Goal: Task Accomplishment & Management: Use online tool/utility

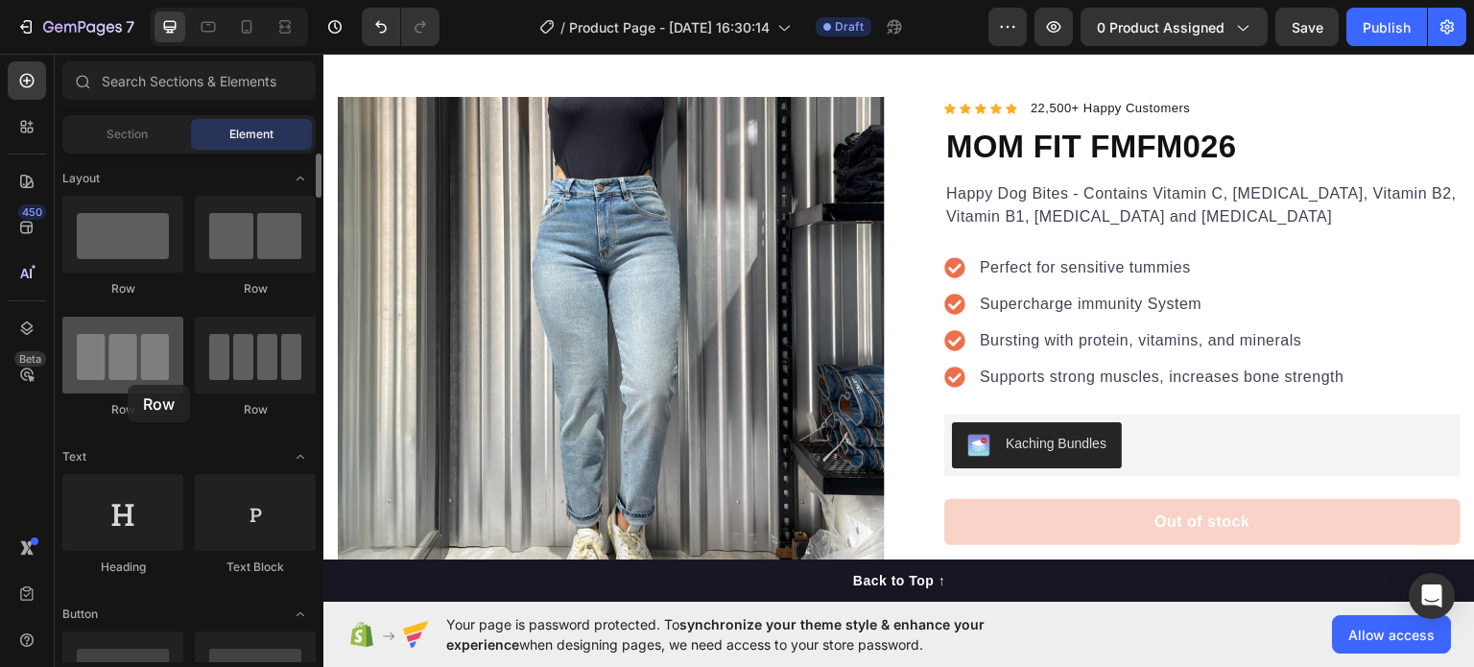
click at [128, 385] on div at bounding box center [122, 355] width 121 height 77
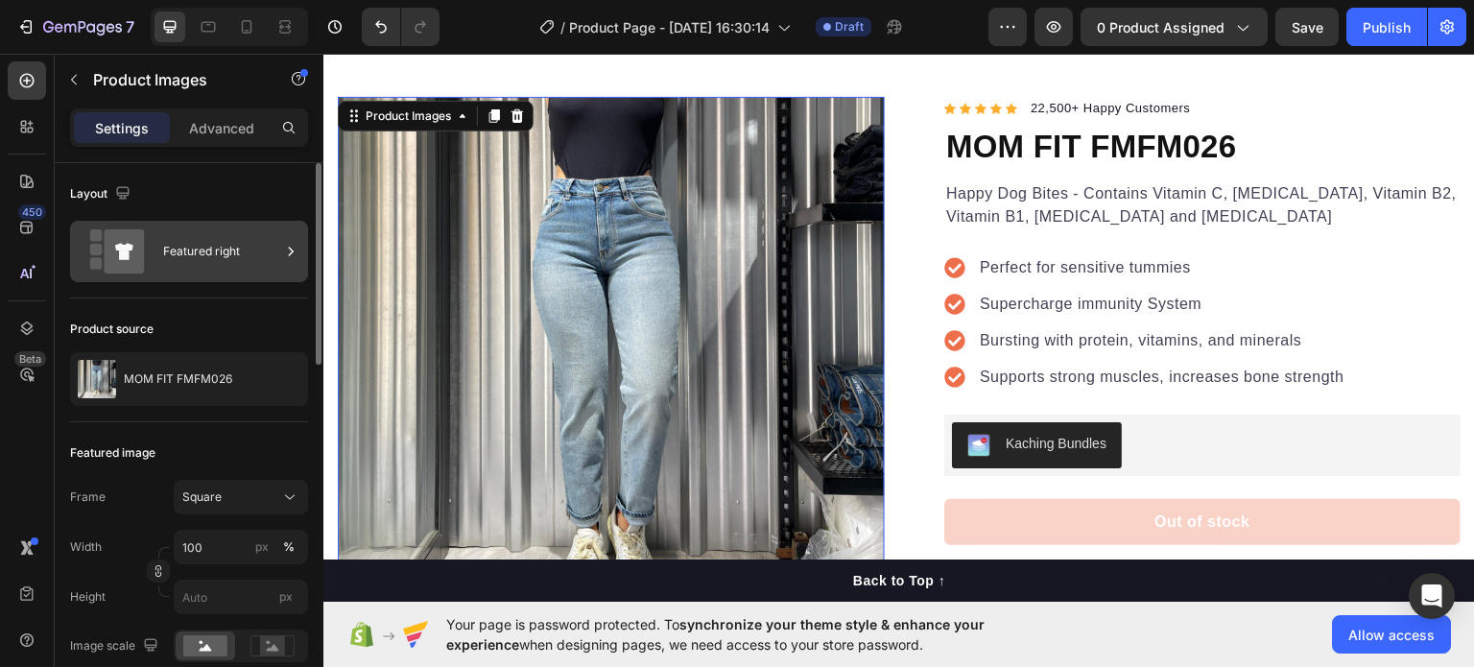
click at [177, 273] on div "Featured right" at bounding box center [189, 251] width 238 height 61
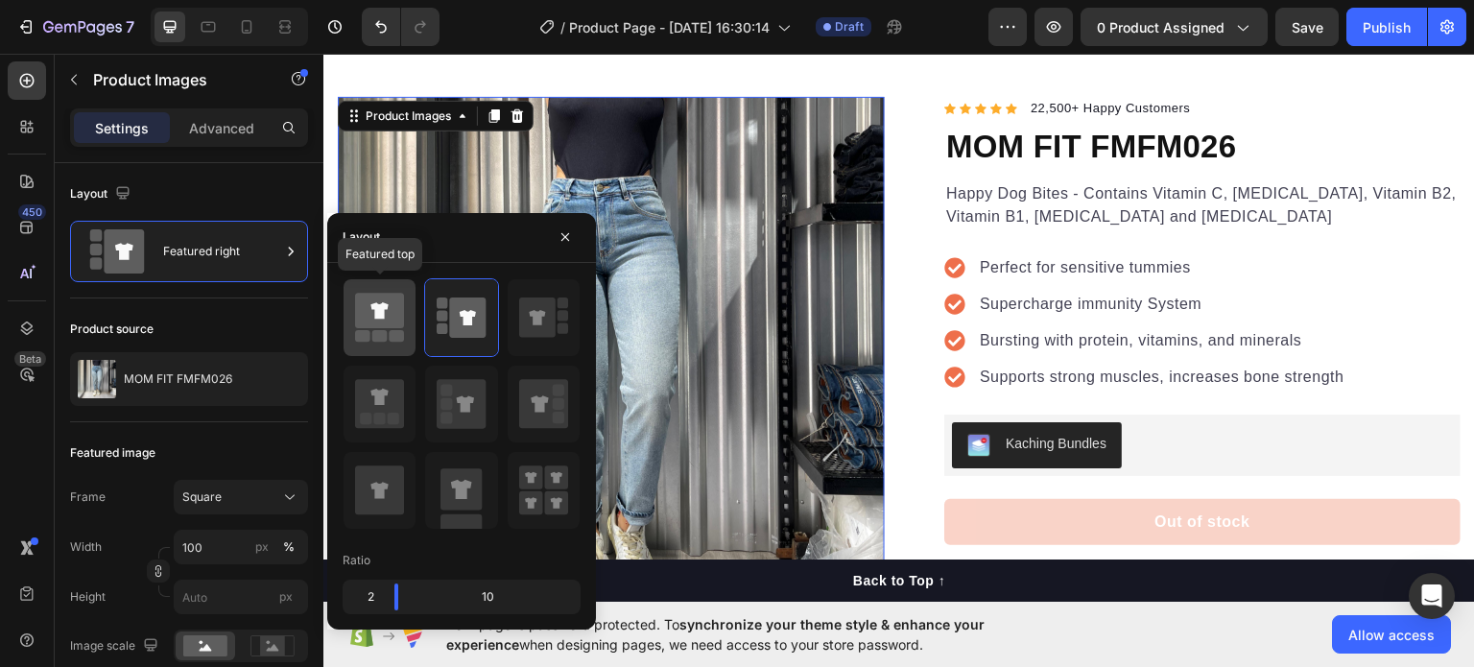
click at [376, 314] on icon at bounding box center [378, 310] width 17 height 16
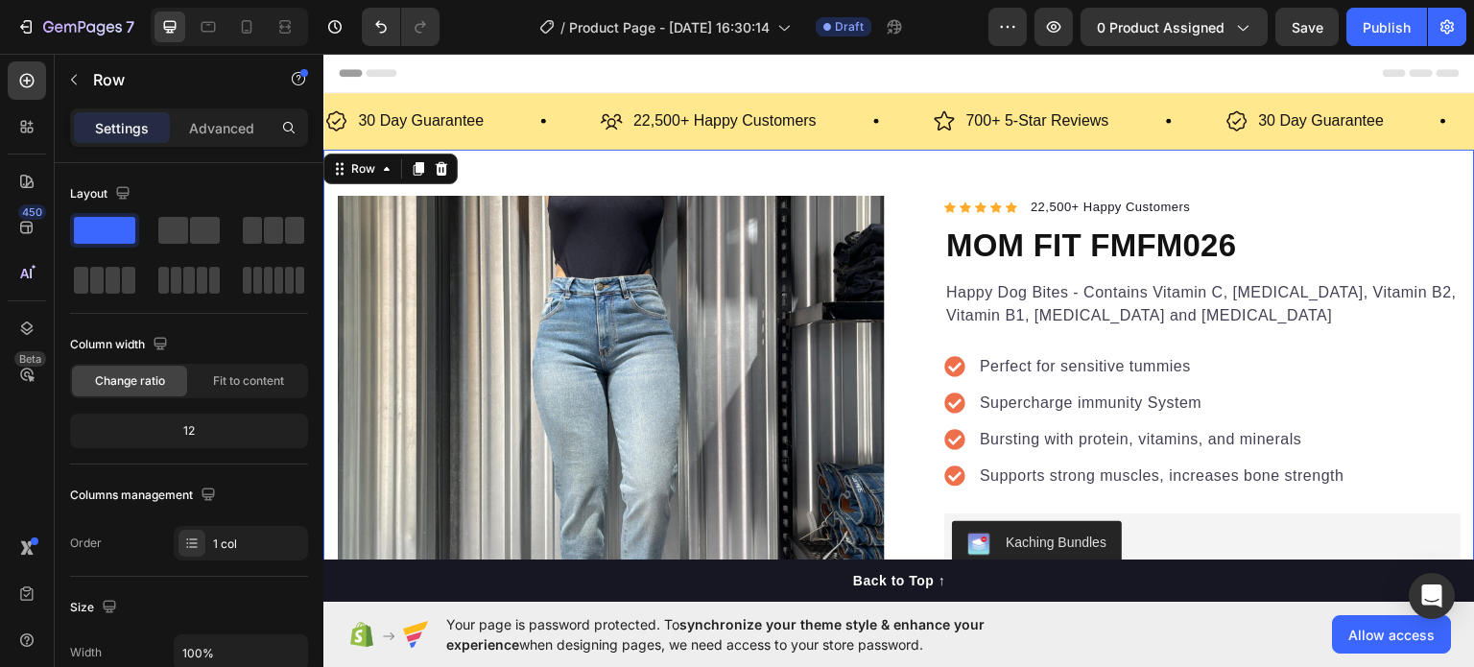
click at [382, 180] on div "Row" at bounding box center [390, 168] width 134 height 31
click at [390, 163] on icon at bounding box center [386, 167] width 15 height 15
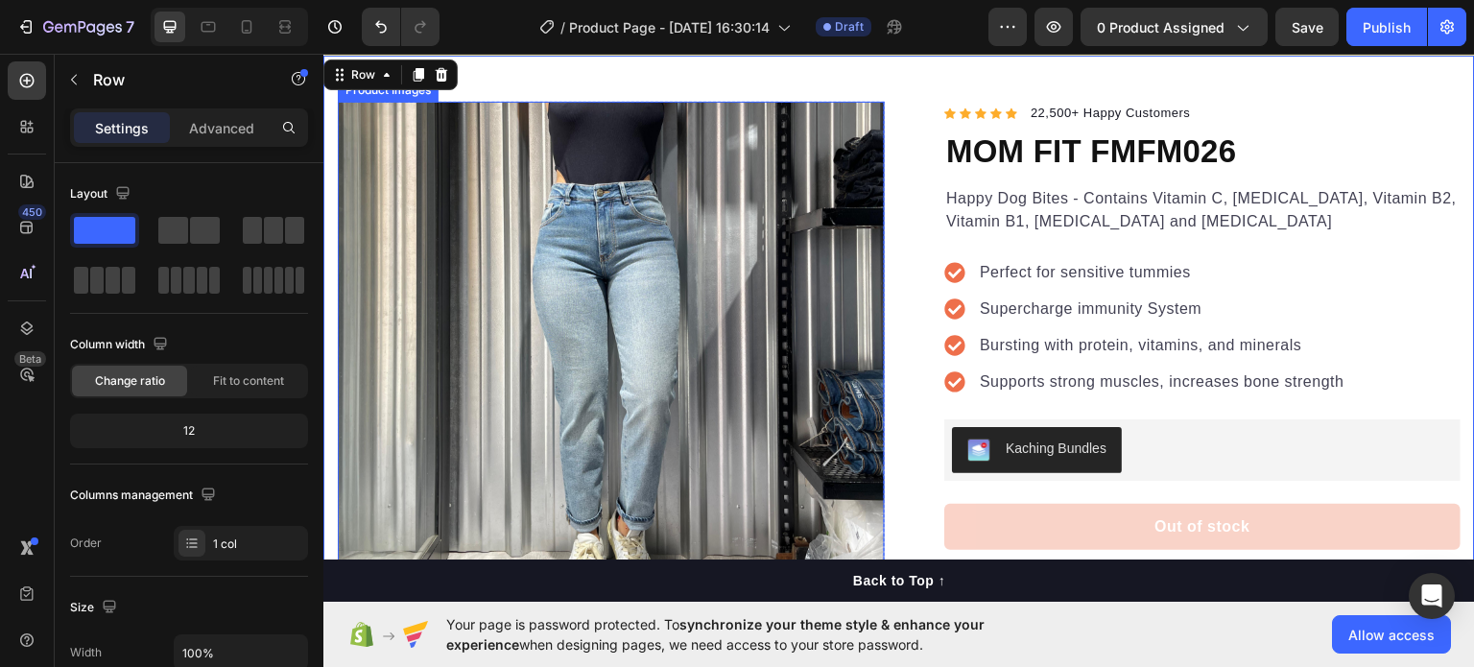
scroll to position [96, 0]
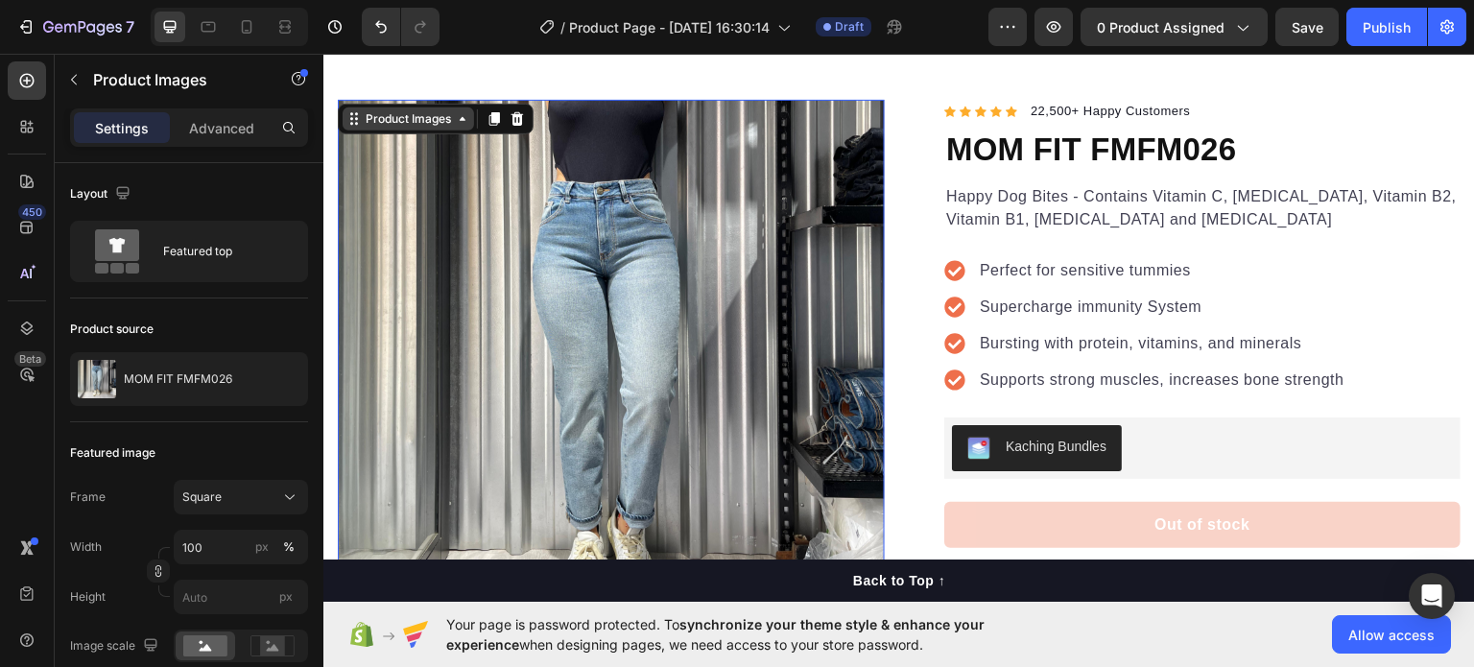
click at [458, 118] on icon at bounding box center [462, 117] width 15 height 15
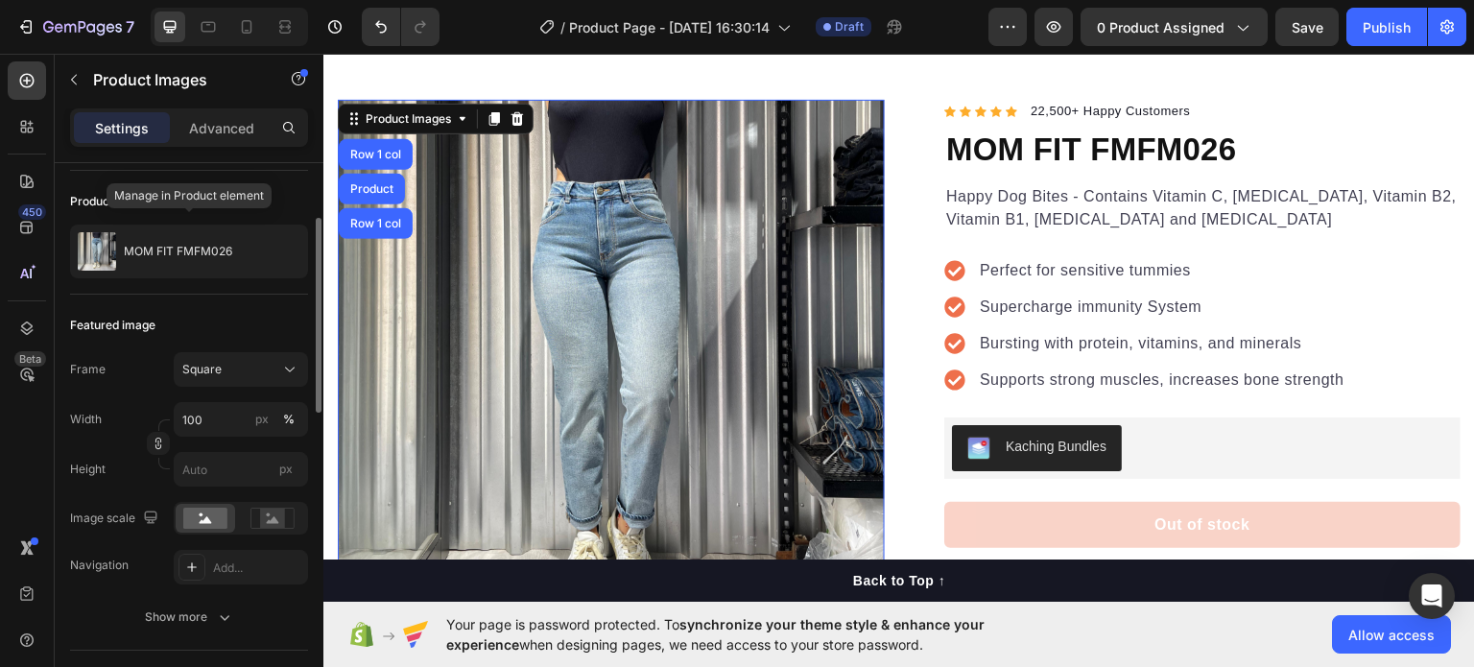
scroll to position [0, 0]
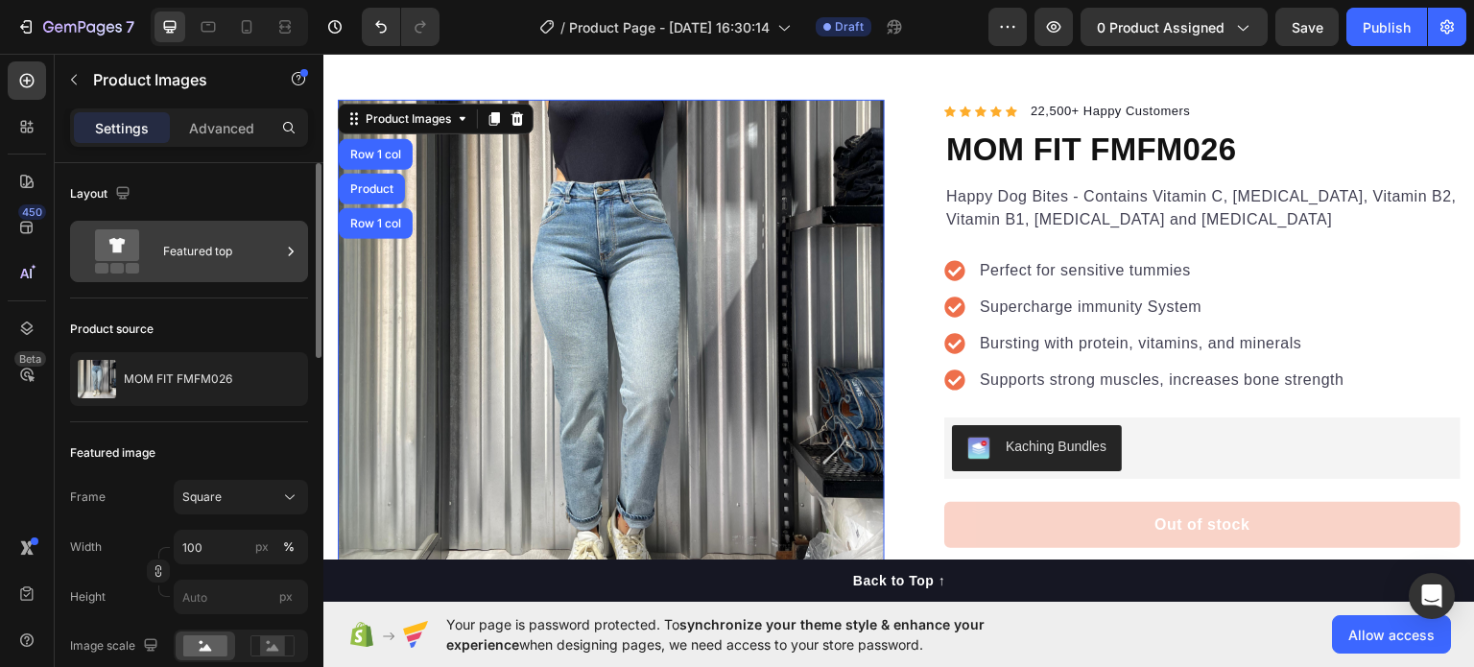
click at [204, 222] on div "Featured top" at bounding box center [189, 251] width 238 height 61
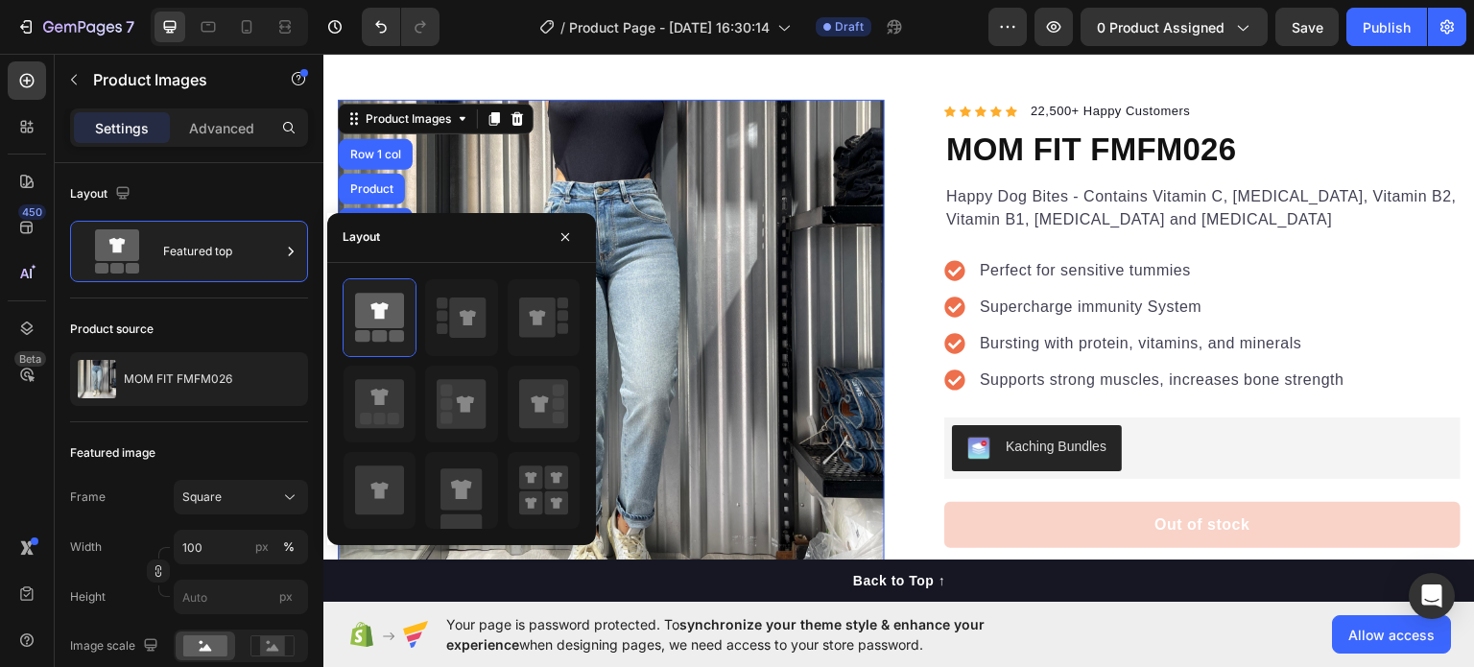
click at [342, 301] on div at bounding box center [461, 403] width 269 height 251
click at [353, 314] on div at bounding box center [379, 317] width 72 height 77
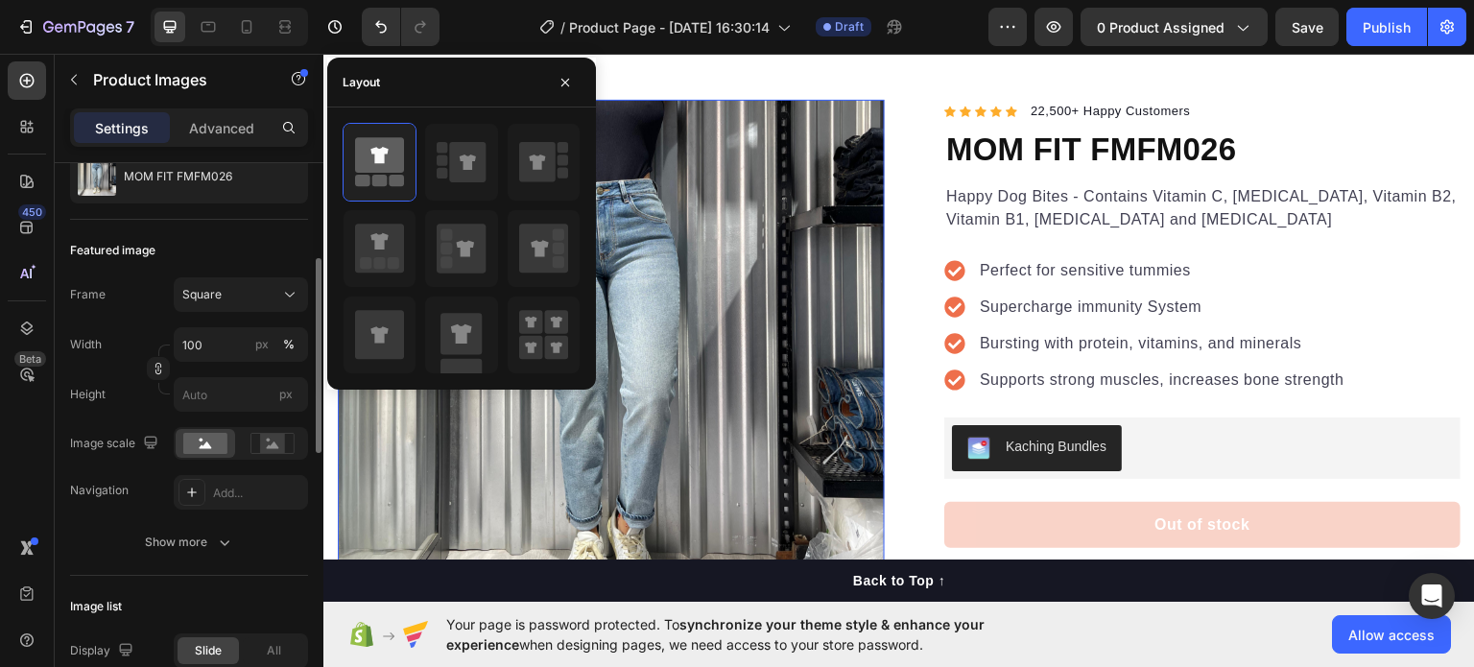
scroll to position [222, 0]
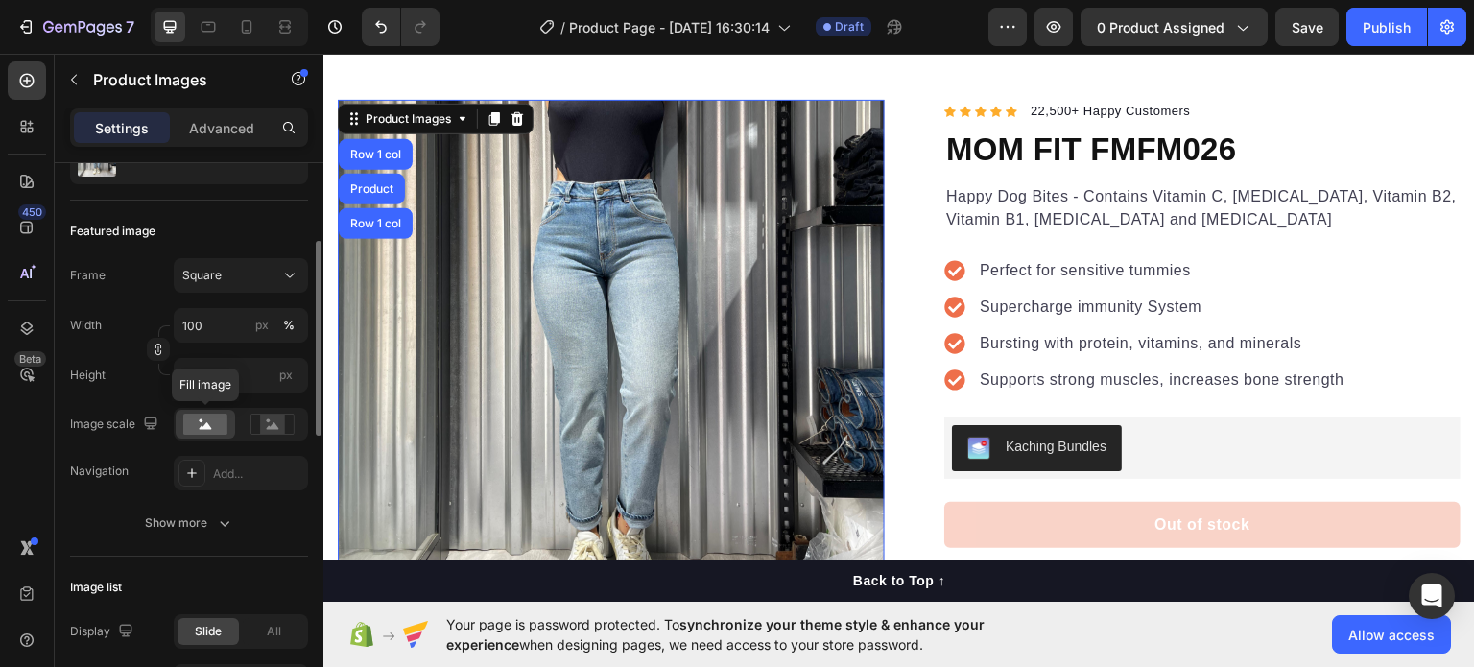
click at [208, 413] on rect at bounding box center [205, 423] width 44 height 21
click at [207, 478] on div "Add..." at bounding box center [241, 473] width 134 height 35
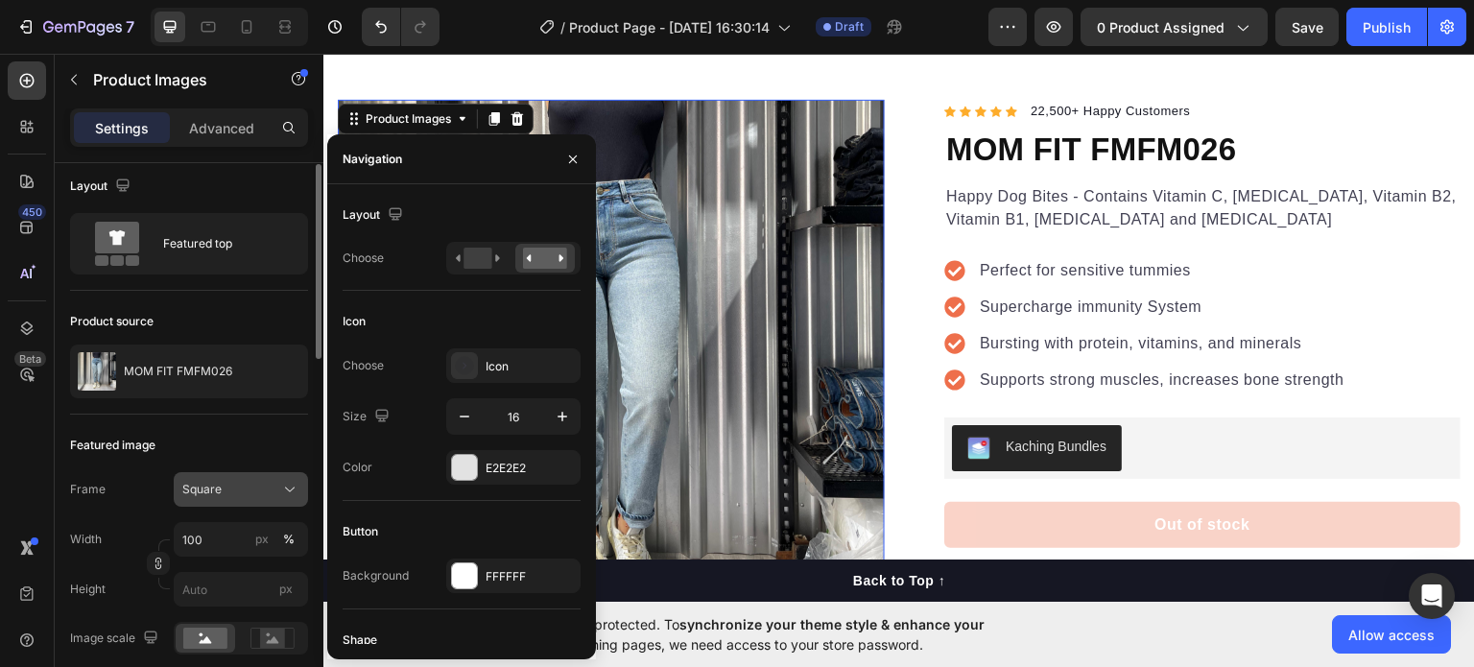
scroll to position [7, 0]
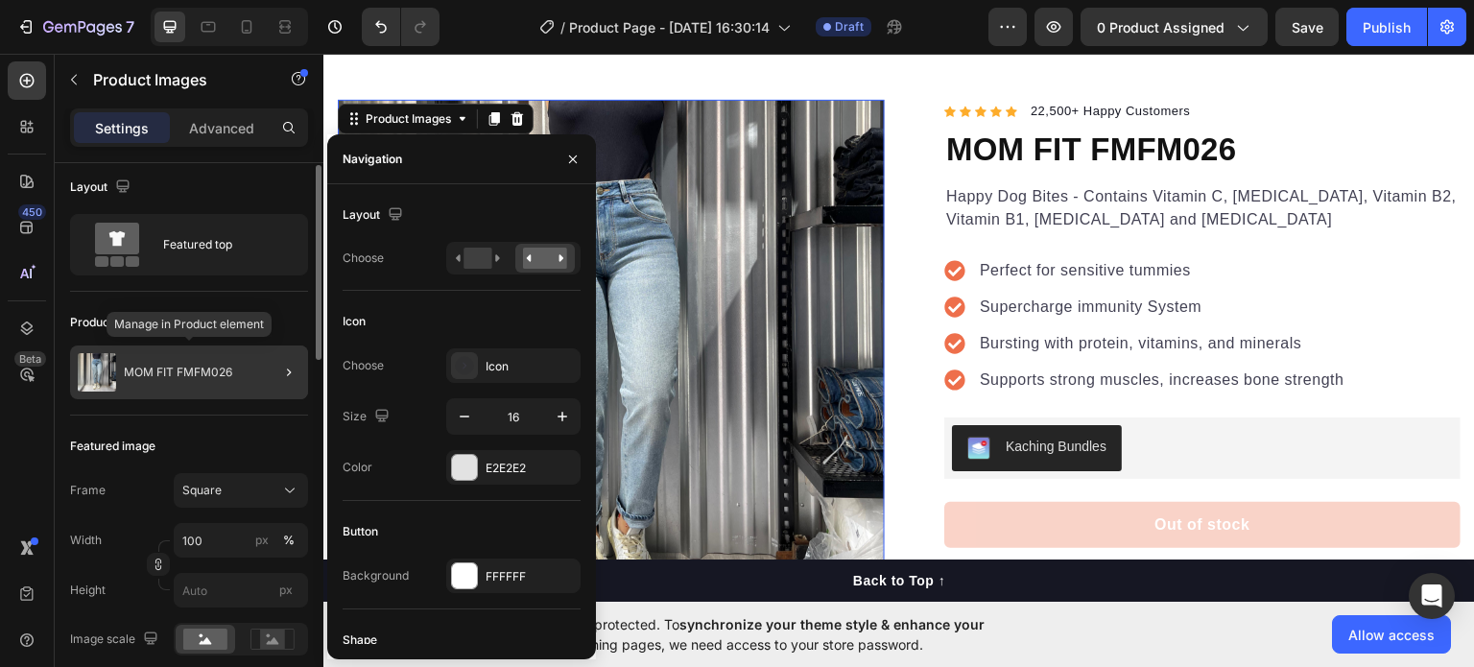
click at [243, 393] on div "MOM FIT FMFM026" at bounding box center [189, 372] width 238 height 54
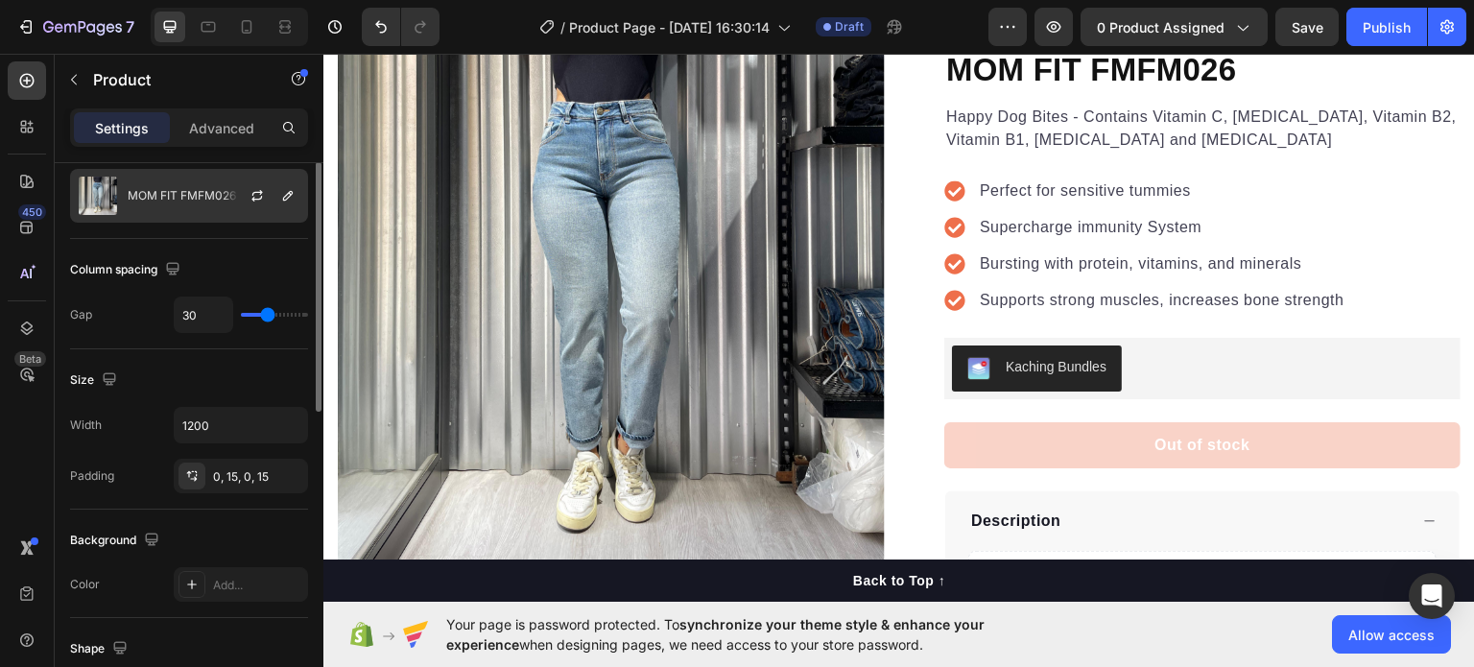
scroll to position [0, 0]
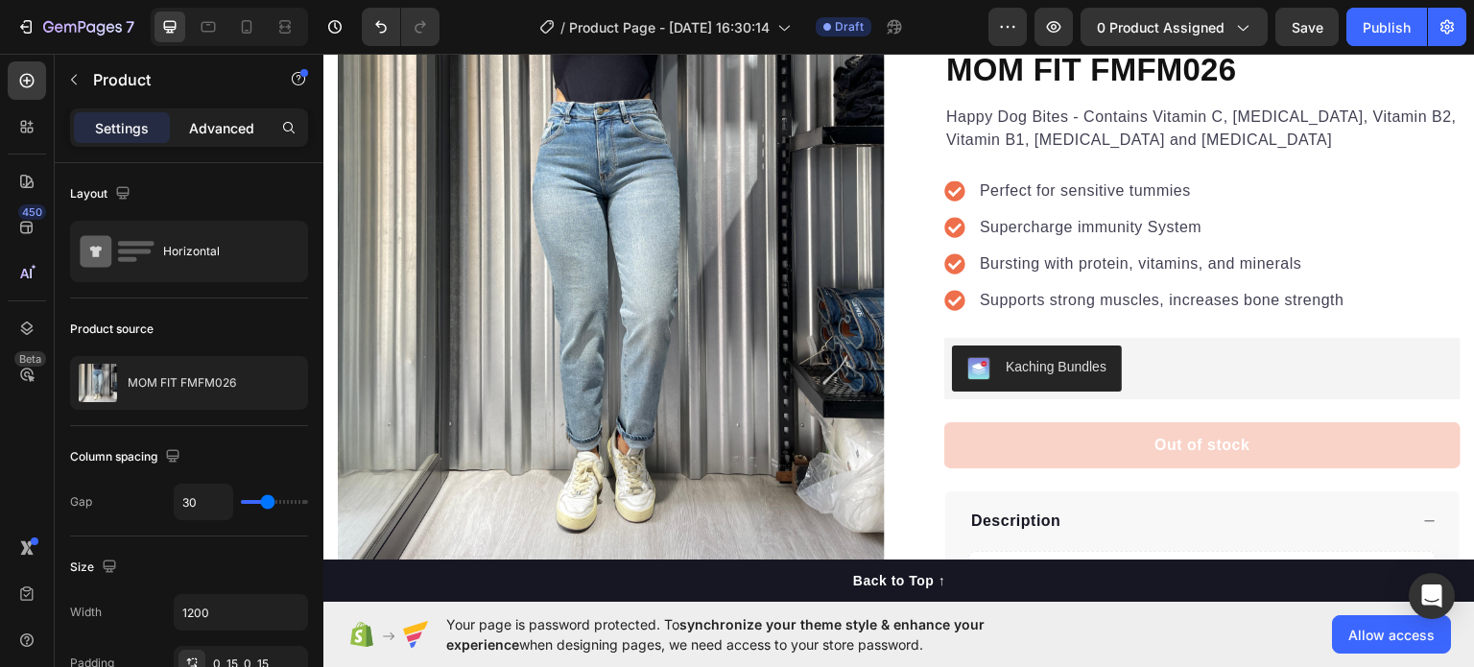
click at [222, 130] on p "Advanced" at bounding box center [221, 128] width 65 height 20
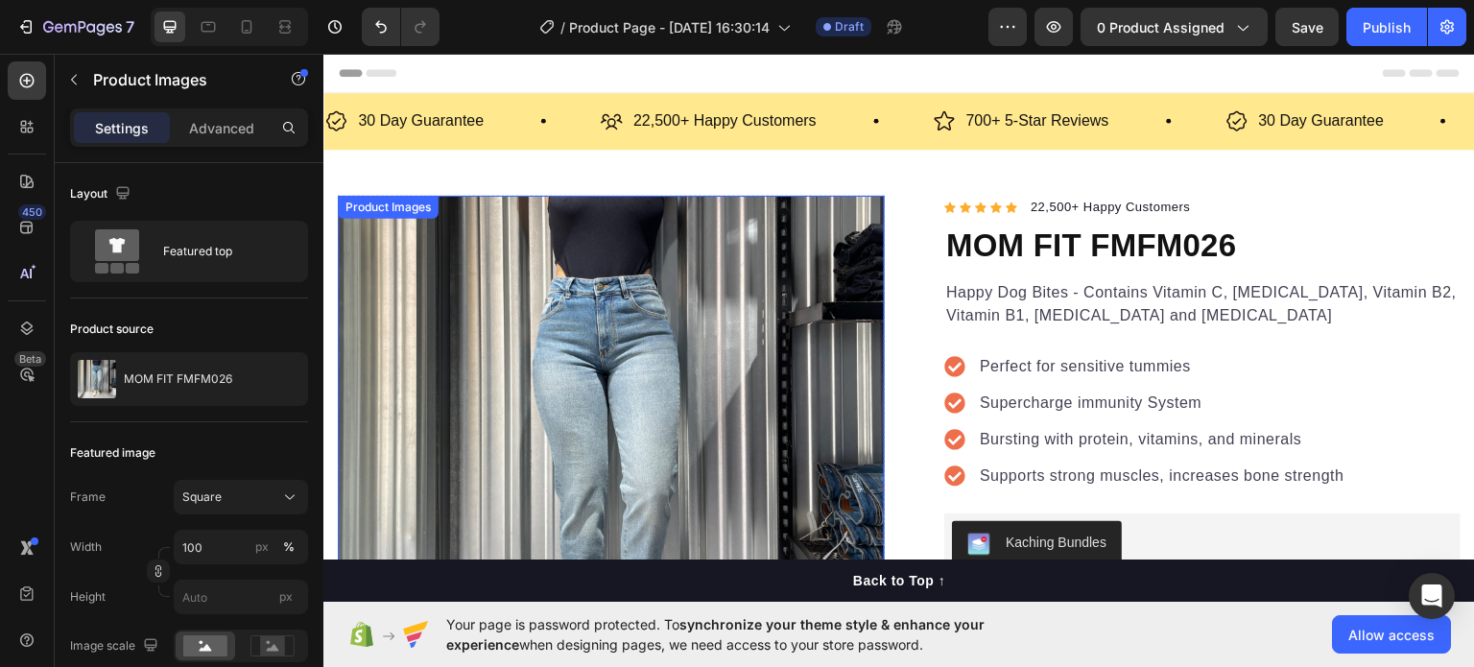
click at [465, 291] on img at bounding box center [611, 468] width 547 height 547
click at [448, 173] on div "Product Images" at bounding box center [408, 176] width 93 height 17
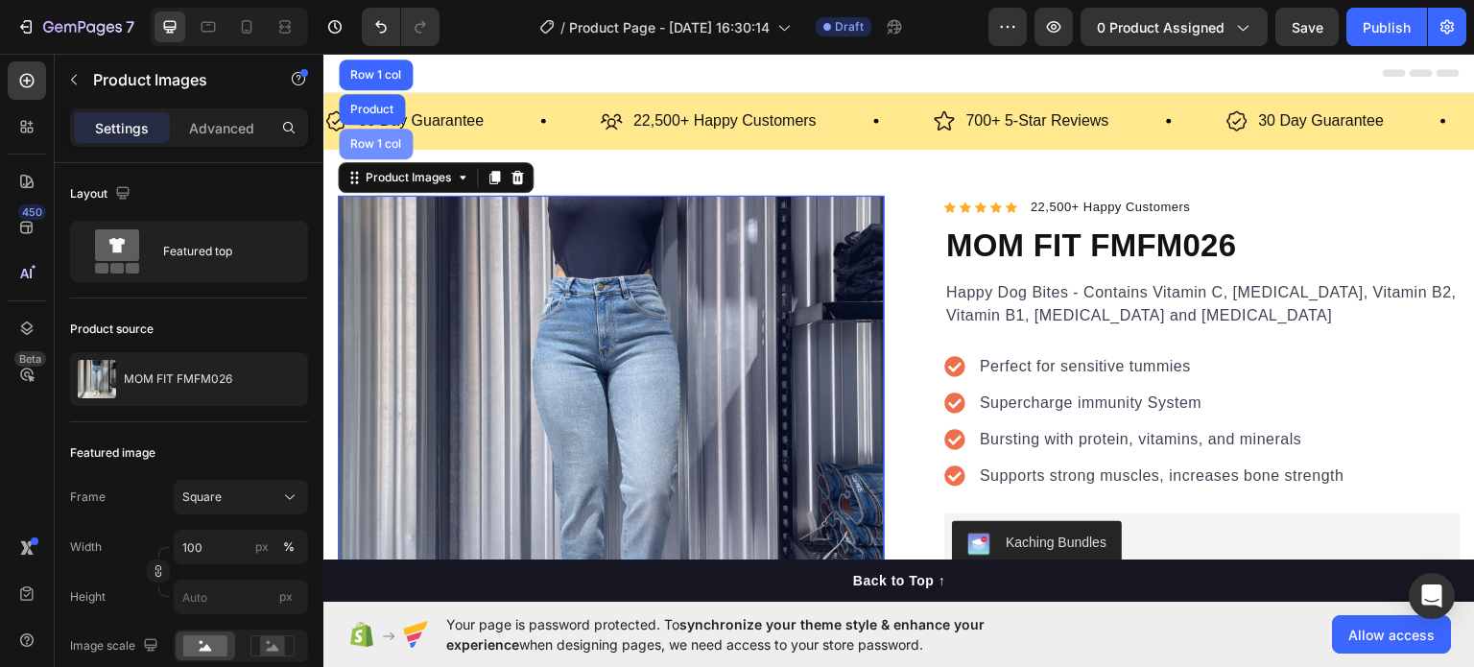
click at [375, 134] on div "Row 1 col" at bounding box center [376, 143] width 74 height 31
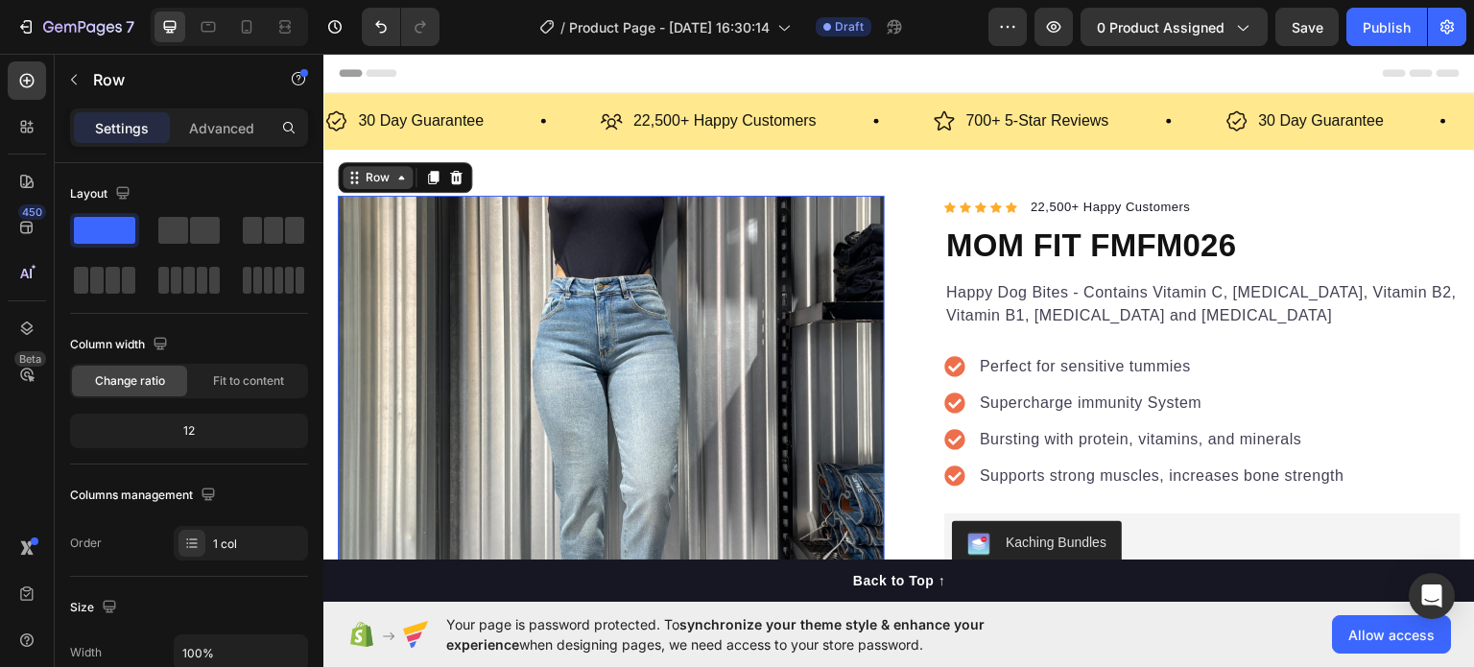
click at [399, 177] on icon at bounding box center [400, 176] width 15 height 15
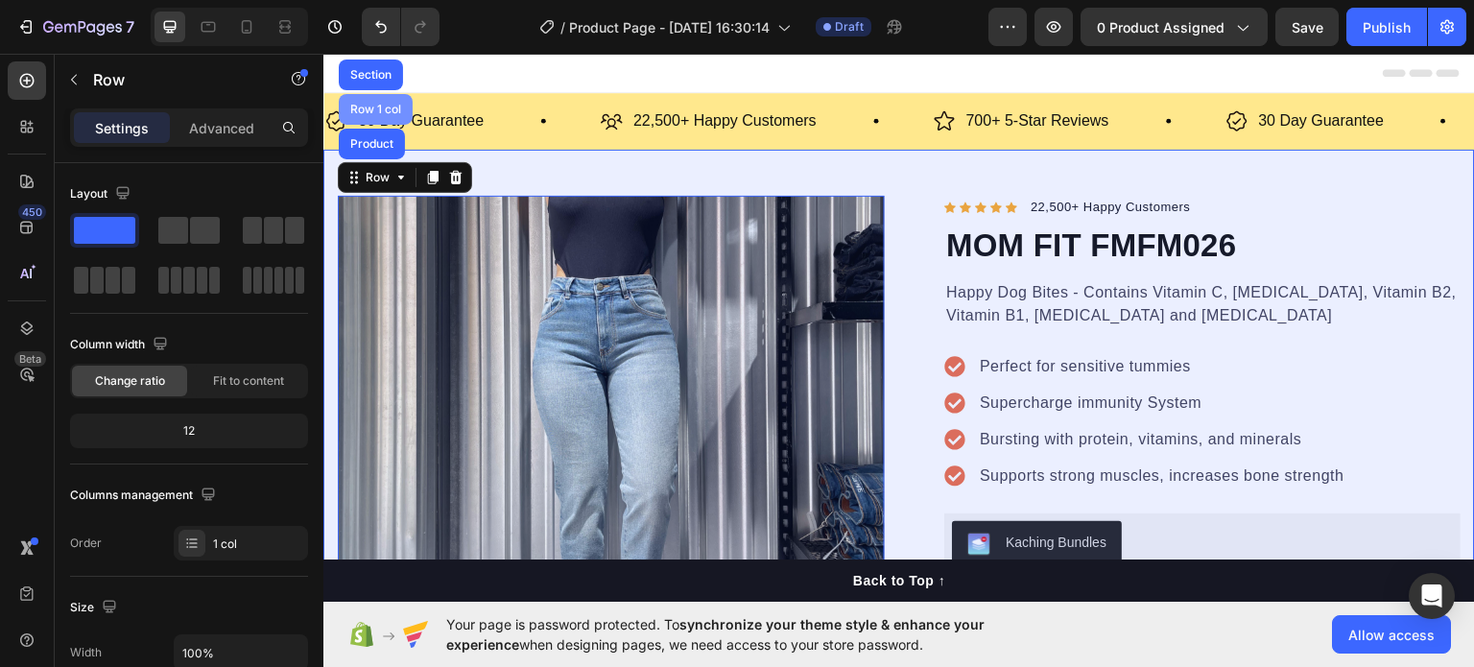
click at [386, 119] on div "Row 1 col" at bounding box center [376, 108] width 74 height 31
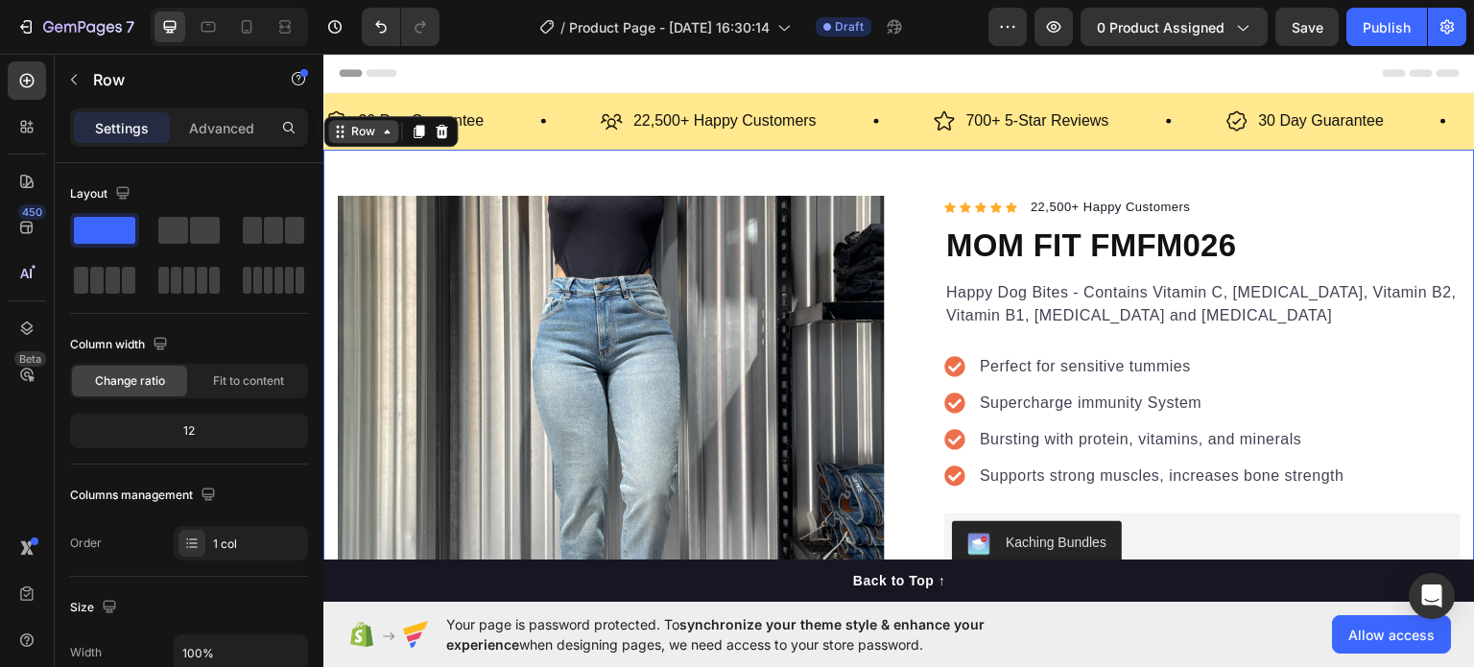
click at [383, 132] on icon at bounding box center [386, 130] width 15 height 15
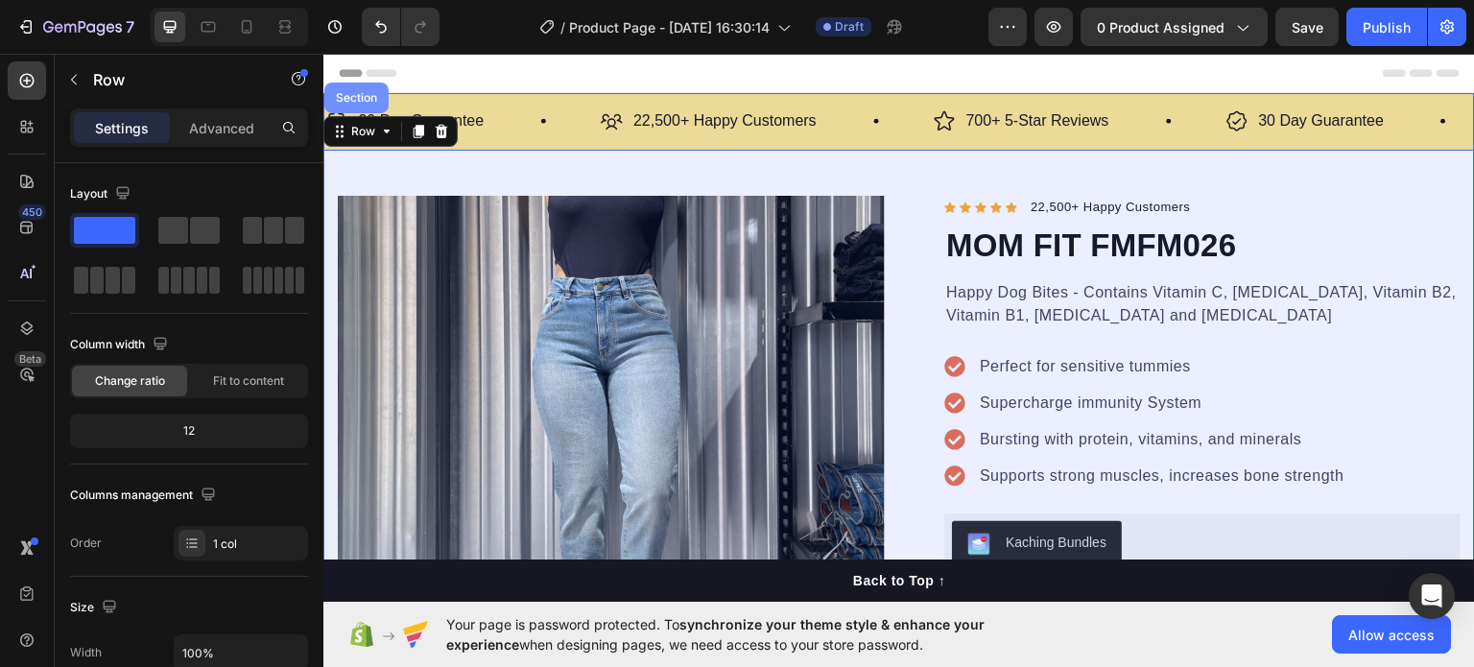
click at [370, 104] on div "Section" at bounding box center [356, 97] width 64 height 31
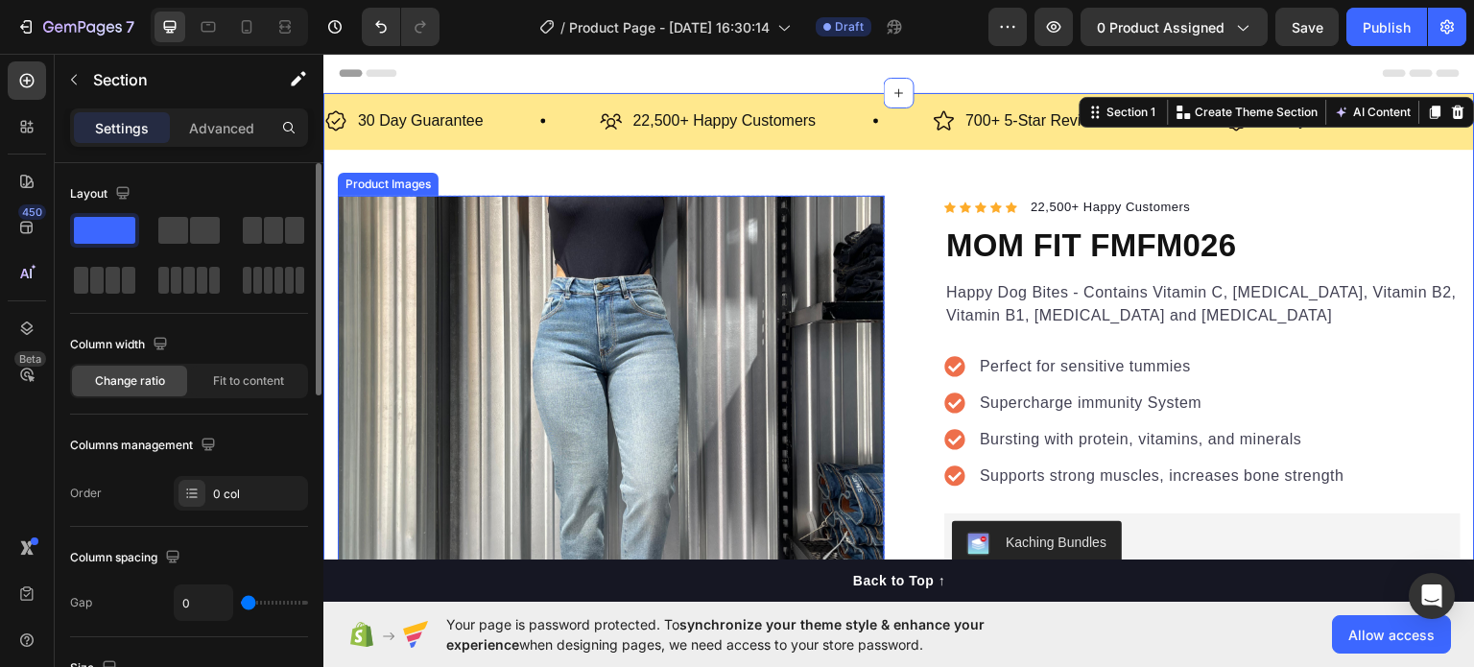
click at [477, 304] on img at bounding box center [611, 468] width 547 height 547
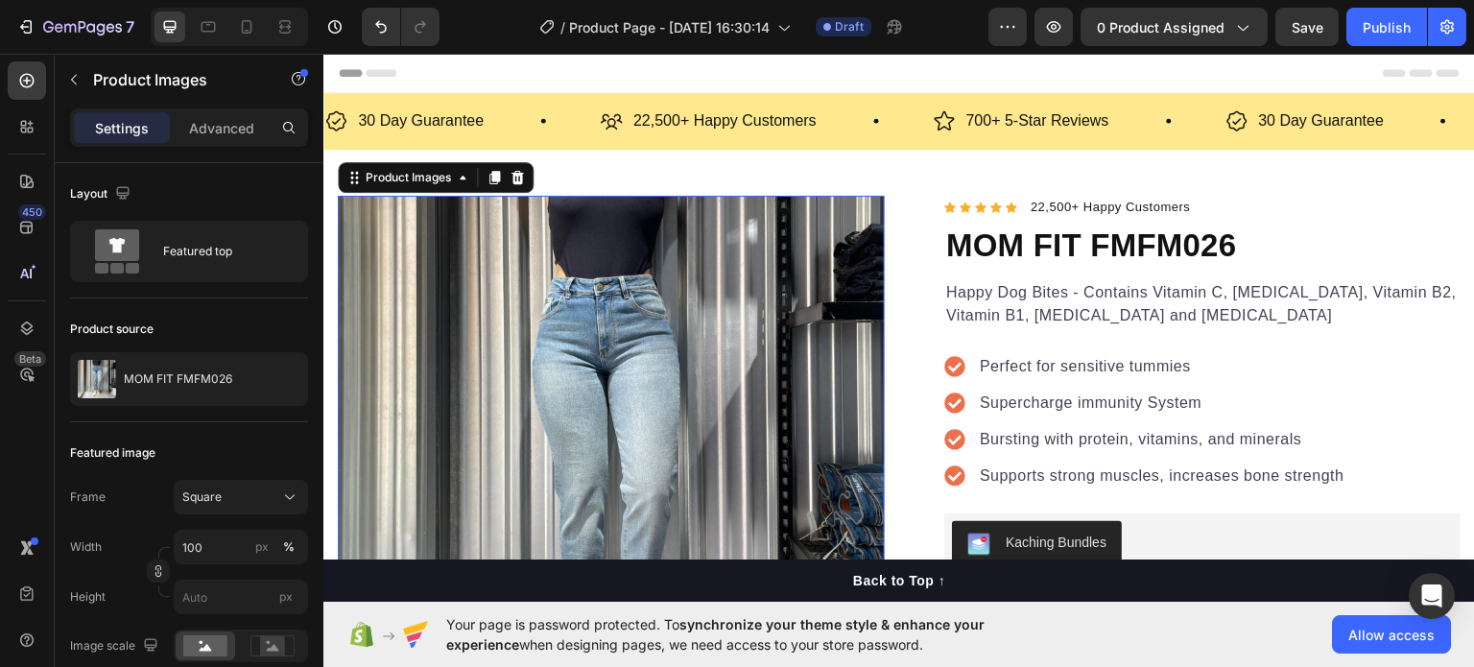
click at [438, 163] on div "Product Images" at bounding box center [436, 176] width 196 height 31
click at [423, 179] on div "Product Images" at bounding box center [408, 176] width 93 height 17
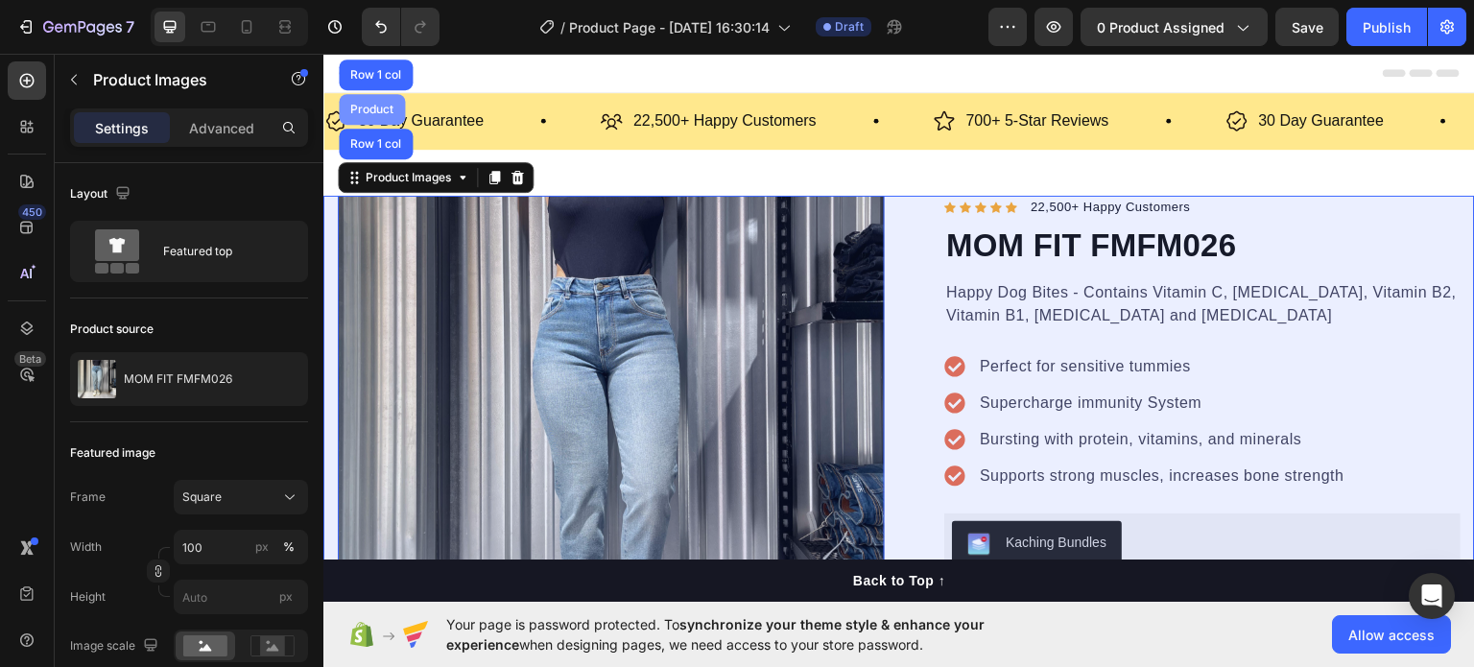
click at [387, 106] on div "Product" at bounding box center [371, 109] width 51 height 12
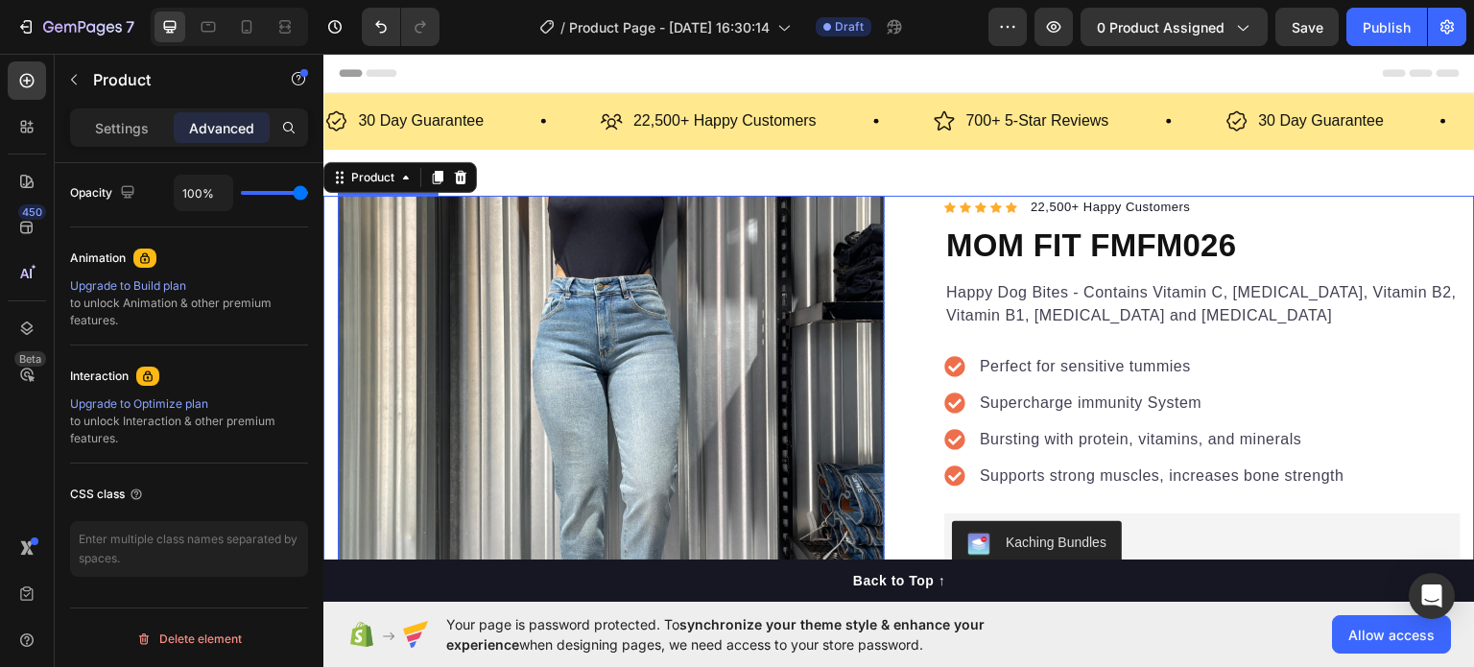
scroll to position [269, 0]
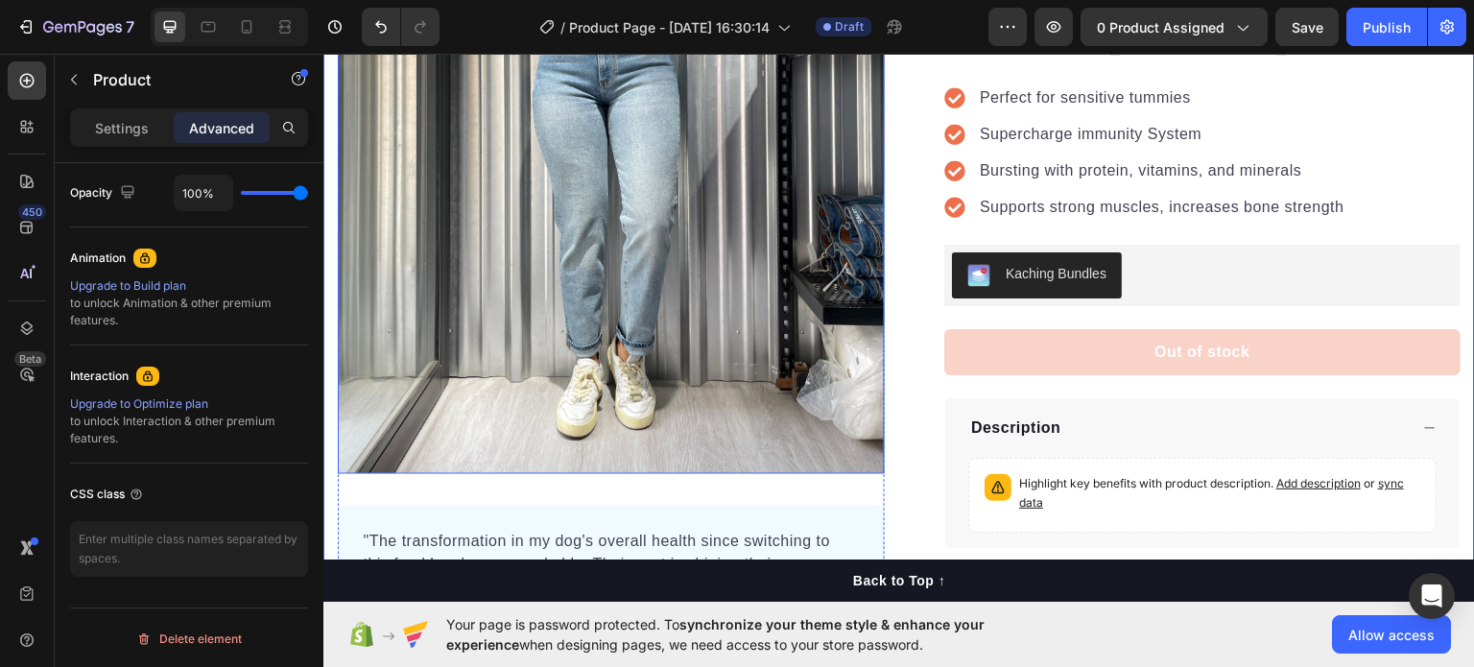
click at [730, 251] on img at bounding box center [611, 199] width 547 height 547
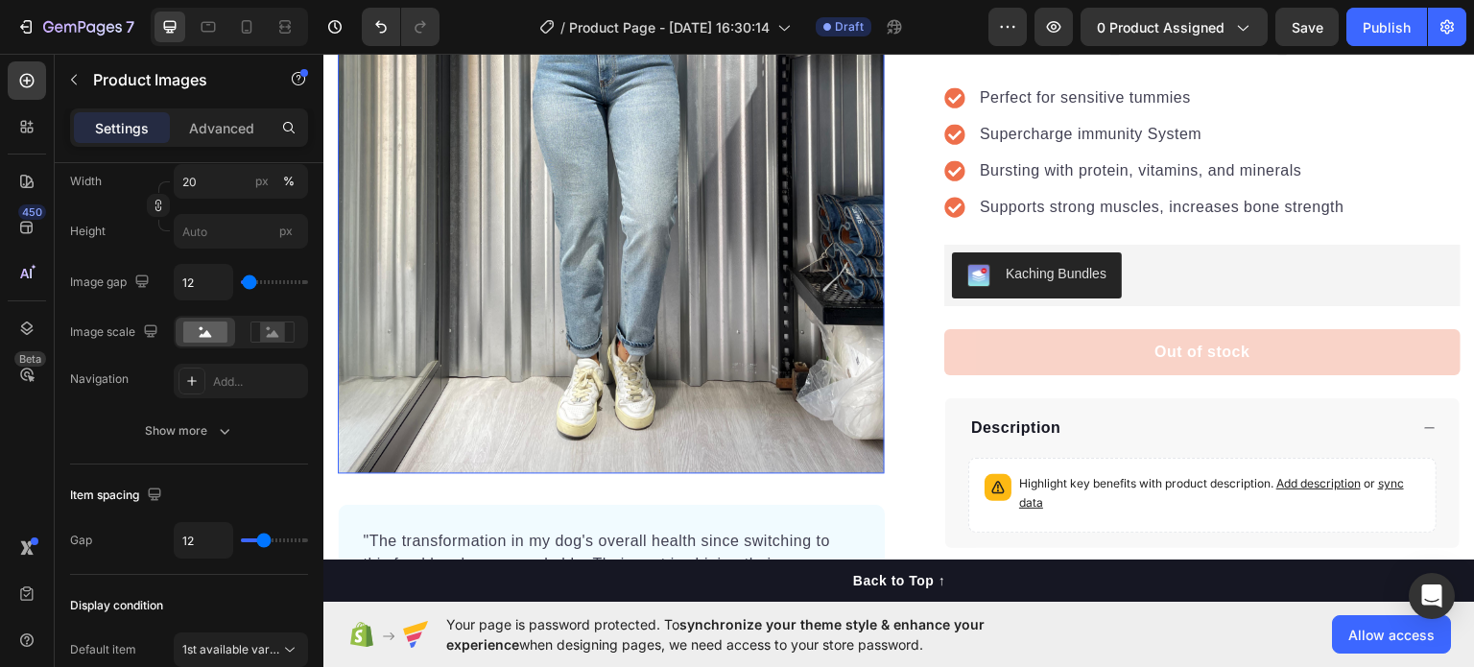
click at [730, 251] on img at bounding box center [611, 199] width 547 height 547
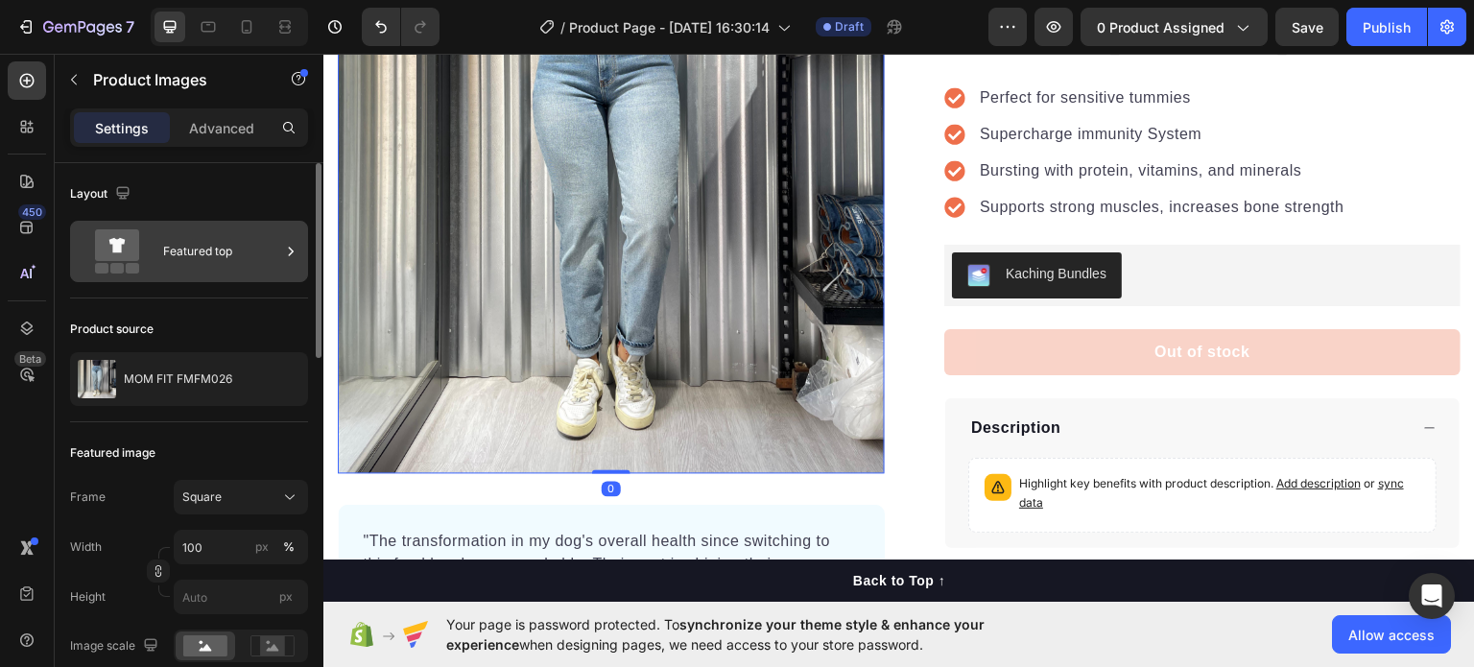
click at [201, 243] on div "Featured top" at bounding box center [221, 251] width 117 height 44
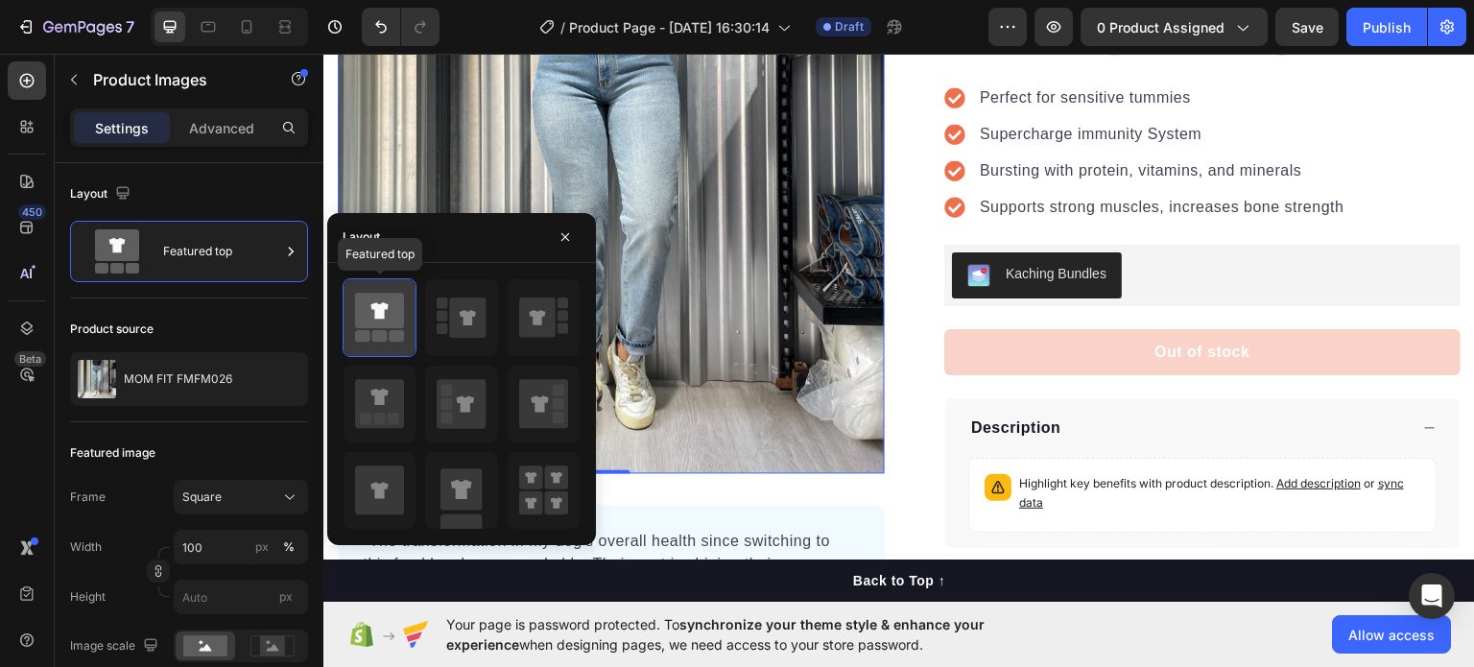
click at [366, 314] on icon at bounding box center [379, 310] width 49 height 35
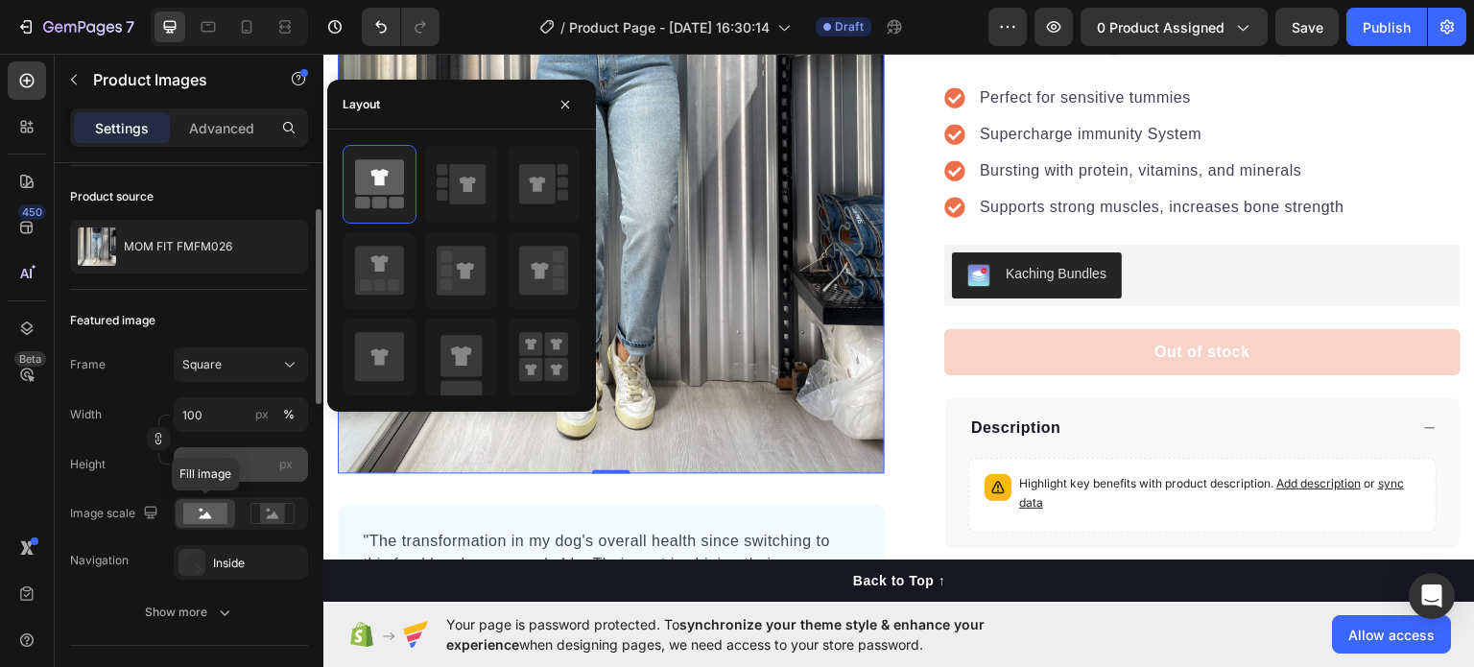
scroll to position [133, 0]
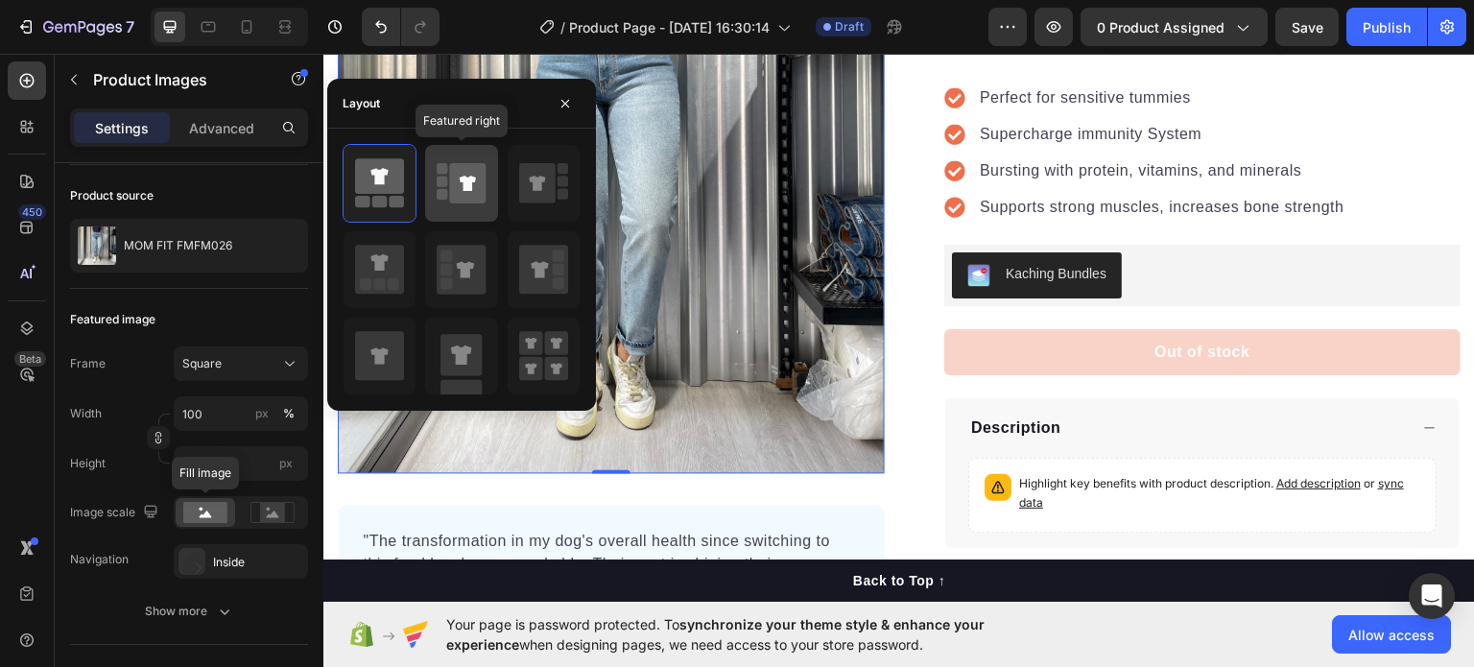
click at [478, 201] on icon at bounding box center [468, 183] width 36 height 40
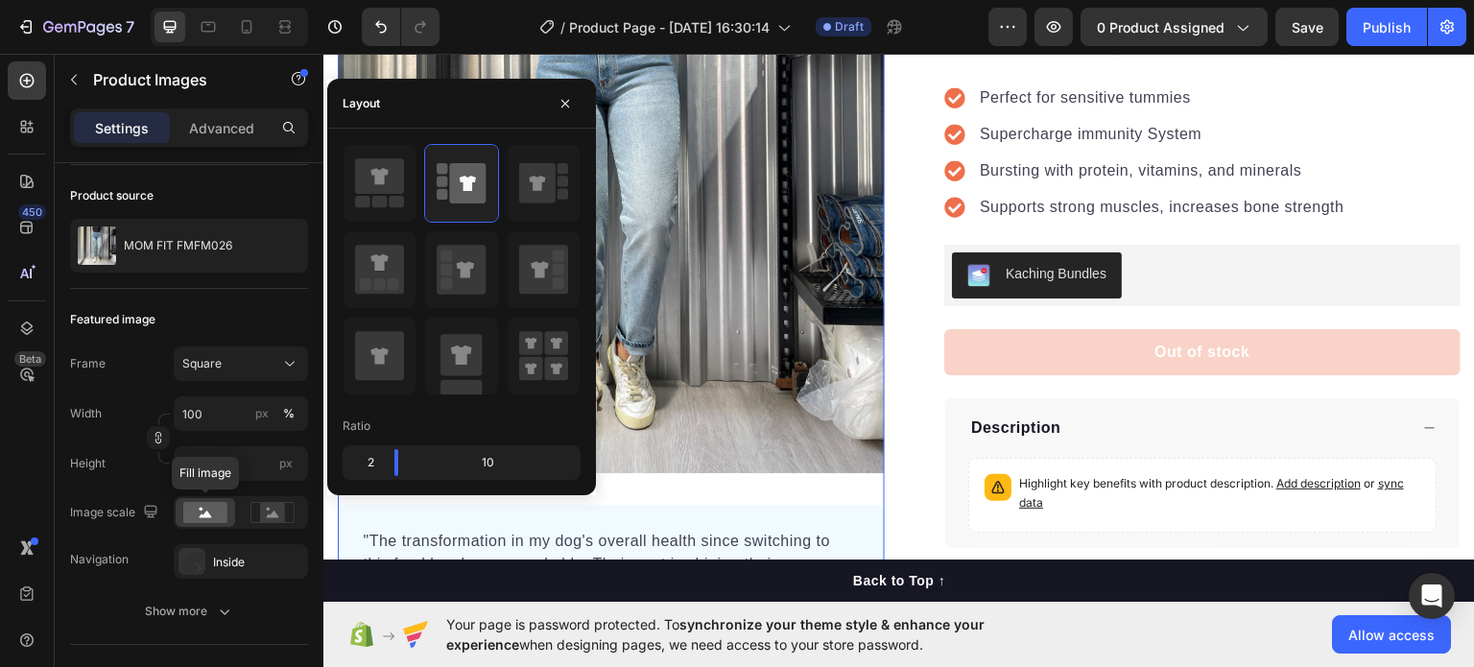
click at [650, 479] on div "Product Images "The transformation in my dog's overall health since switching t…" at bounding box center [611, 292] width 547 height 733
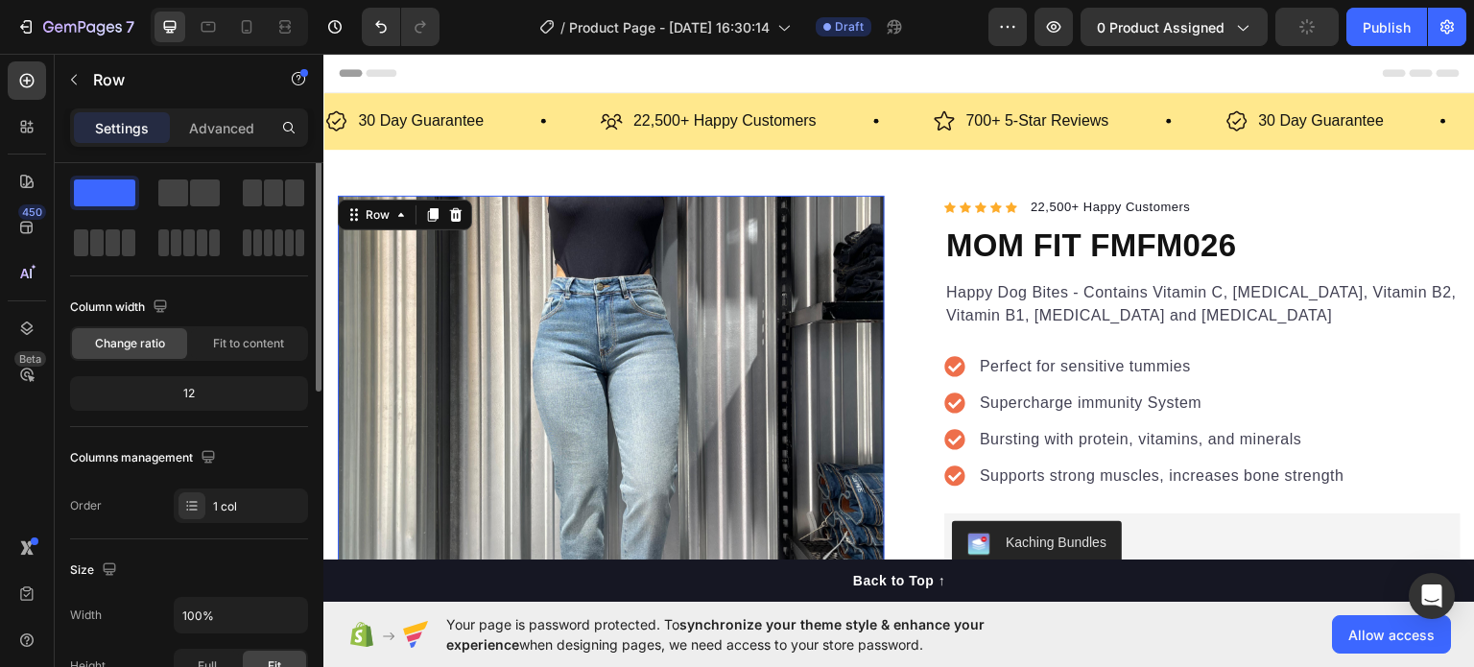
scroll to position [0, 0]
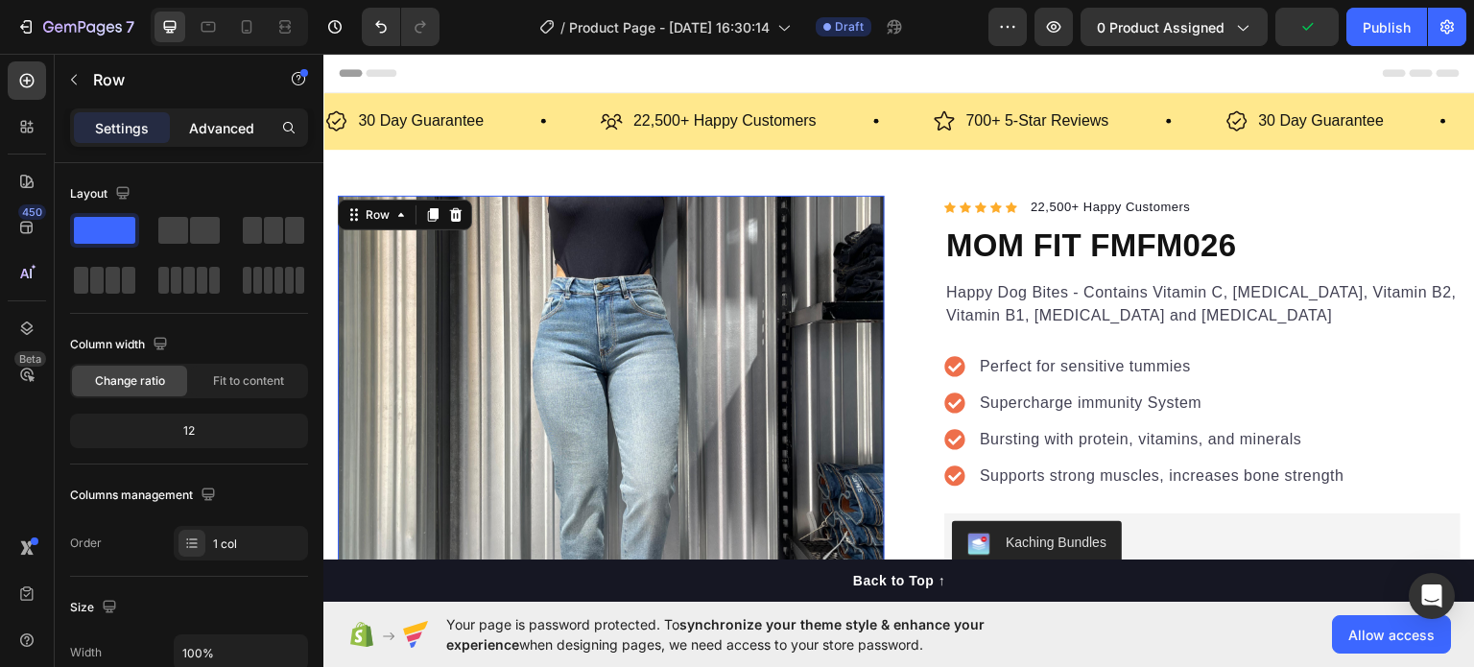
click at [219, 124] on p "Advanced" at bounding box center [221, 128] width 65 height 20
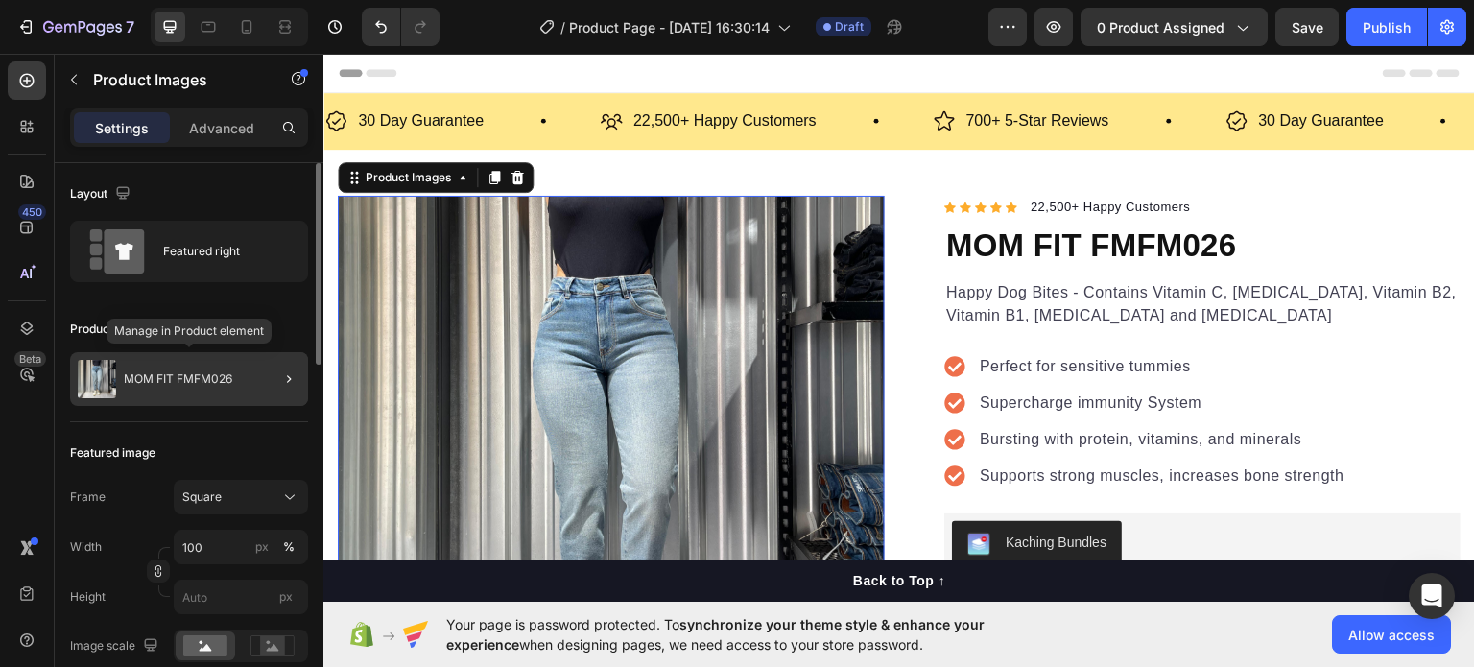
click at [248, 367] on div "MOM FIT FMFM026" at bounding box center [189, 379] width 238 height 54
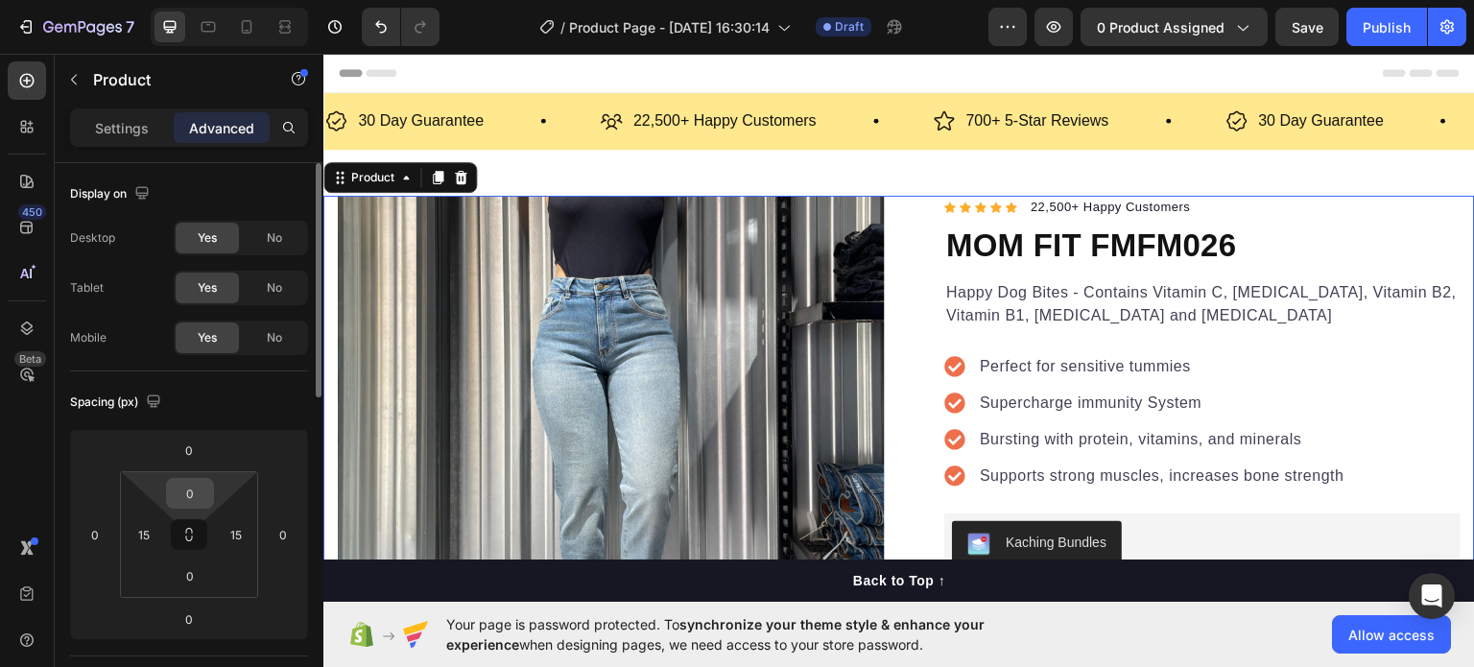
click at [187, 496] on input "0" at bounding box center [190, 493] width 38 height 29
click at [256, 424] on div "Spacing (px) 0 0 0 0 0 15 0 15" at bounding box center [189, 513] width 238 height 285
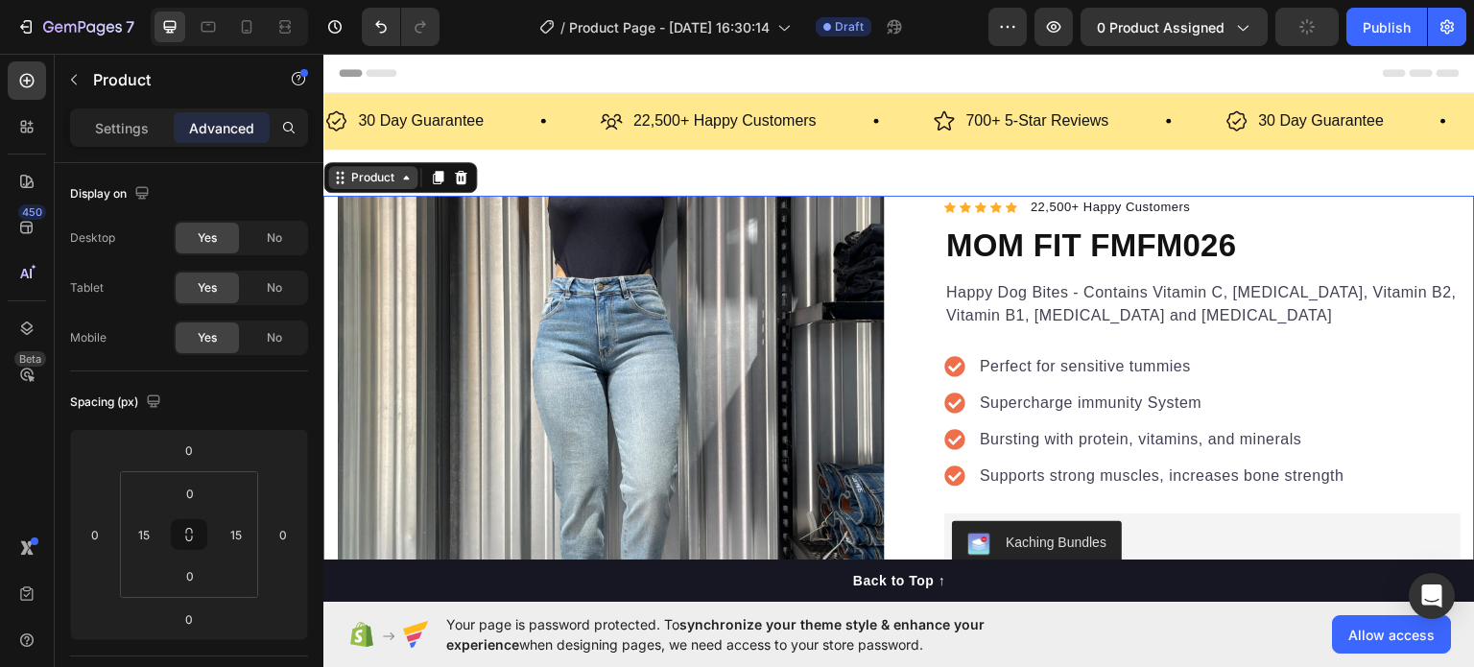
click at [340, 184] on div "Product" at bounding box center [372, 176] width 89 height 23
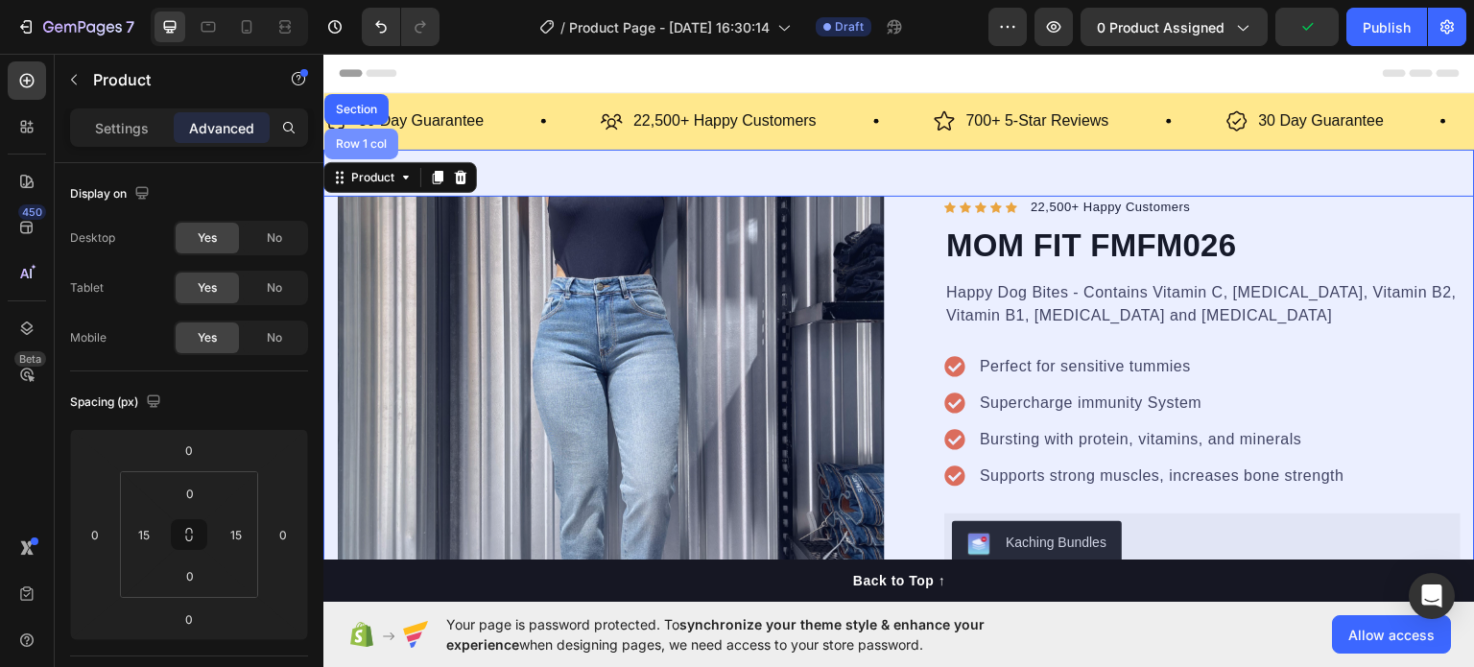
click at [367, 131] on div "Row 1 col" at bounding box center [361, 143] width 74 height 31
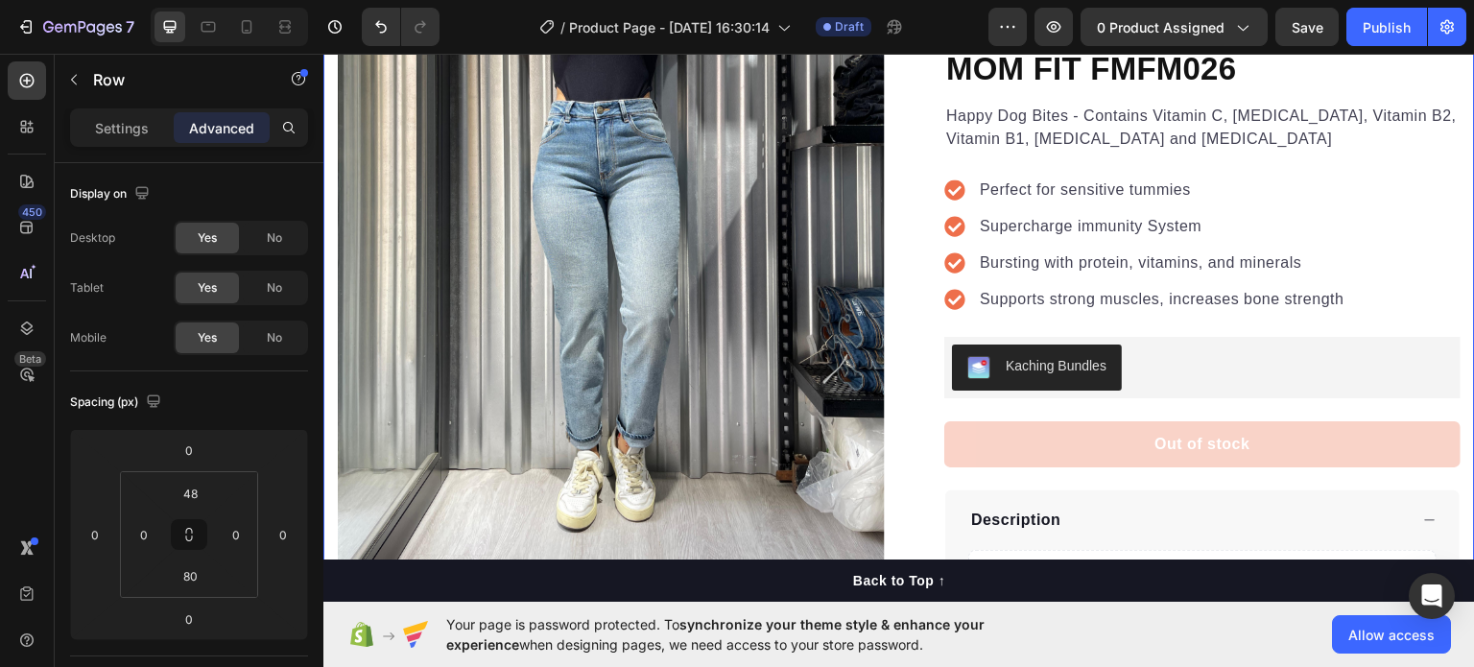
scroll to position [173, 0]
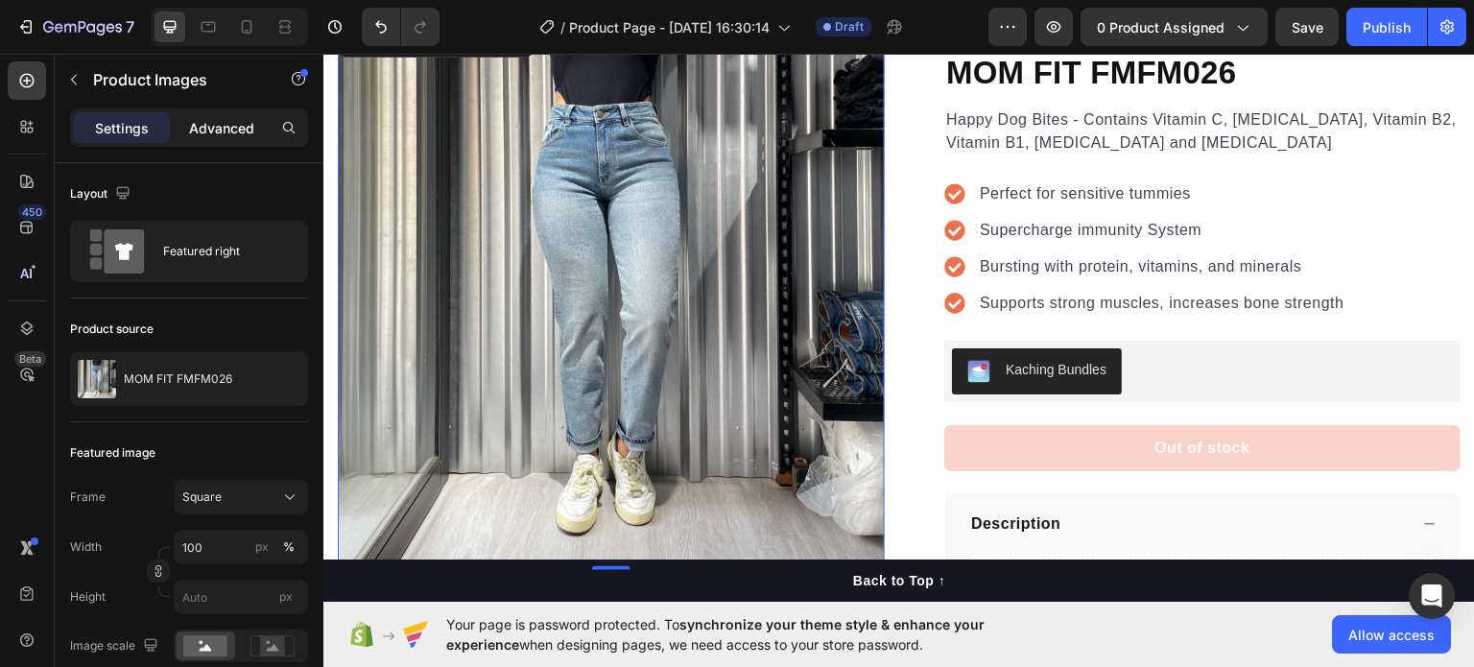
click at [184, 131] on div "Advanced" at bounding box center [222, 127] width 96 height 31
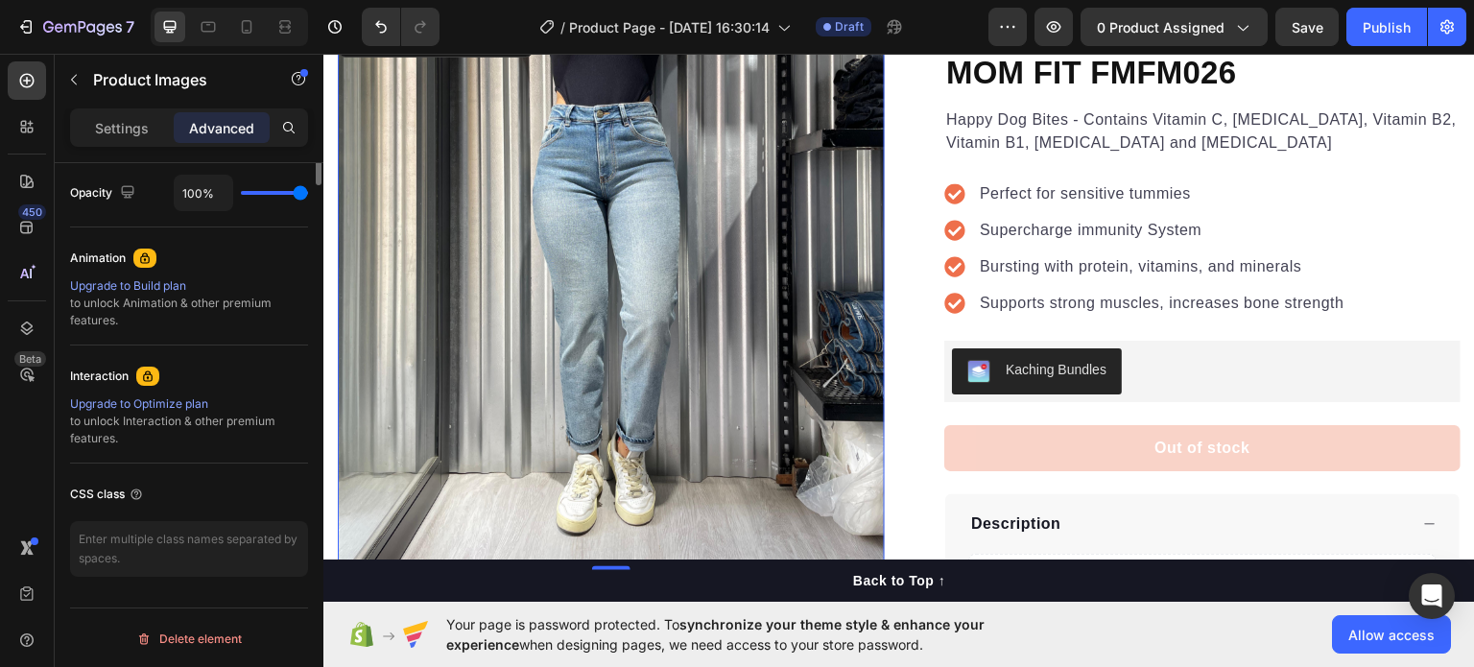
scroll to position [0, 0]
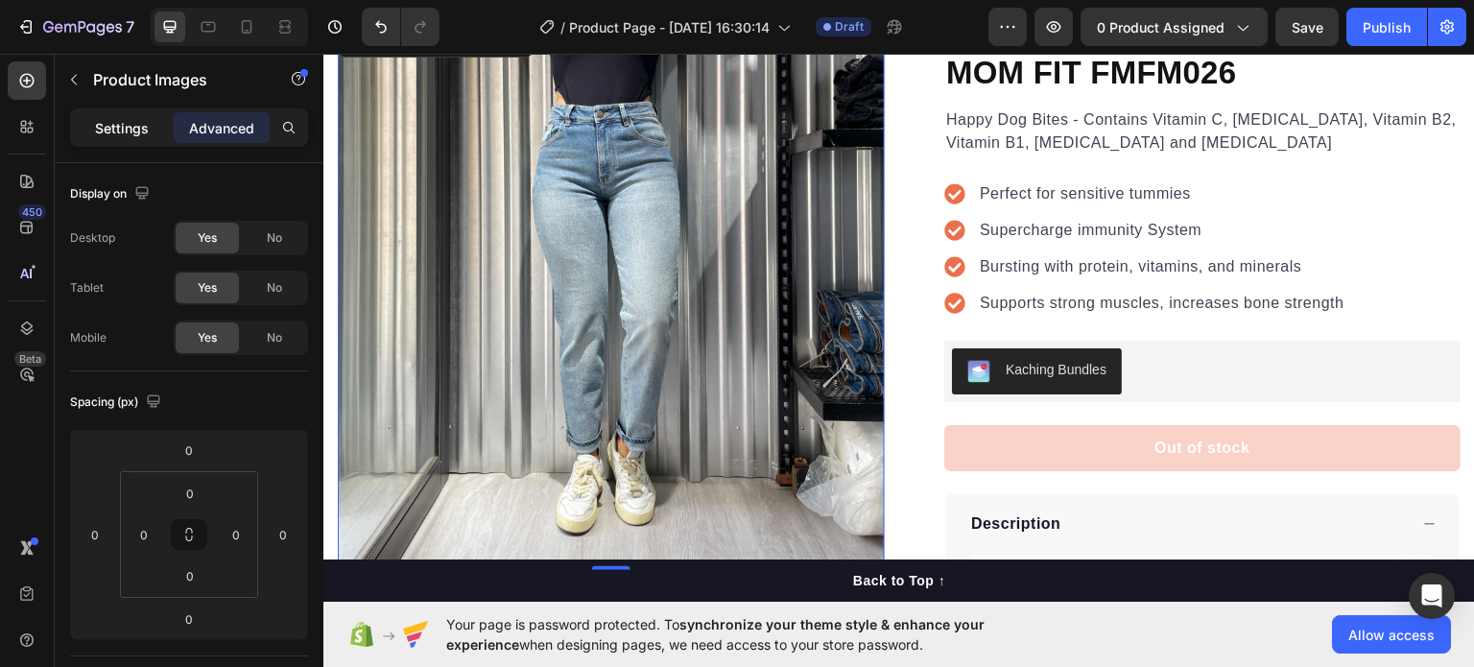
click at [118, 141] on div "Settings" at bounding box center [122, 127] width 96 height 31
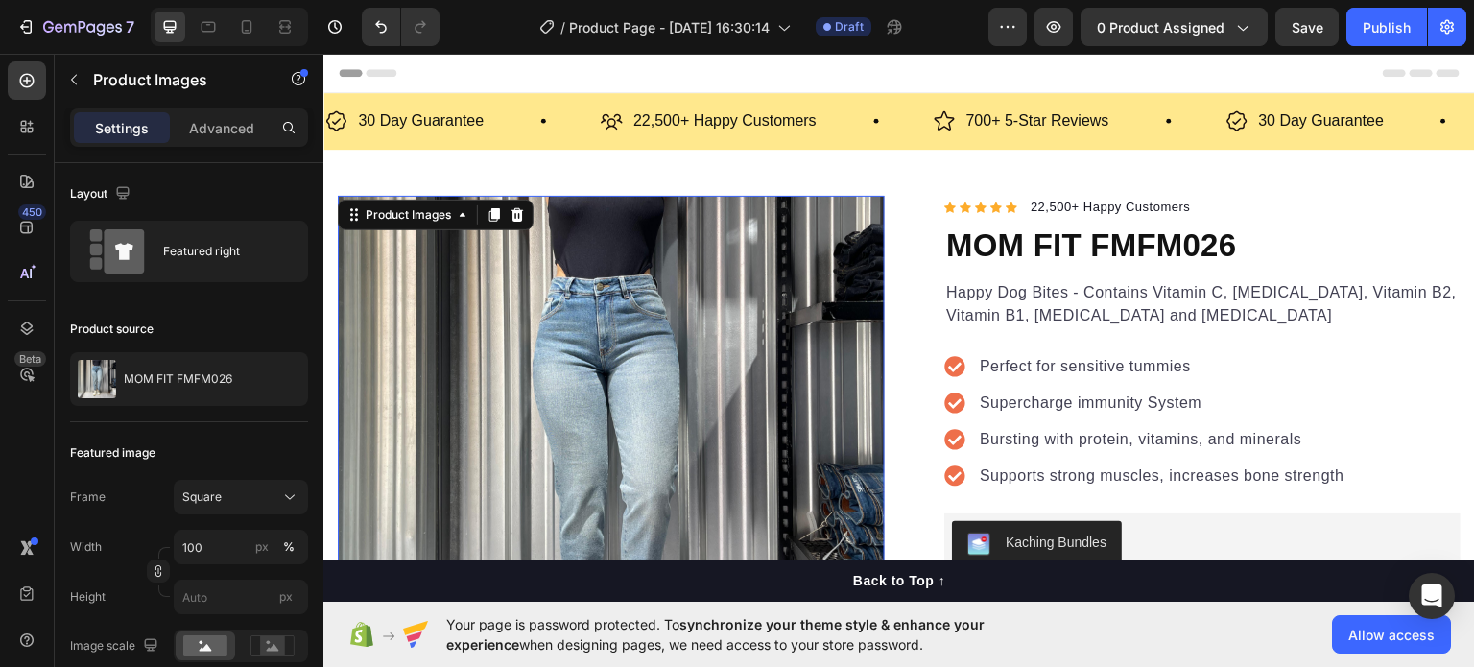
click at [749, 238] on img at bounding box center [611, 468] width 547 height 547
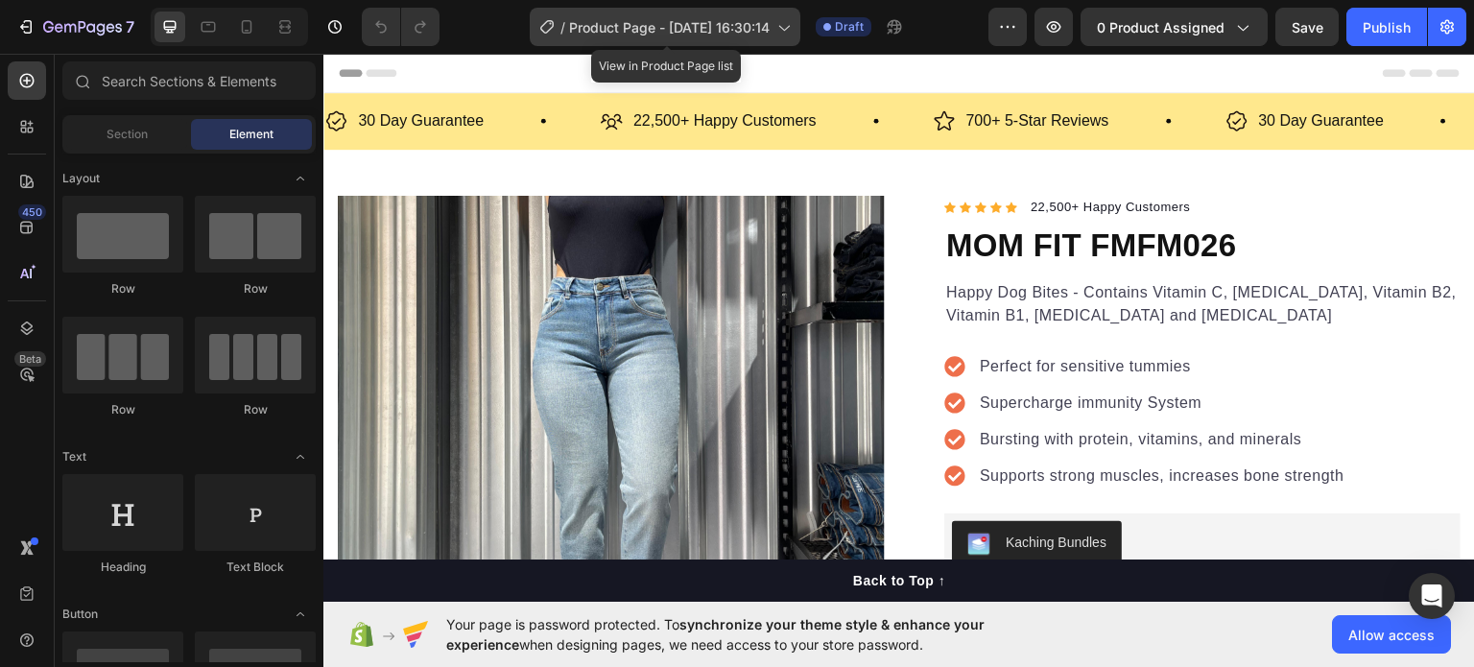
click at [739, 29] on span "Product Page - [DATE] 16:30:14" at bounding box center [669, 27] width 201 height 20
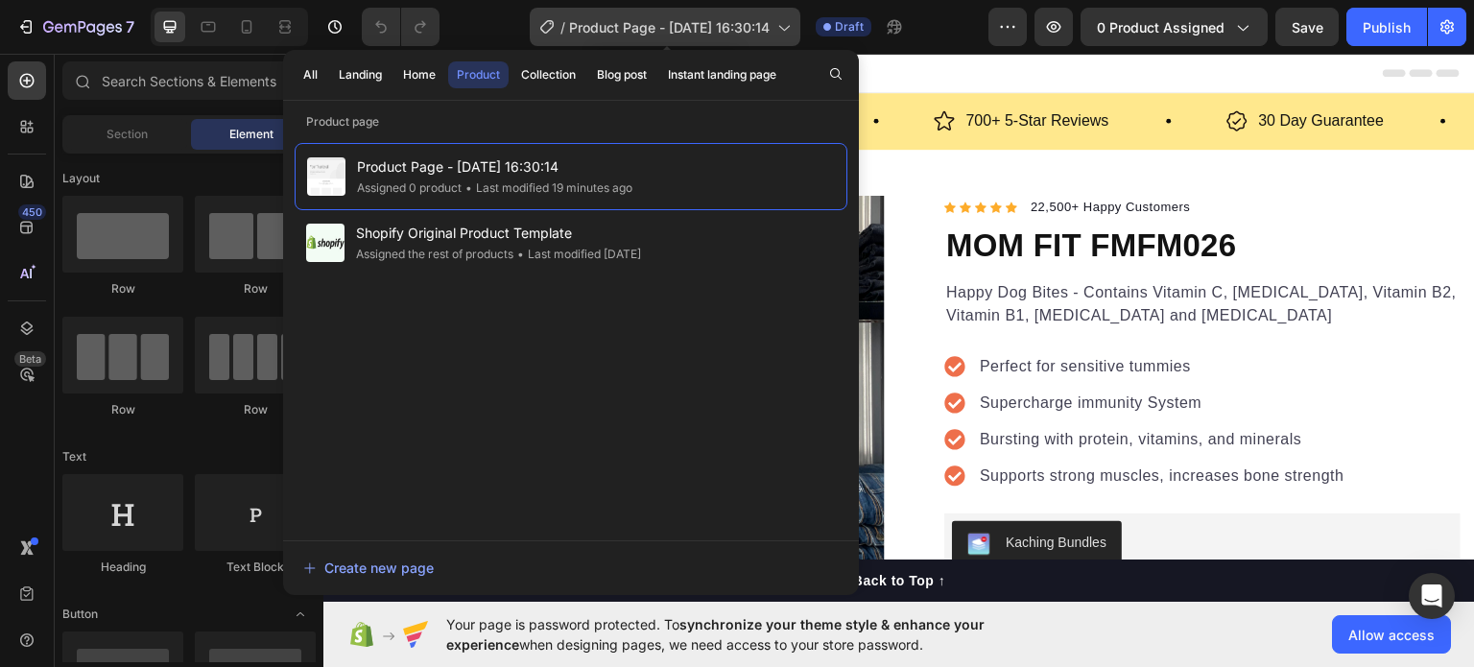
click at [739, 29] on span "Product Page - [DATE] 16:30:14" at bounding box center [669, 27] width 201 height 20
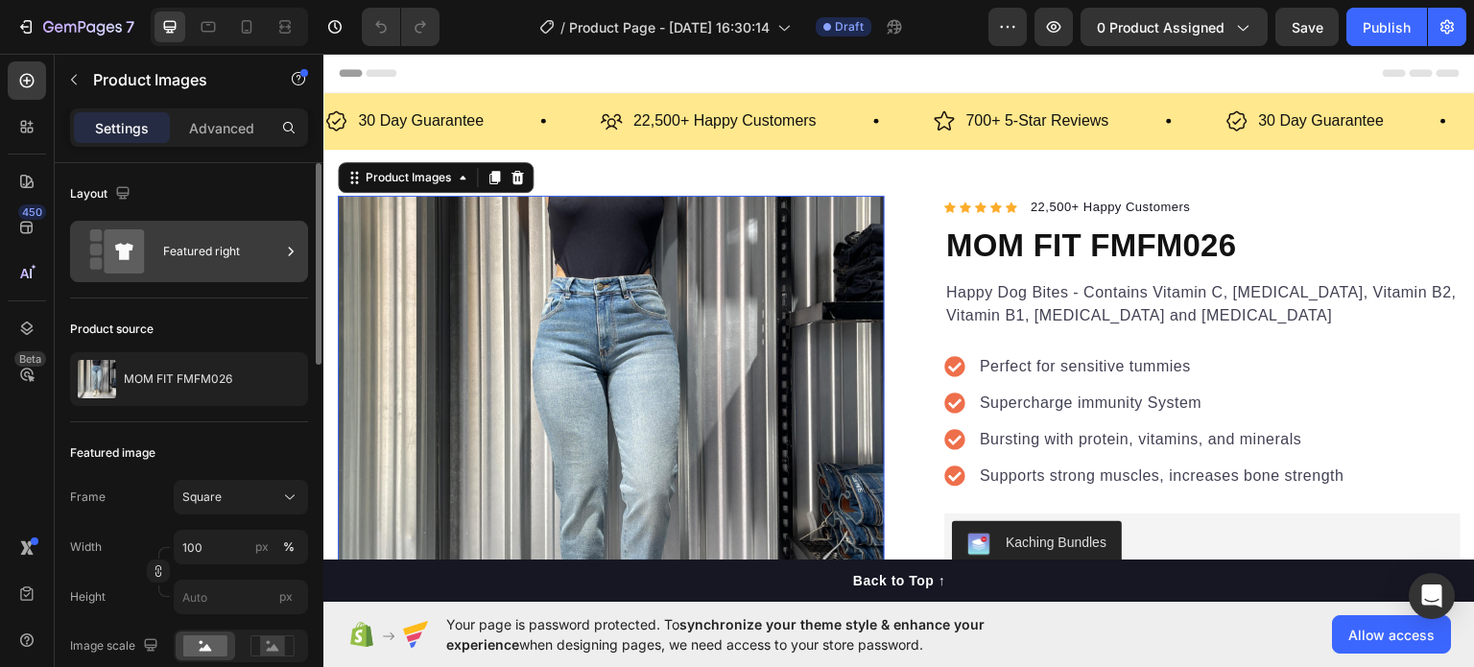
click at [180, 251] on div "Featured right" at bounding box center [221, 251] width 117 height 44
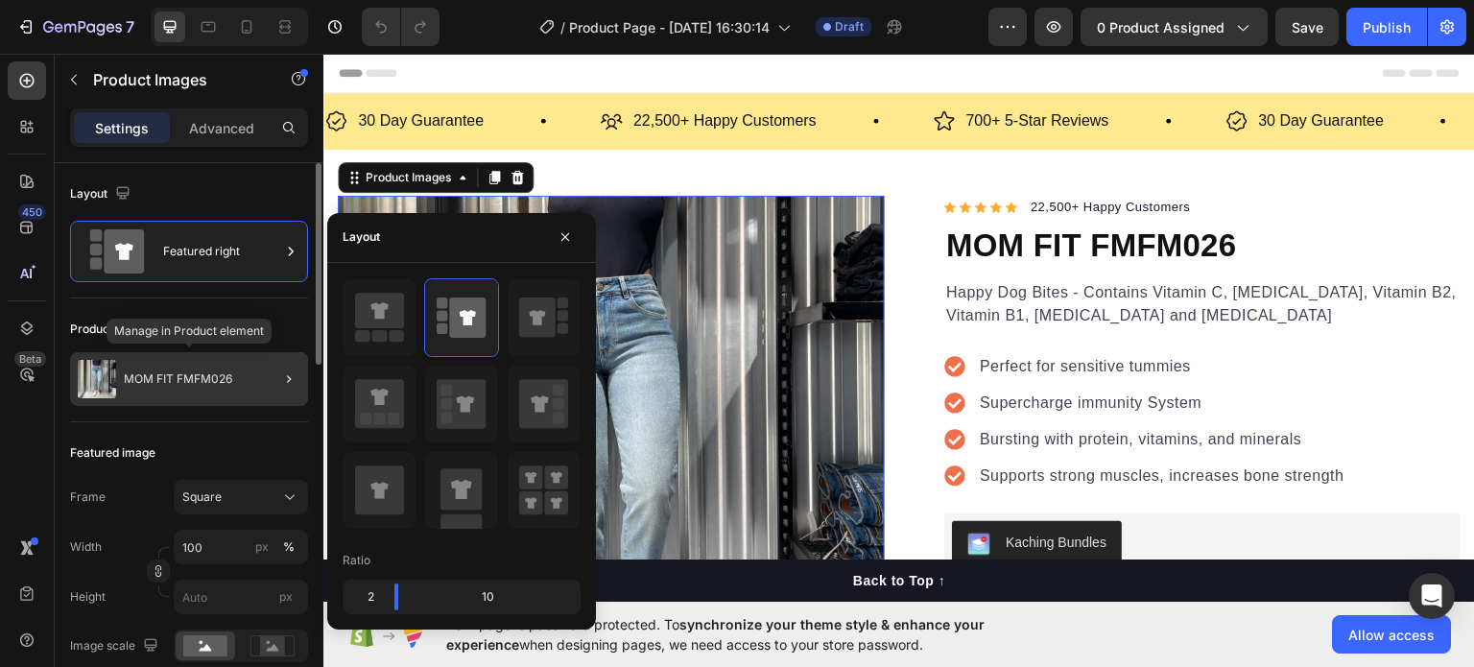
click at [192, 395] on div "MOM FIT FMFM026" at bounding box center [189, 379] width 238 height 54
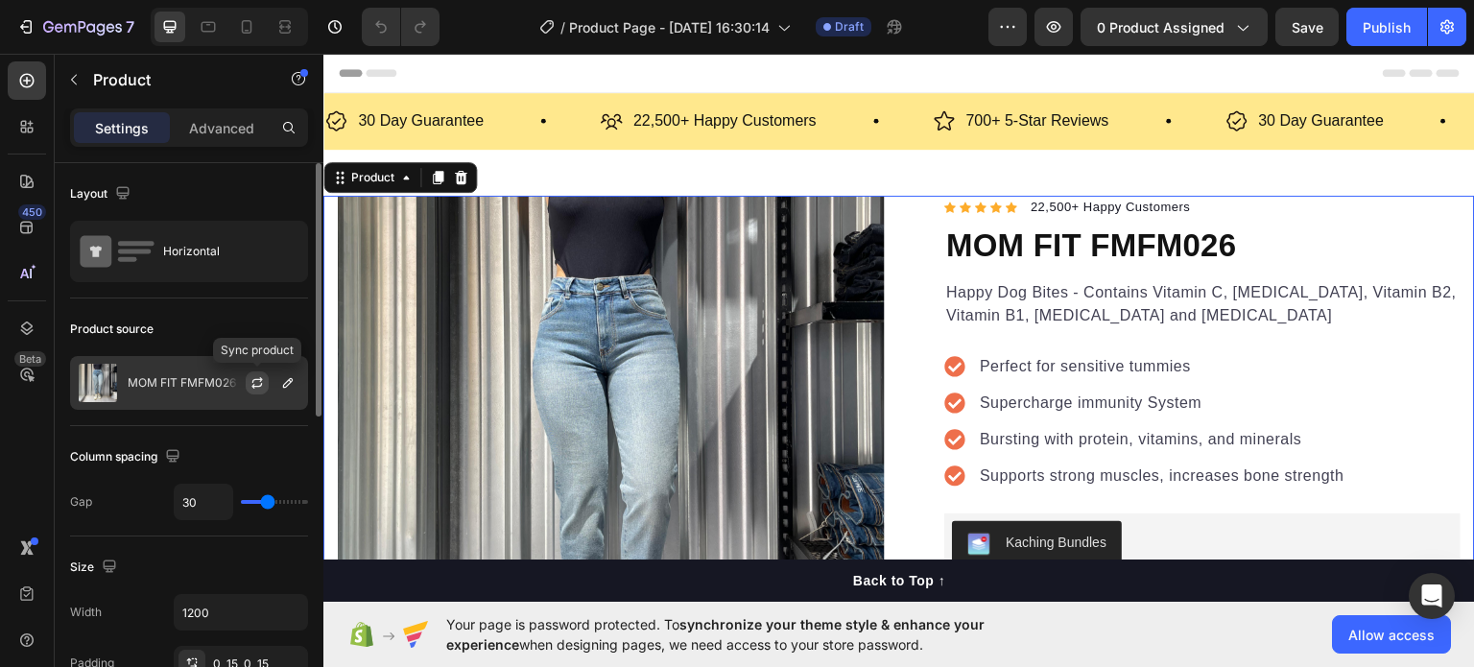
click at [254, 378] on icon "button" at bounding box center [256, 382] width 15 height 15
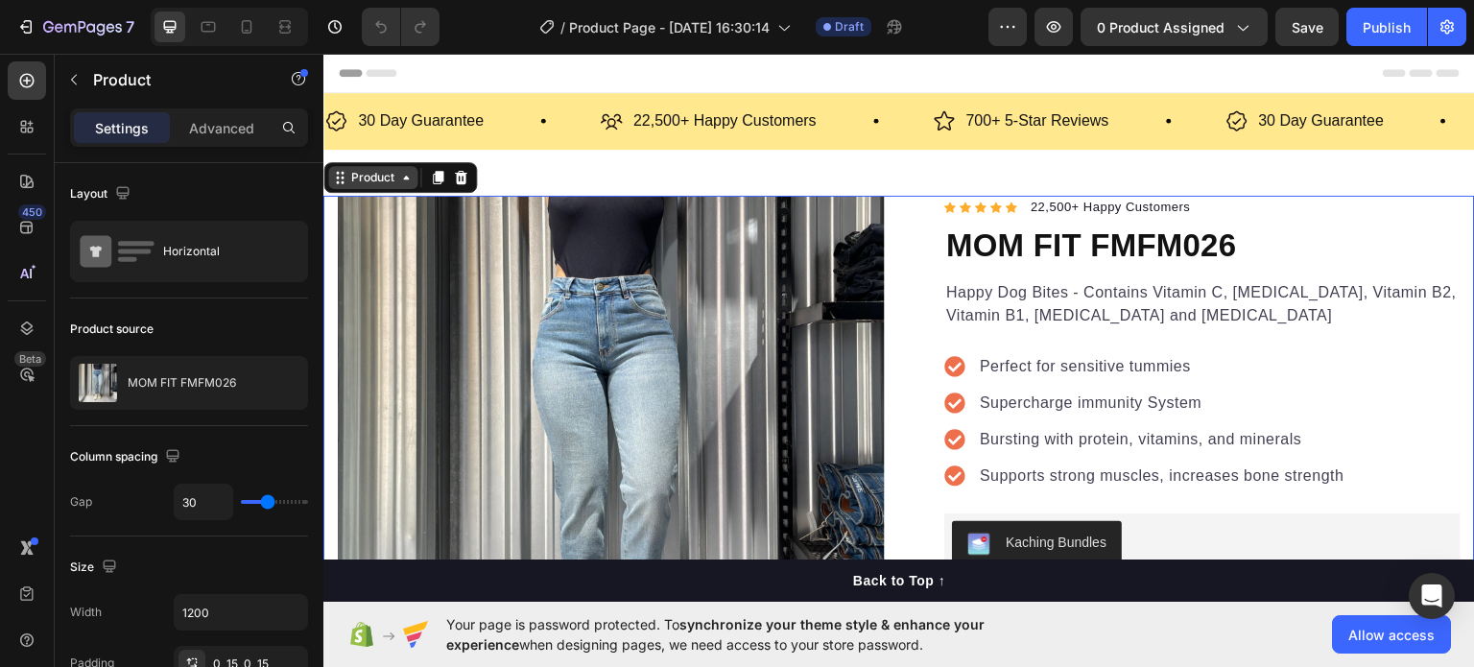
click at [393, 177] on div "Product" at bounding box center [372, 176] width 51 height 17
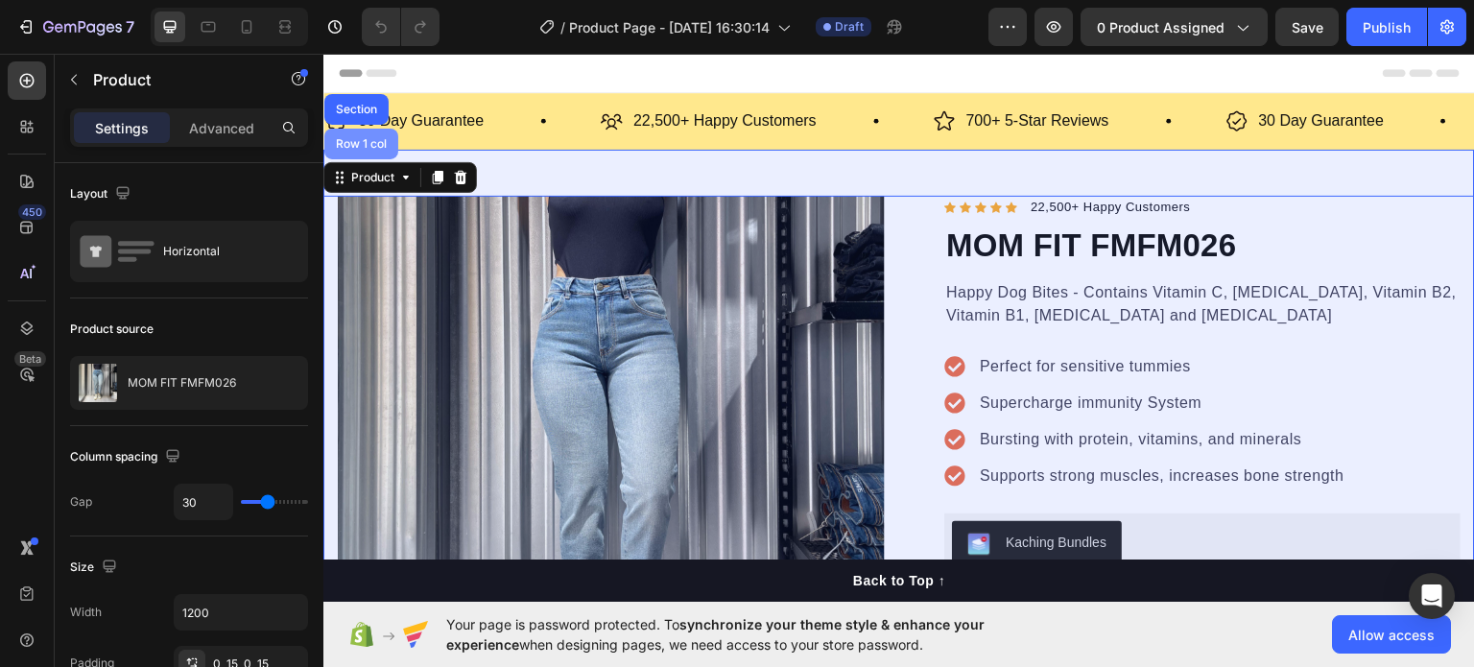
click at [365, 142] on div "Row 1 col" at bounding box center [361, 143] width 59 height 12
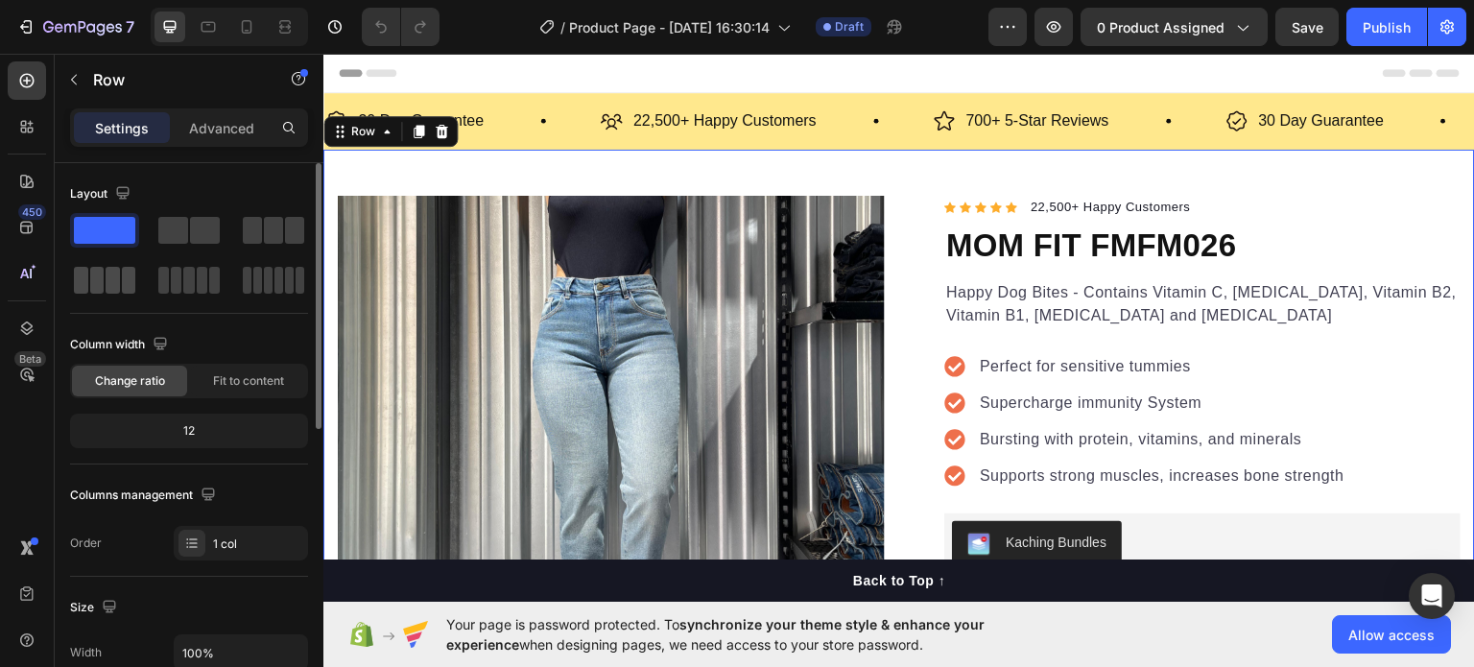
click at [123, 295] on div at bounding box center [104, 280] width 69 height 35
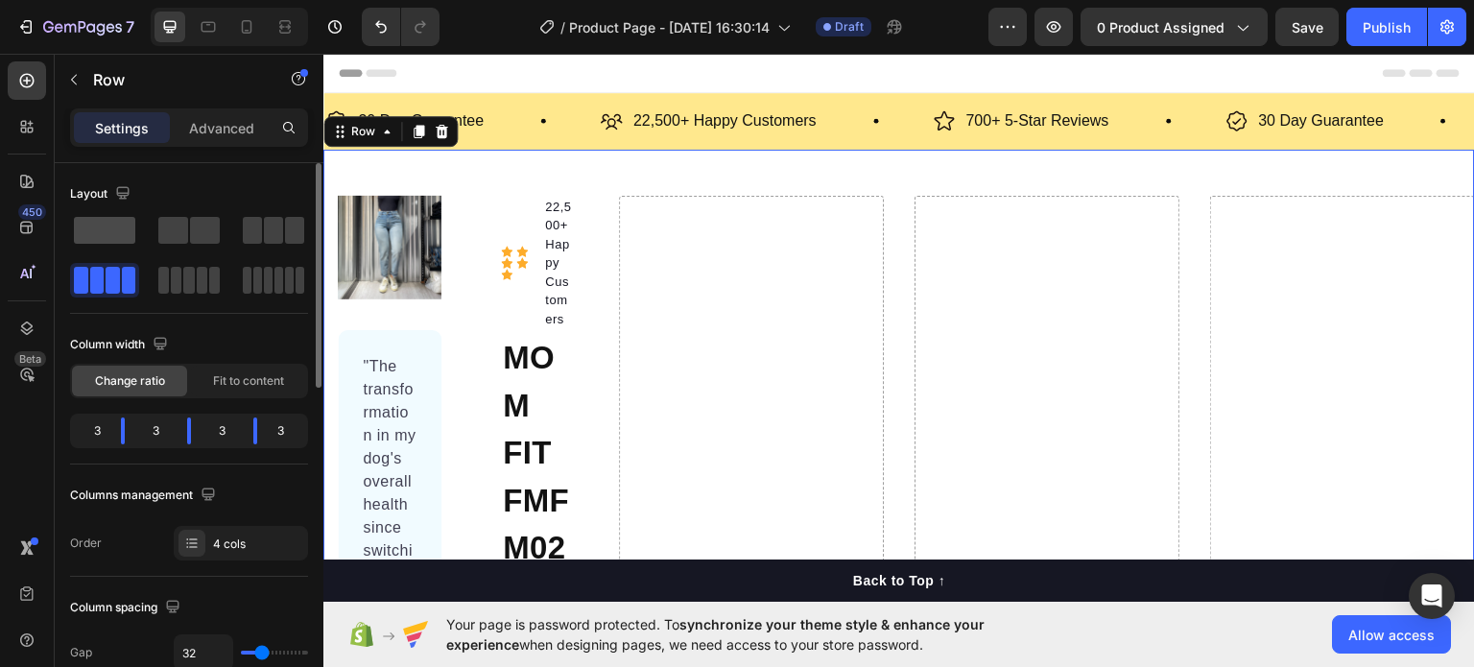
click at [123, 233] on span at bounding box center [104, 230] width 61 height 27
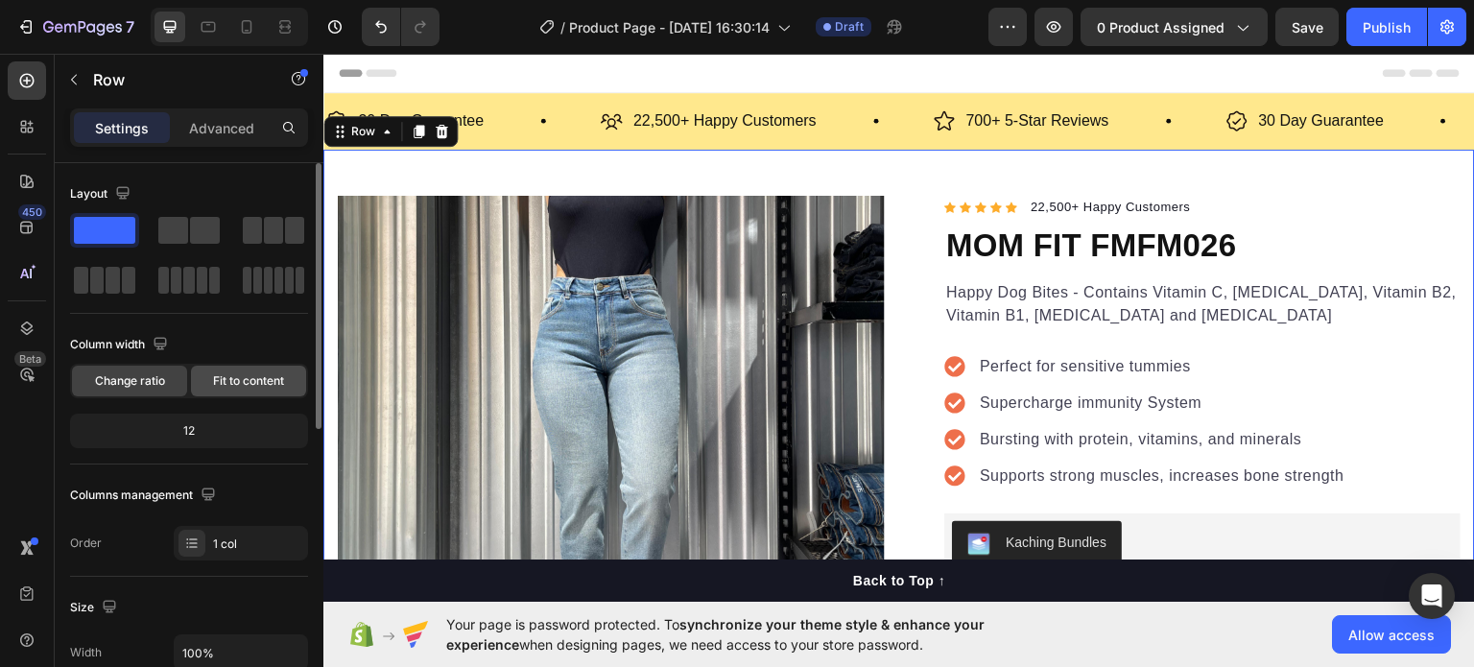
click at [219, 382] on span "Fit to content" at bounding box center [248, 380] width 71 height 17
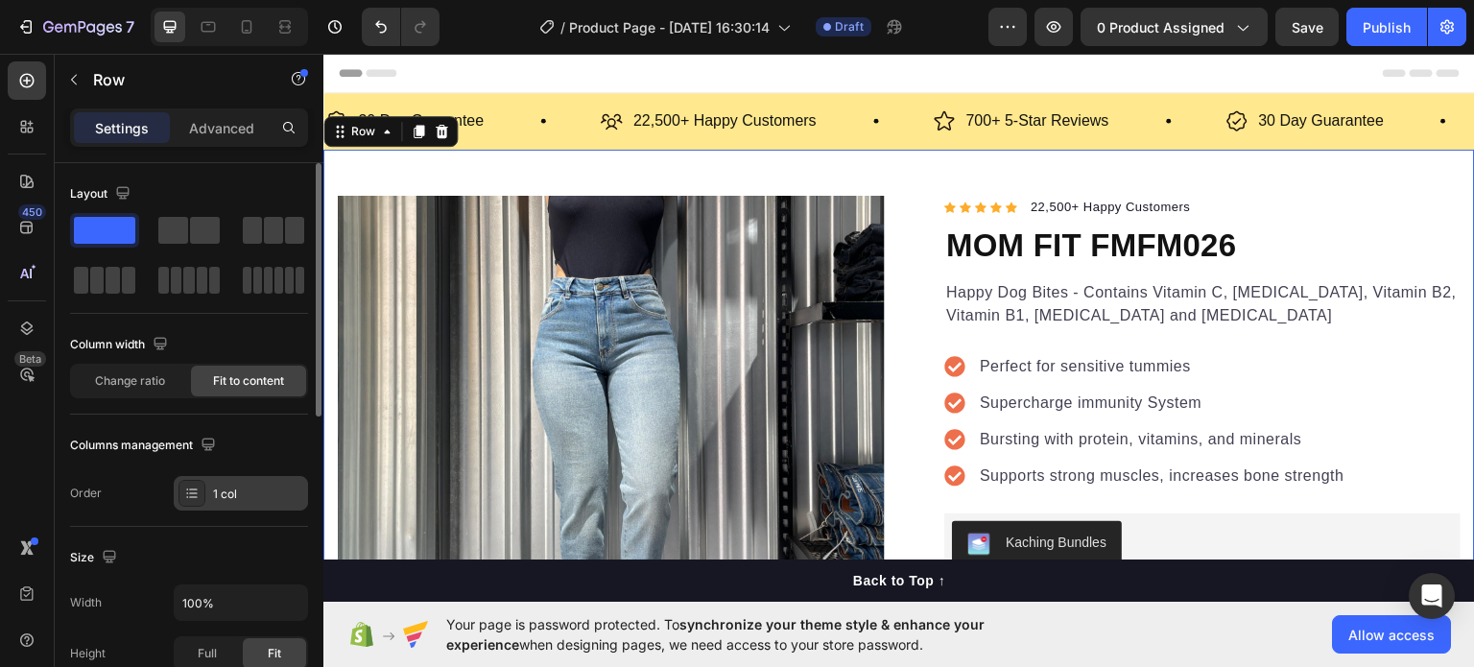
click at [205, 487] on div "1 col" at bounding box center [241, 493] width 134 height 35
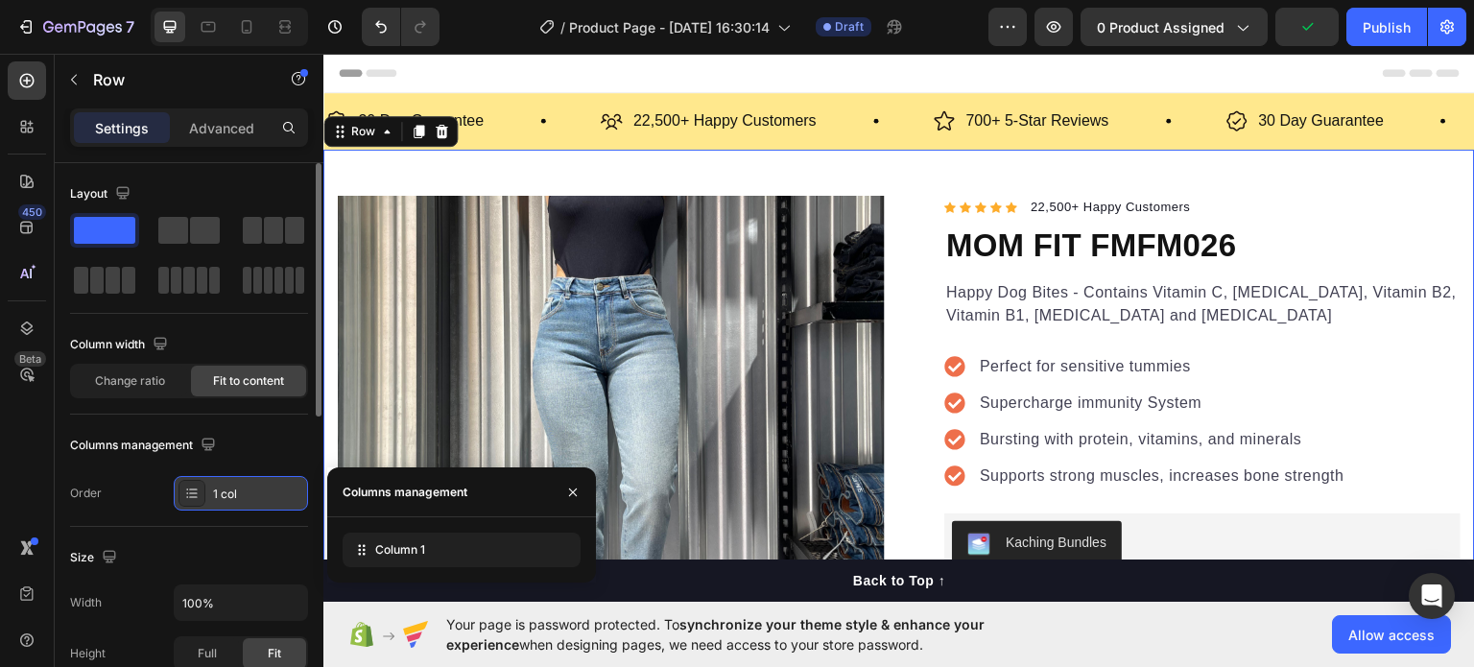
click at [205, 487] on div "1 col" at bounding box center [241, 493] width 134 height 35
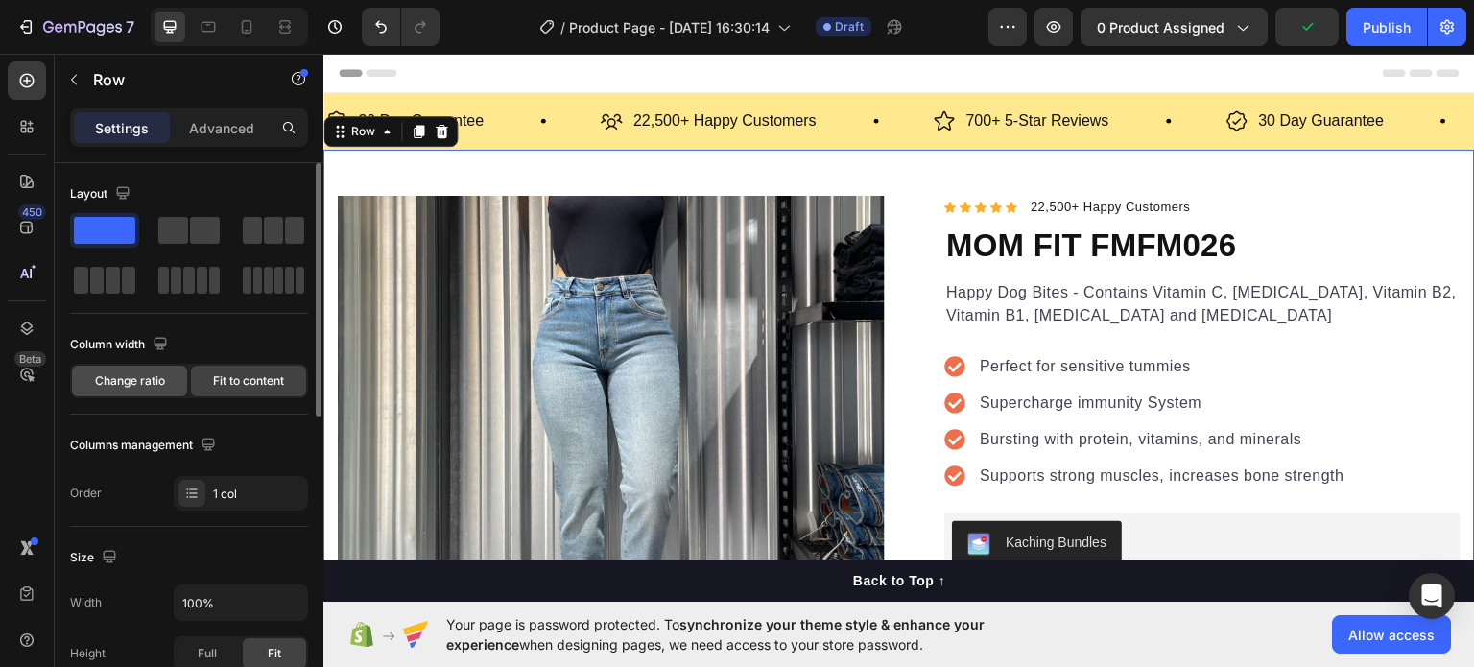
click at [155, 389] on div "Change ratio" at bounding box center [129, 381] width 115 height 31
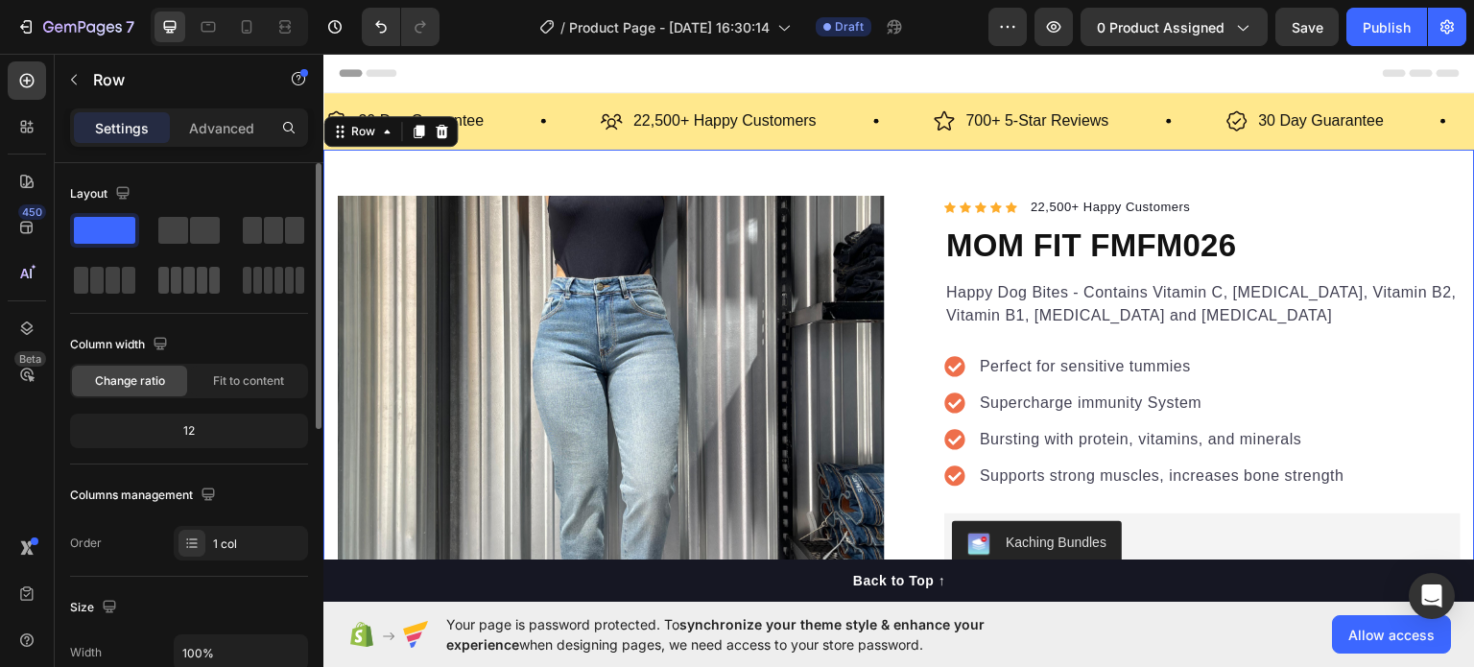
click at [192, 287] on span at bounding box center [188, 280] width 11 height 27
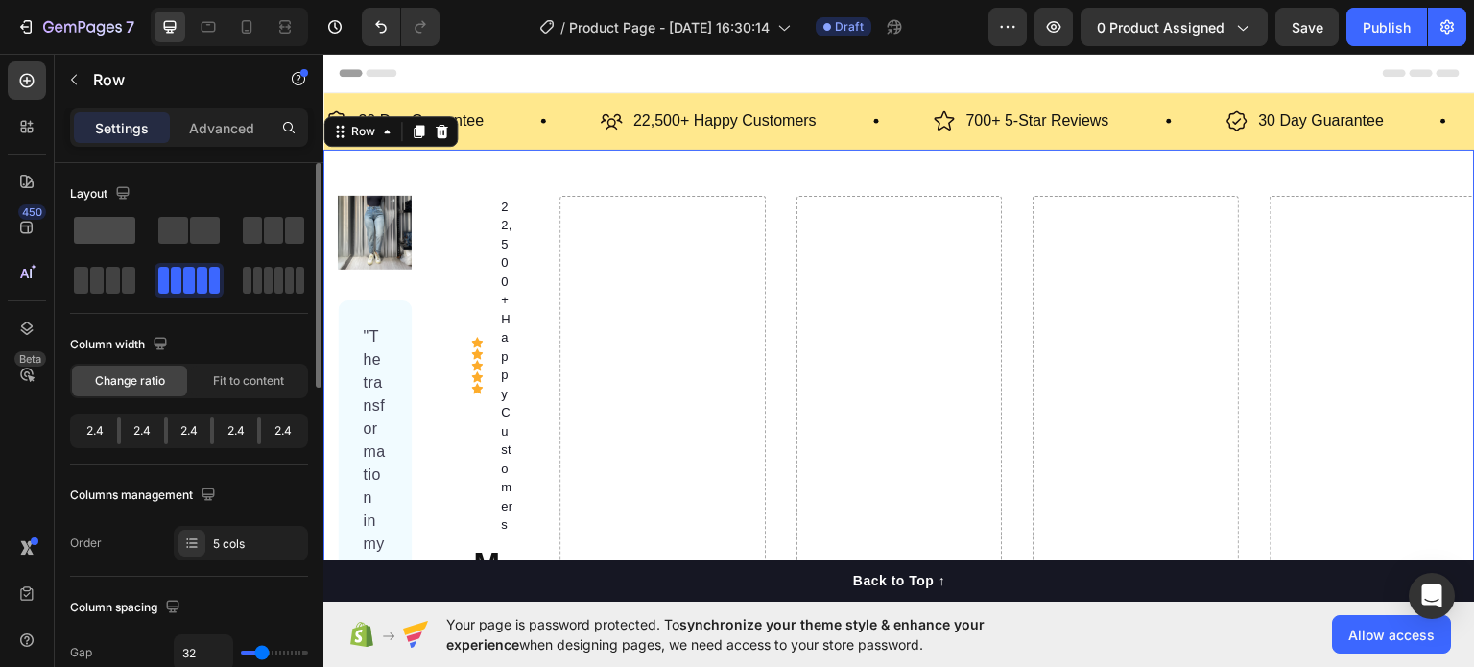
click at [89, 244] on div at bounding box center [104, 230] width 69 height 35
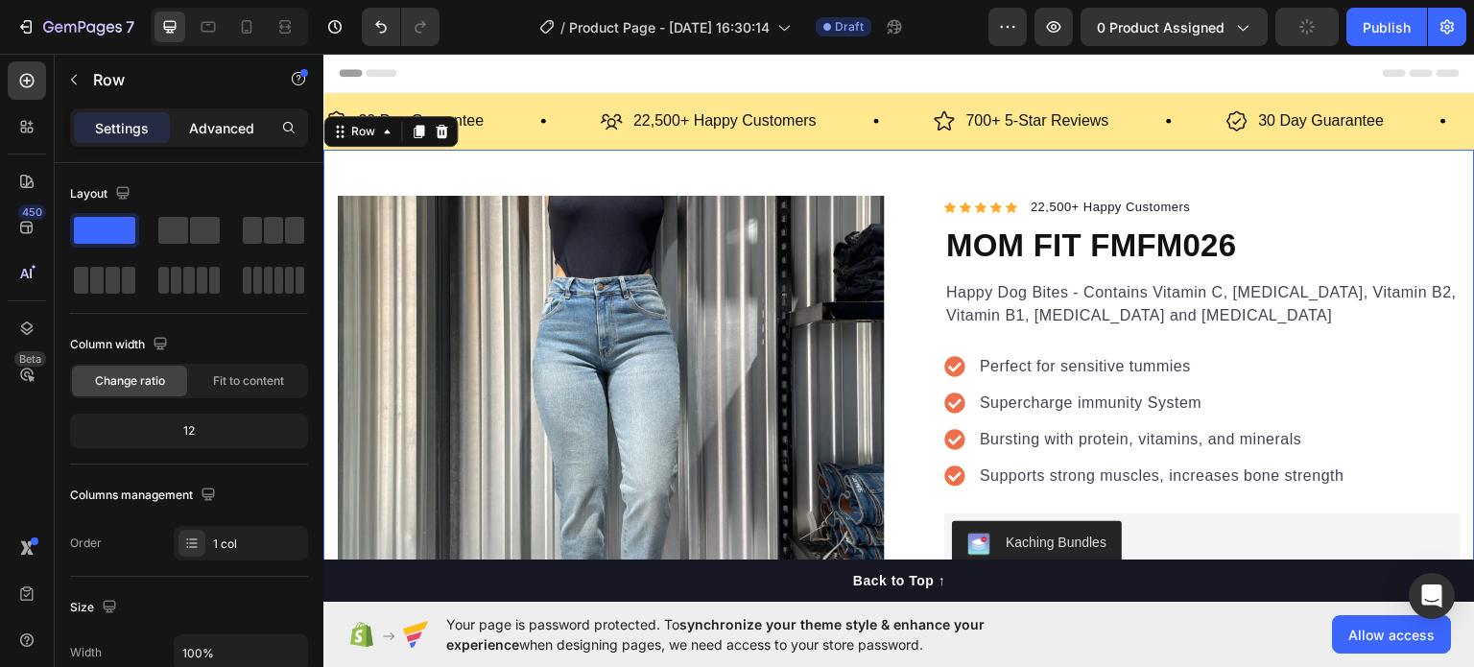
click at [238, 141] on div "Advanced" at bounding box center [222, 127] width 96 height 31
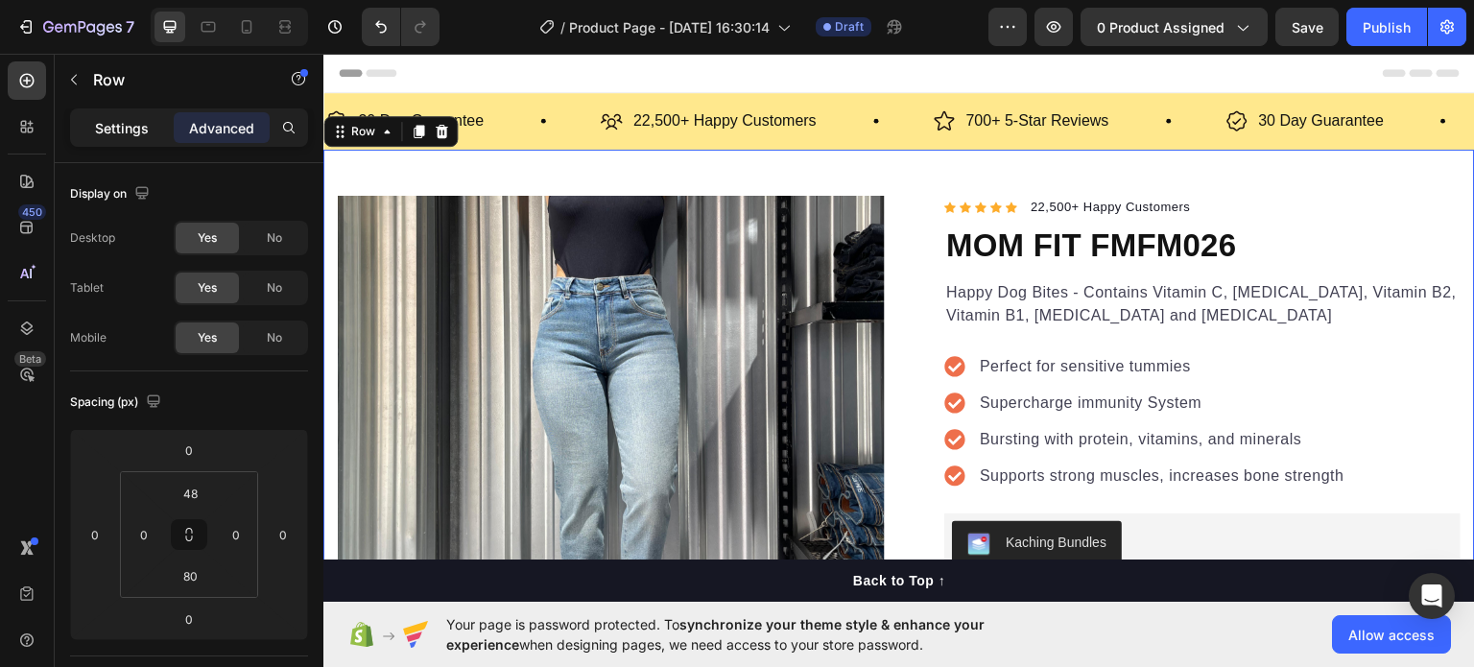
click at [112, 112] on div "Settings" at bounding box center [122, 127] width 96 height 31
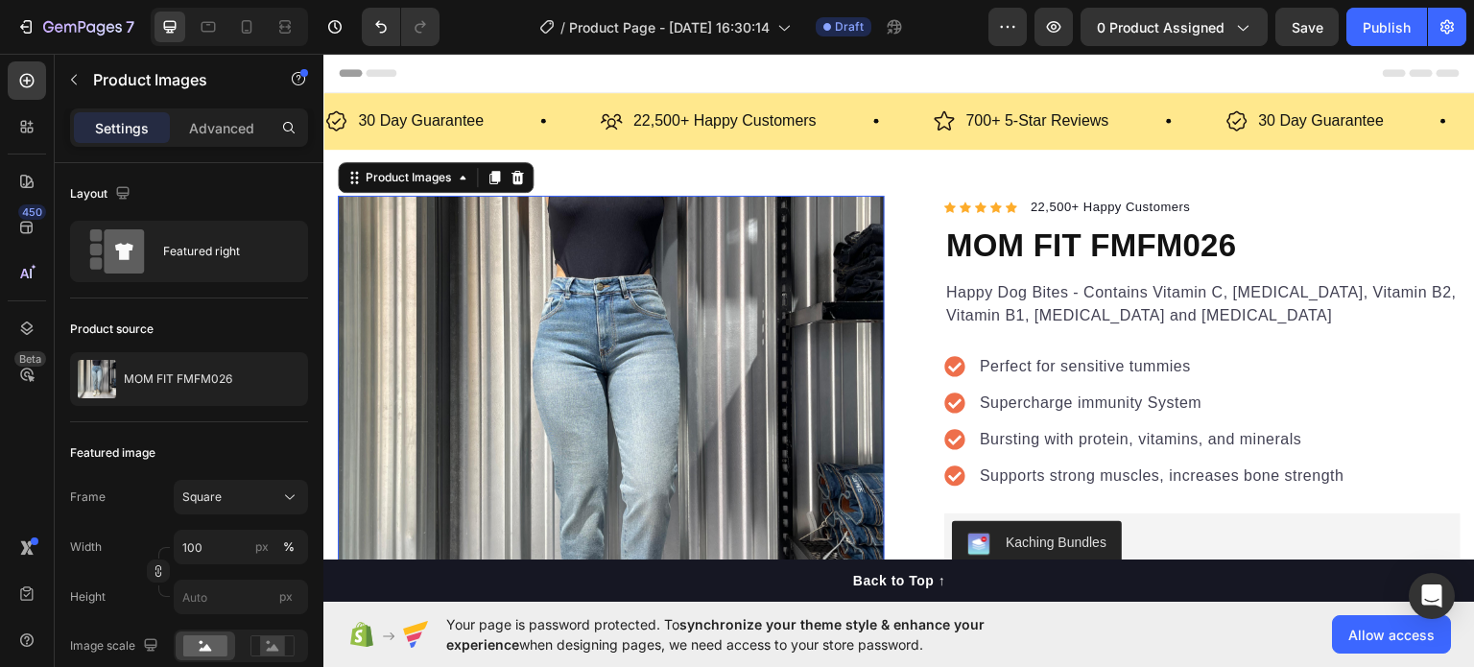
click at [734, 268] on img at bounding box center [611, 468] width 547 height 547
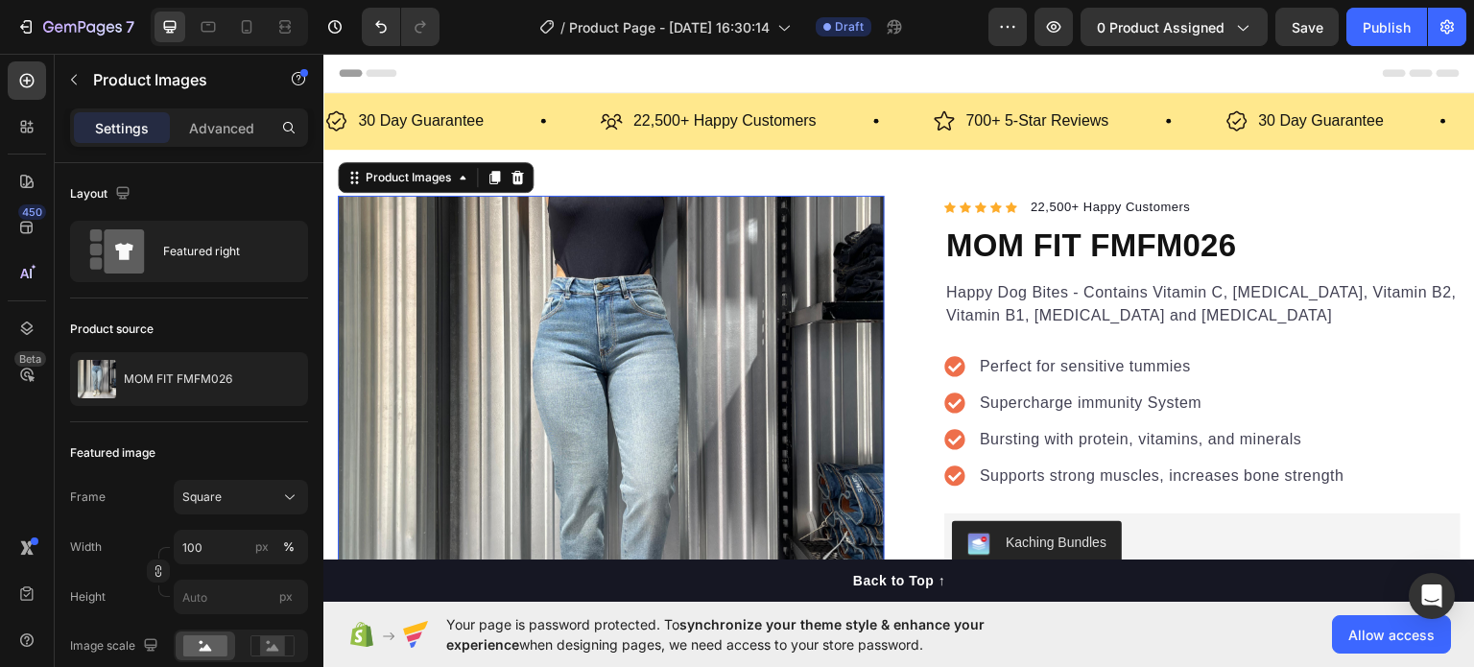
click at [734, 268] on img at bounding box center [611, 468] width 547 height 547
click at [280, 656] on div at bounding box center [272, 645] width 59 height 29
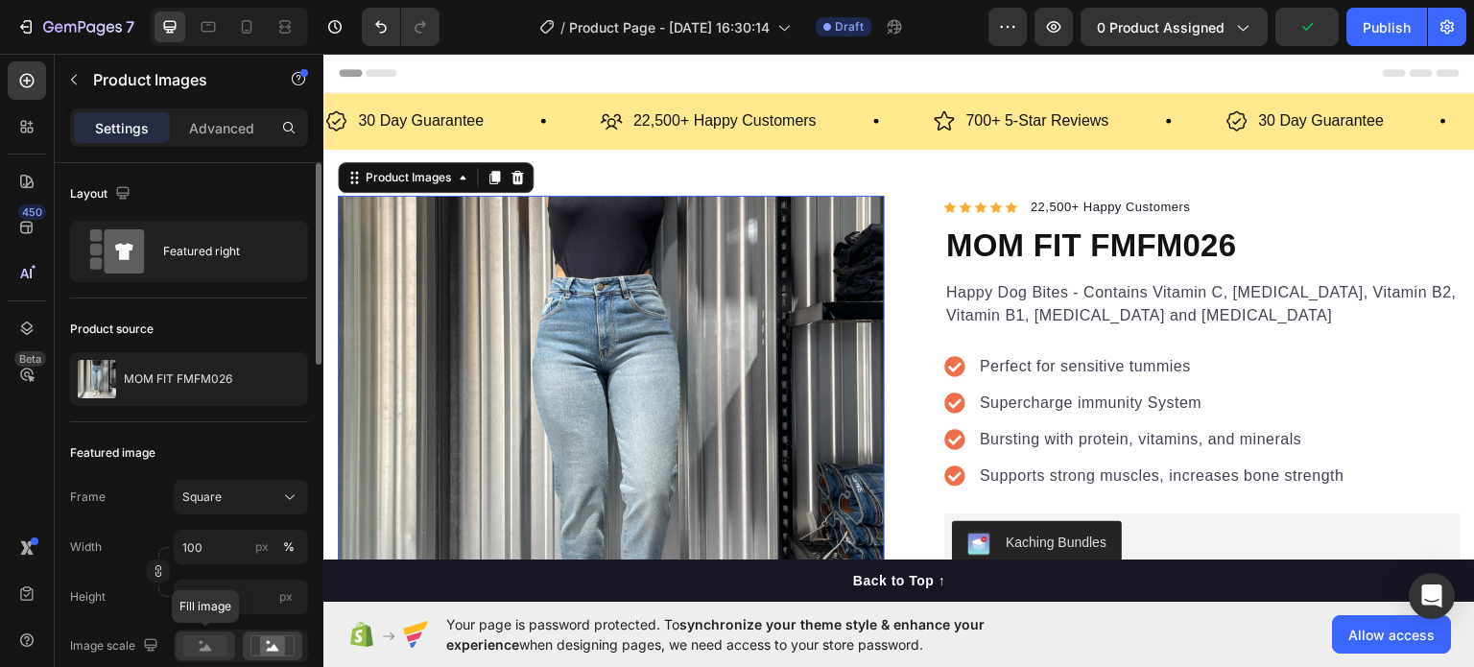
click at [196, 651] on rect at bounding box center [205, 645] width 44 height 21
click at [251, 481] on button "Square" at bounding box center [241, 497] width 134 height 35
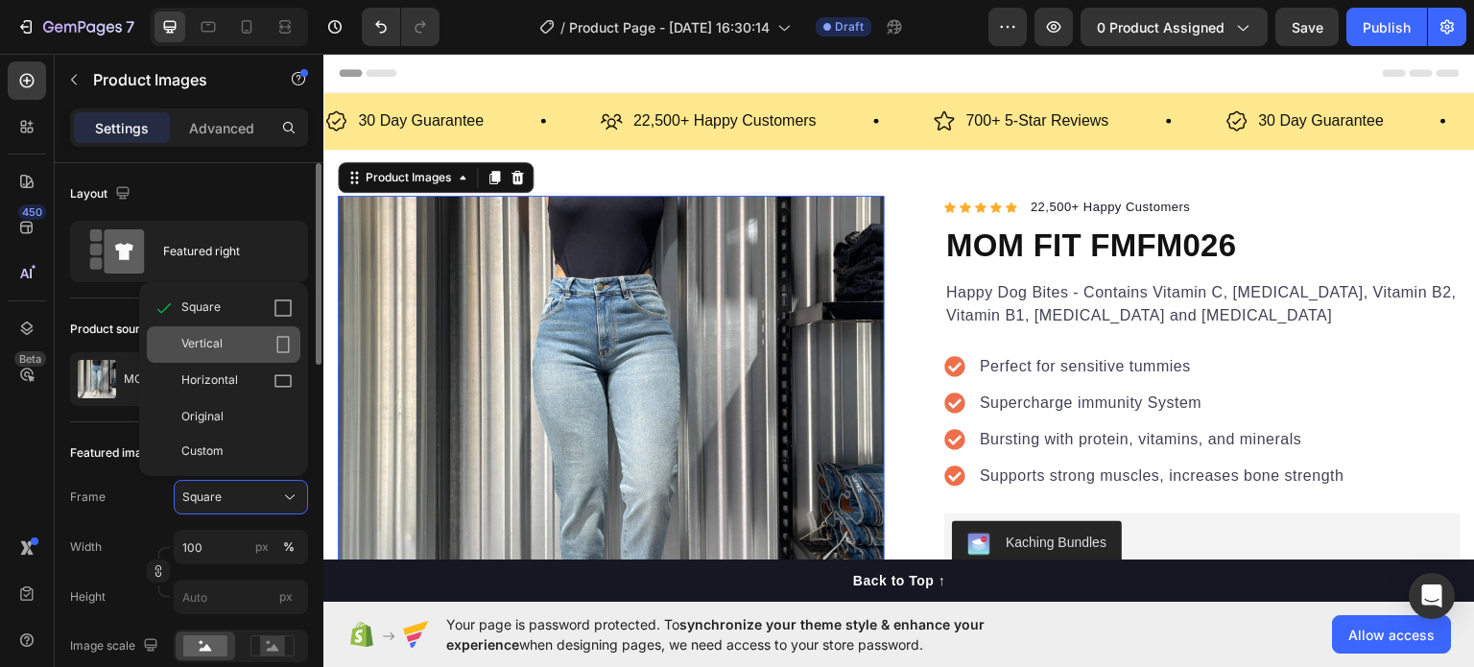
click at [261, 348] on div "Vertical" at bounding box center [236, 344] width 111 height 19
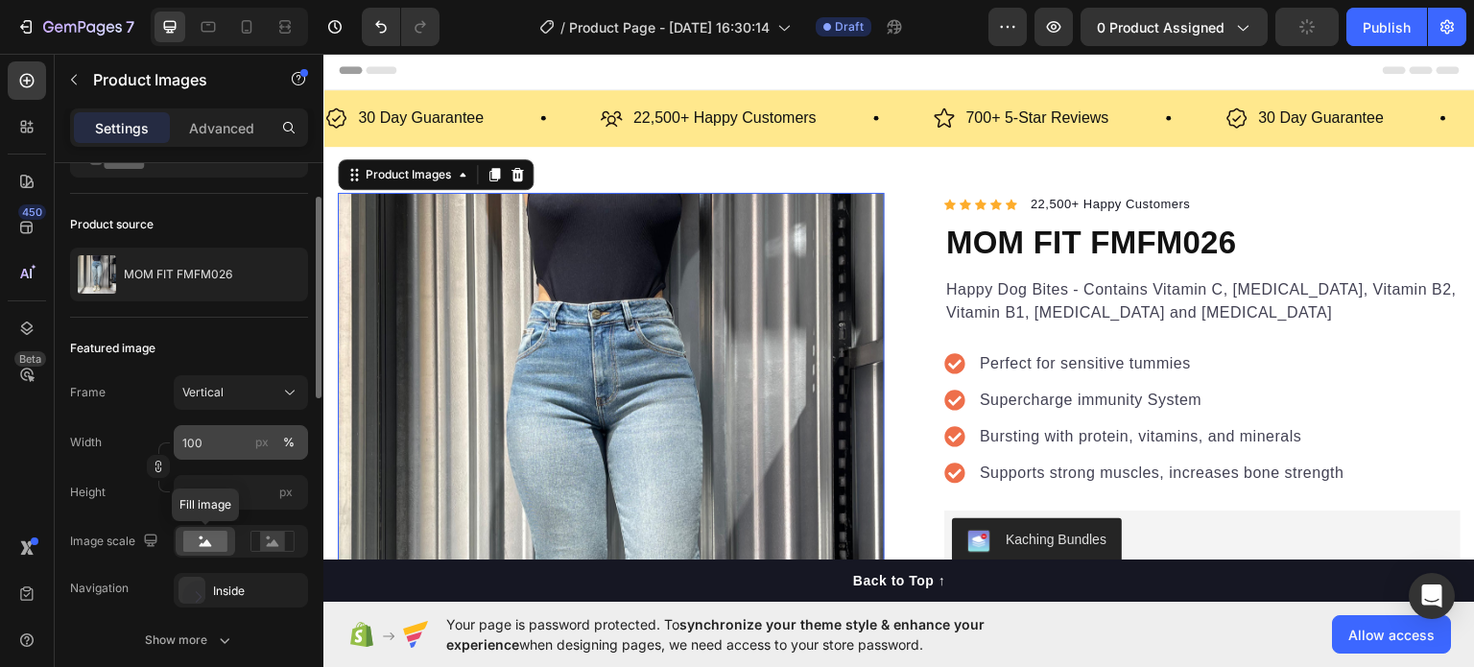
scroll to position [105, 0]
click at [201, 602] on rect at bounding box center [198, 596] width 33 height 33
click at [213, 545] on rect at bounding box center [205, 541] width 44 height 21
click at [222, 582] on div "Inside" at bounding box center [241, 590] width 56 height 17
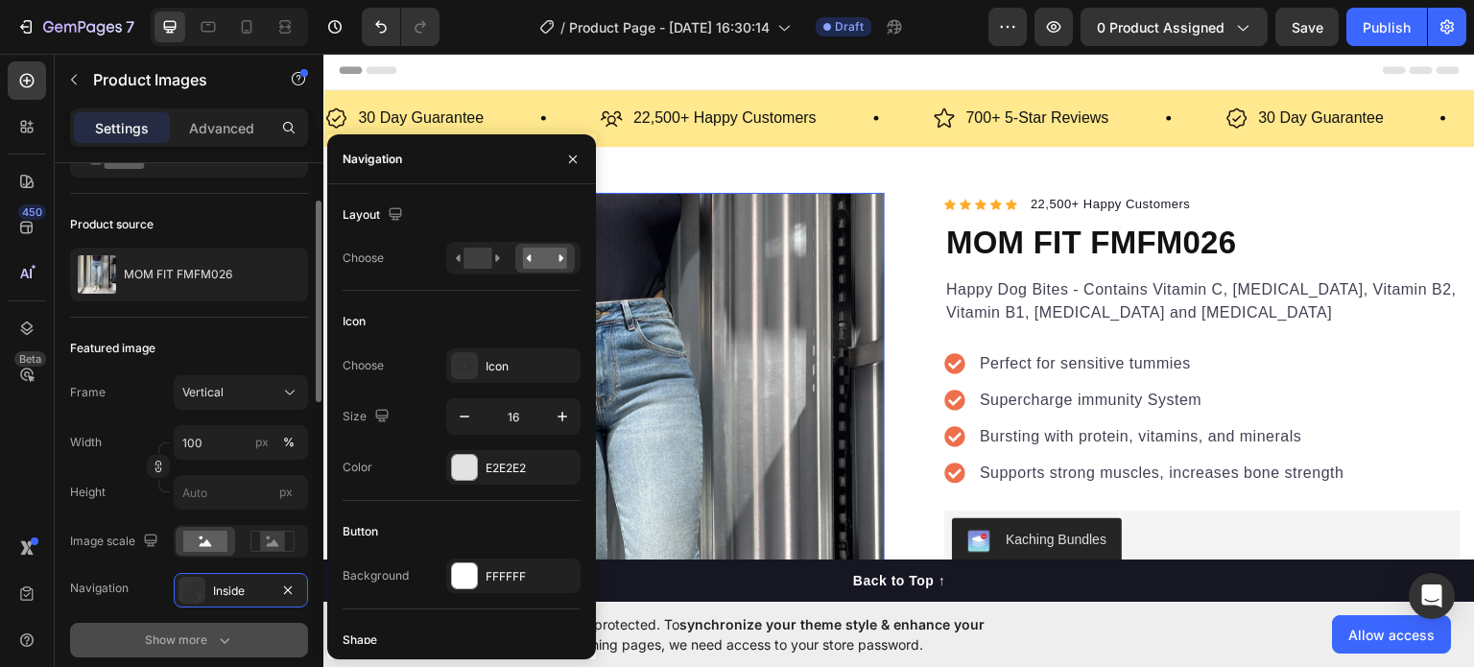
click at [137, 625] on button "Show more" at bounding box center [189, 640] width 238 height 35
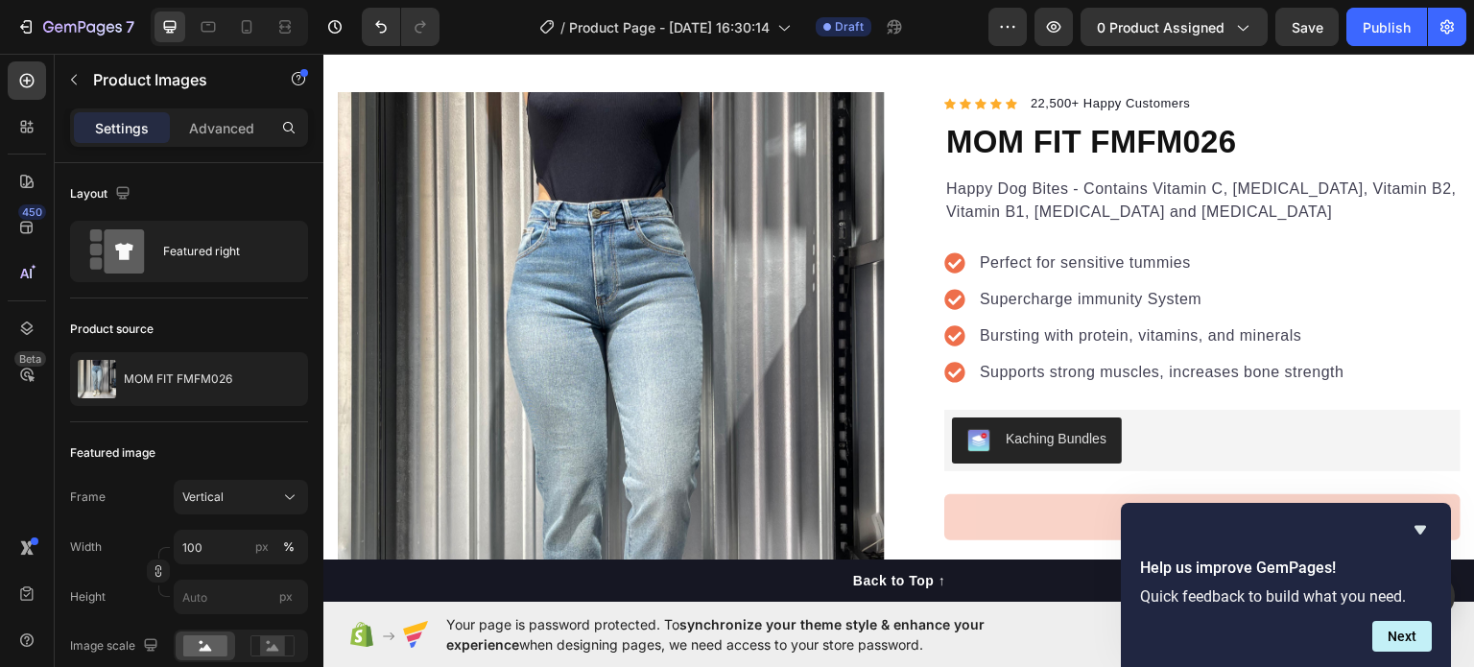
scroll to position [0, 0]
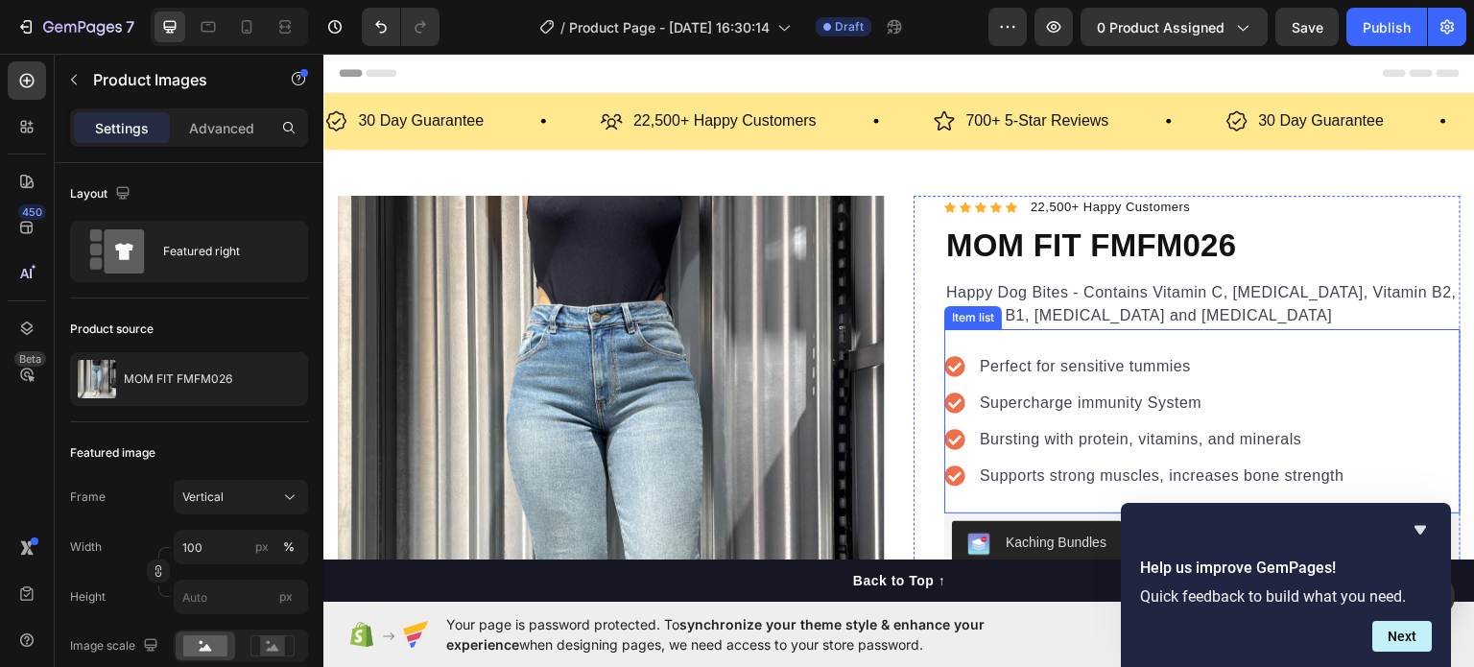
click at [1050, 361] on p "Perfect for sensitive tummies" at bounding box center [1162, 365] width 365 height 23
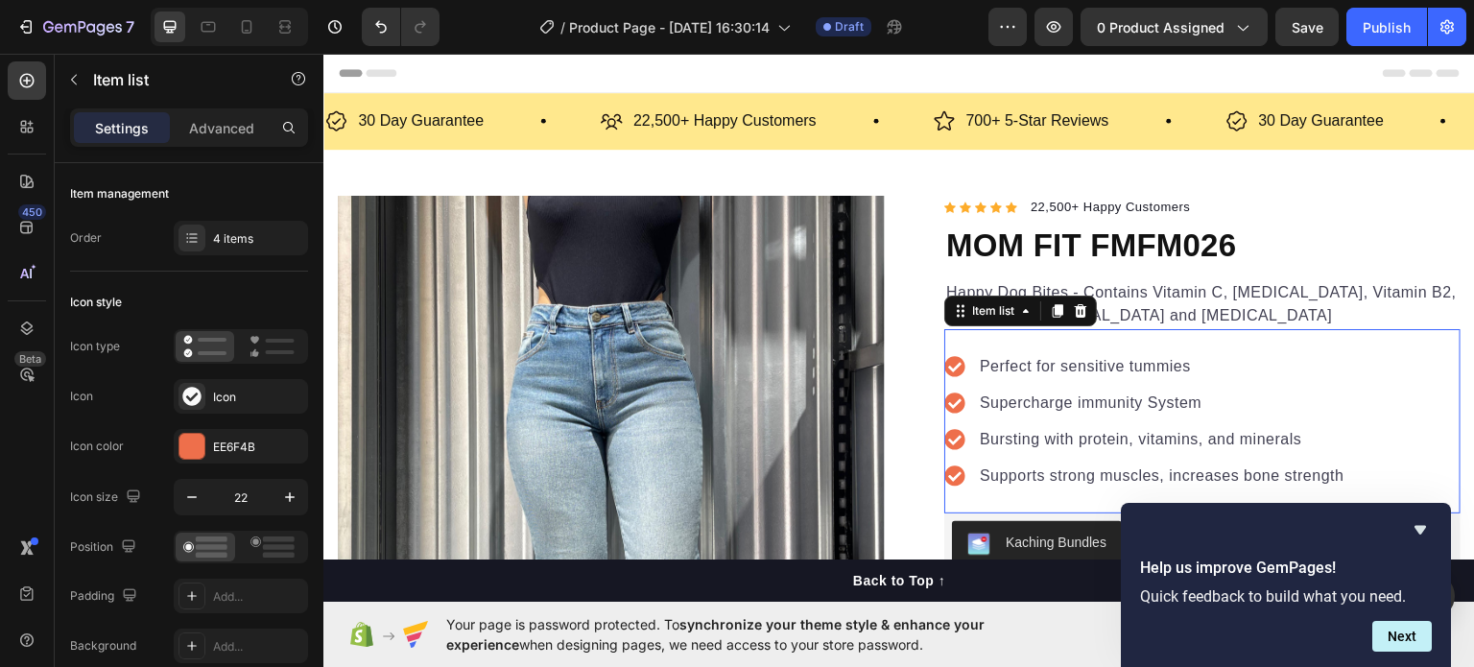
click at [1050, 361] on p "Perfect for sensitive tummies" at bounding box center [1162, 365] width 365 height 23
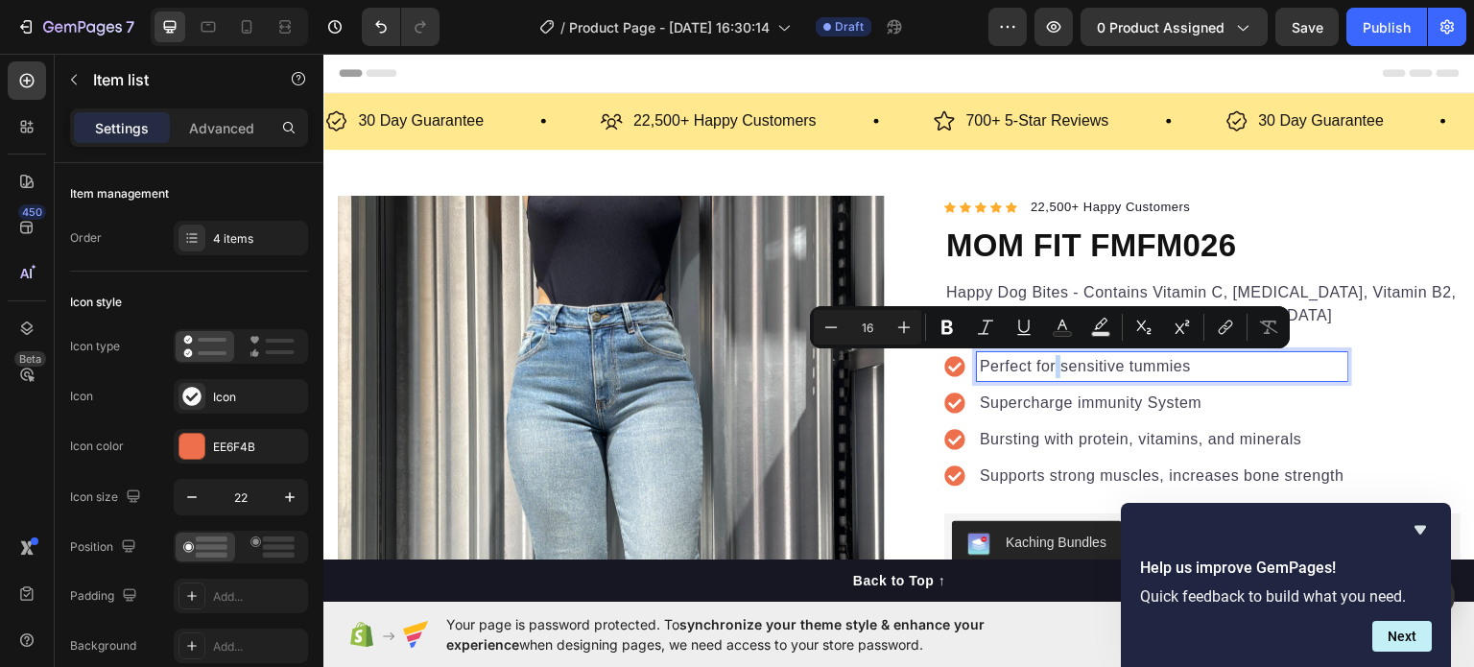
click at [1050, 361] on p "Perfect for sensitive tummies" at bounding box center [1162, 365] width 365 height 23
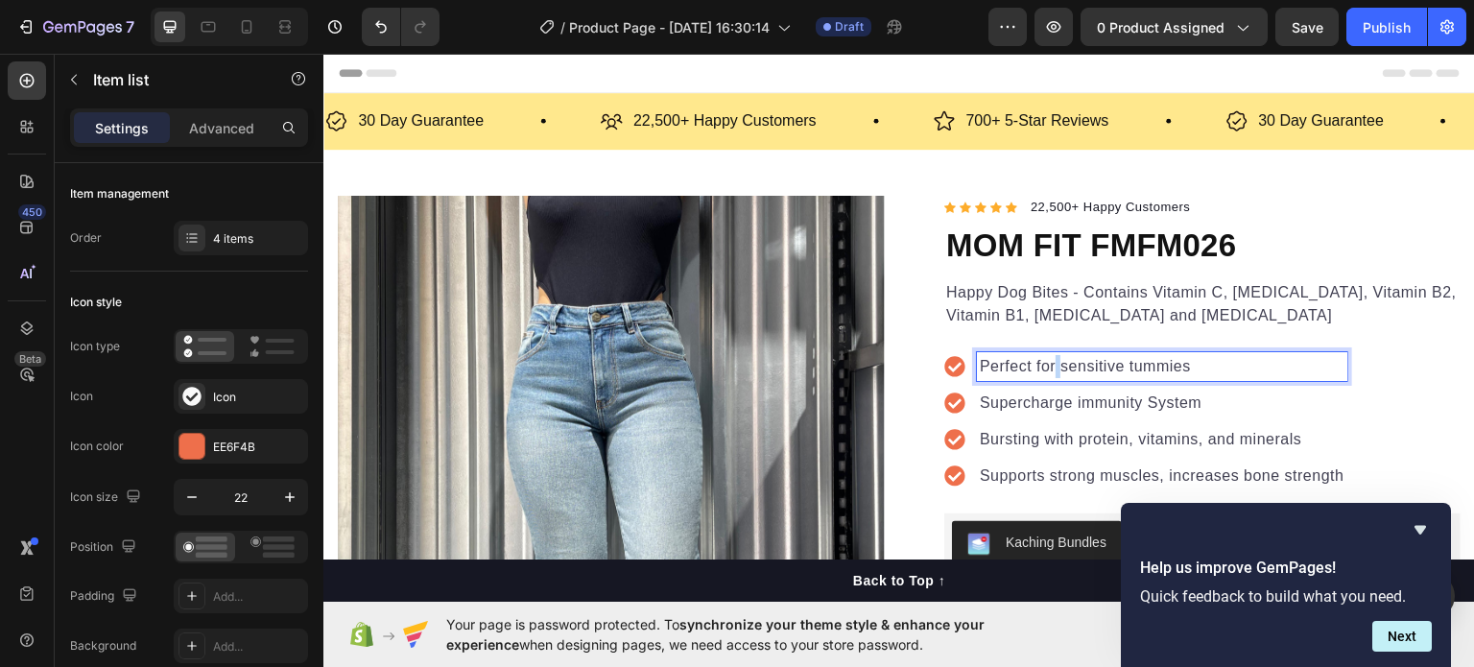
click at [1050, 361] on p "Perfect for sensitive tummies" at bounding box center [1162, 365] width 365 height 23
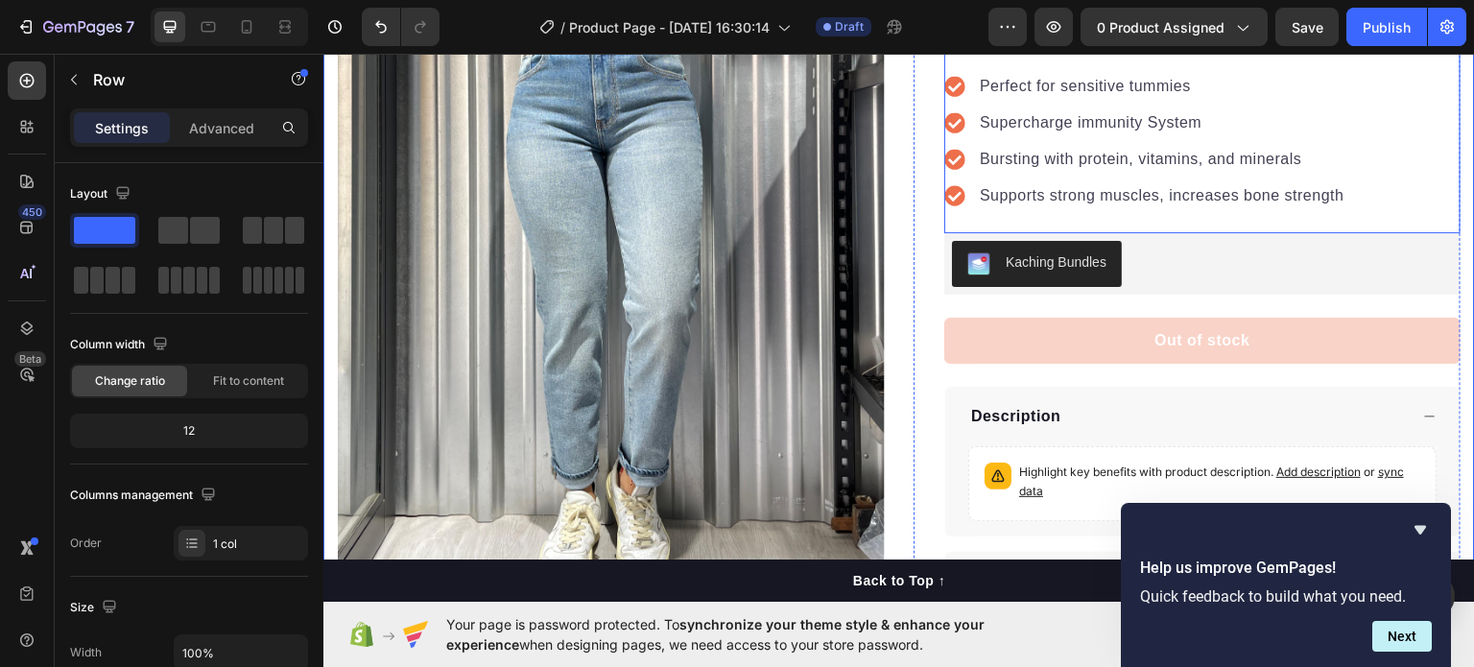
scroll to position [251, 0]
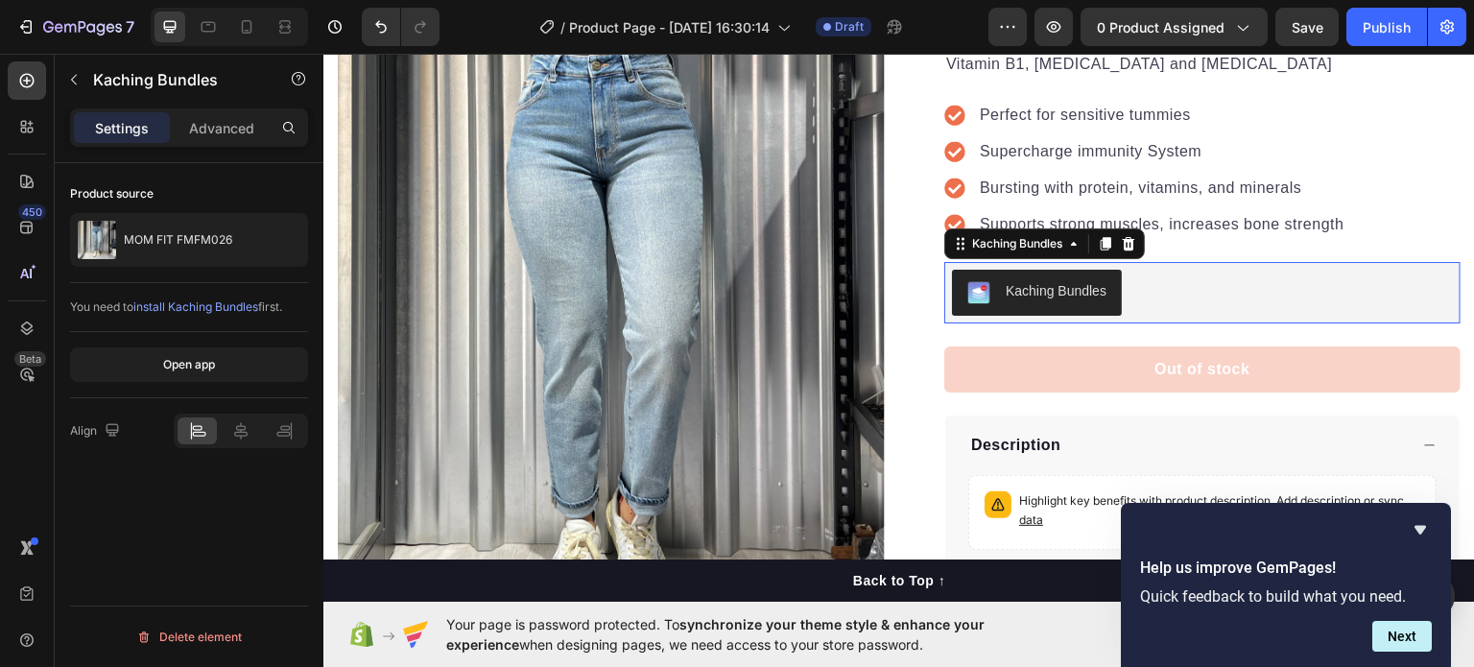
click at [1212, 295] on div "Kaching Bundles" at bounding box center [1202, 292] width 501 height 46
click at [1125, 239] on icon at bounding box center [1128, 242] width 12 height 13
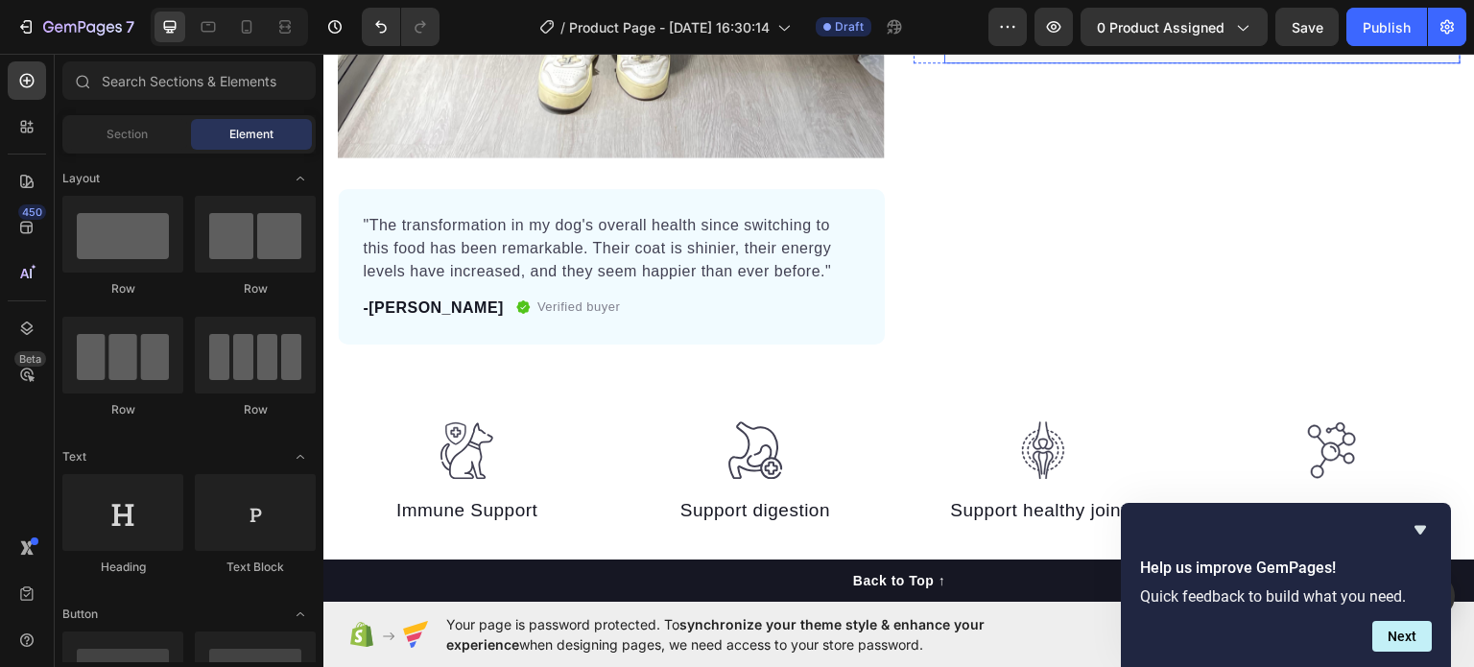
scroll to position [768, 0]
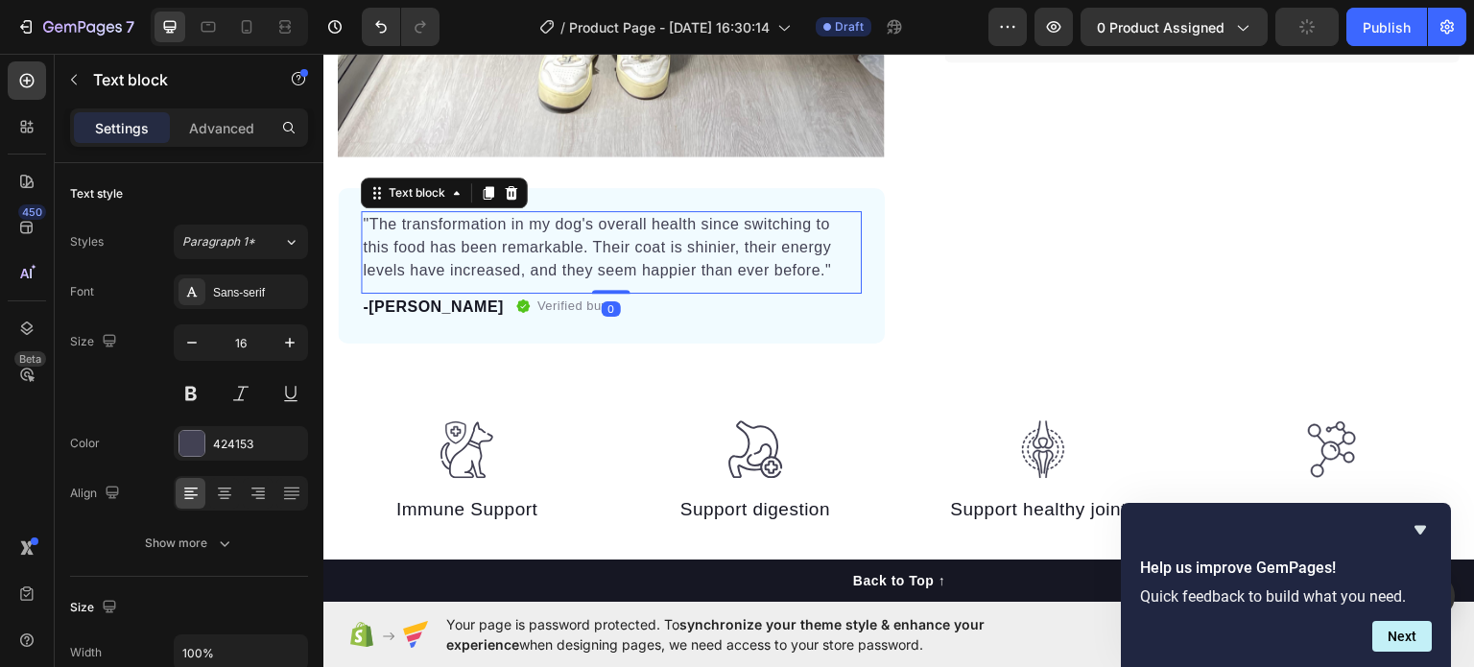
click at [732, 225] on p ""The transformation in my dog's overall health since switching to this food has…" at bounding box center [611, 246] width 497 height 69
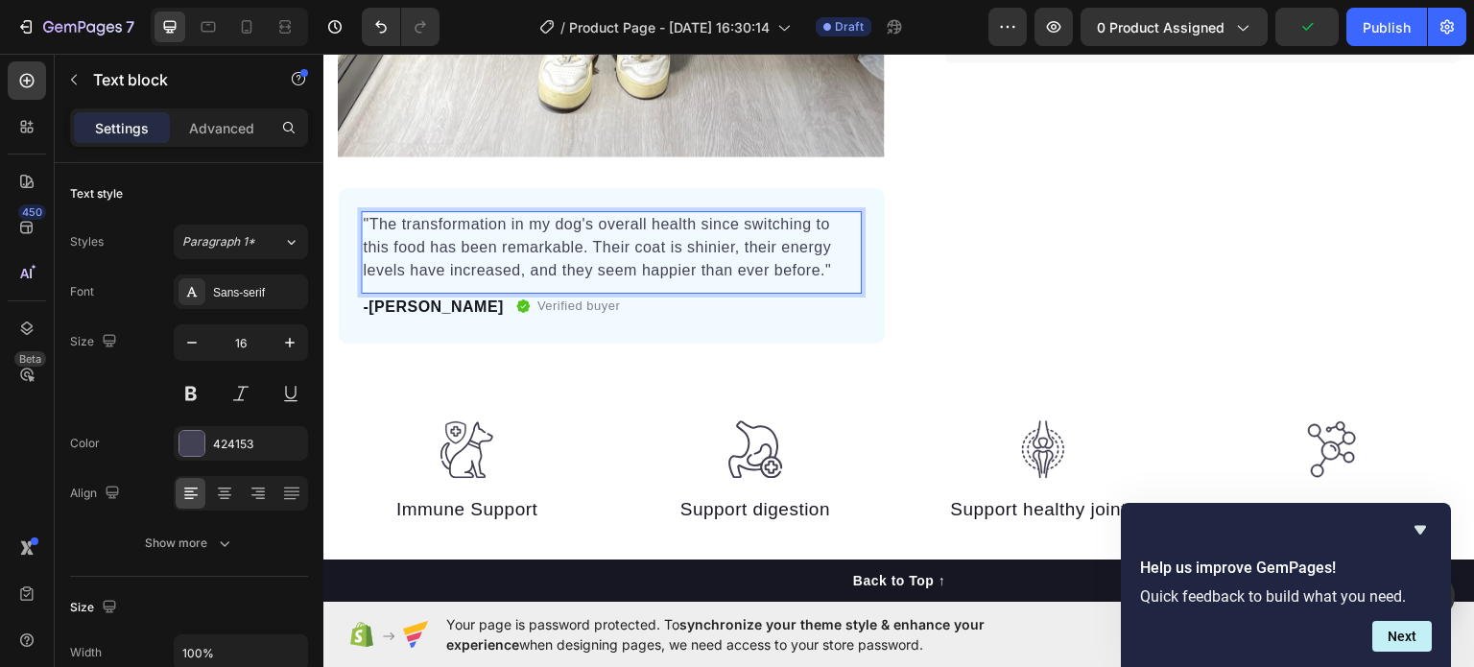
click at [580, 242] on p ""The transformation in my dog's overall health since switching to this food has…" at bounding box center [611, 246] width 497 height 69
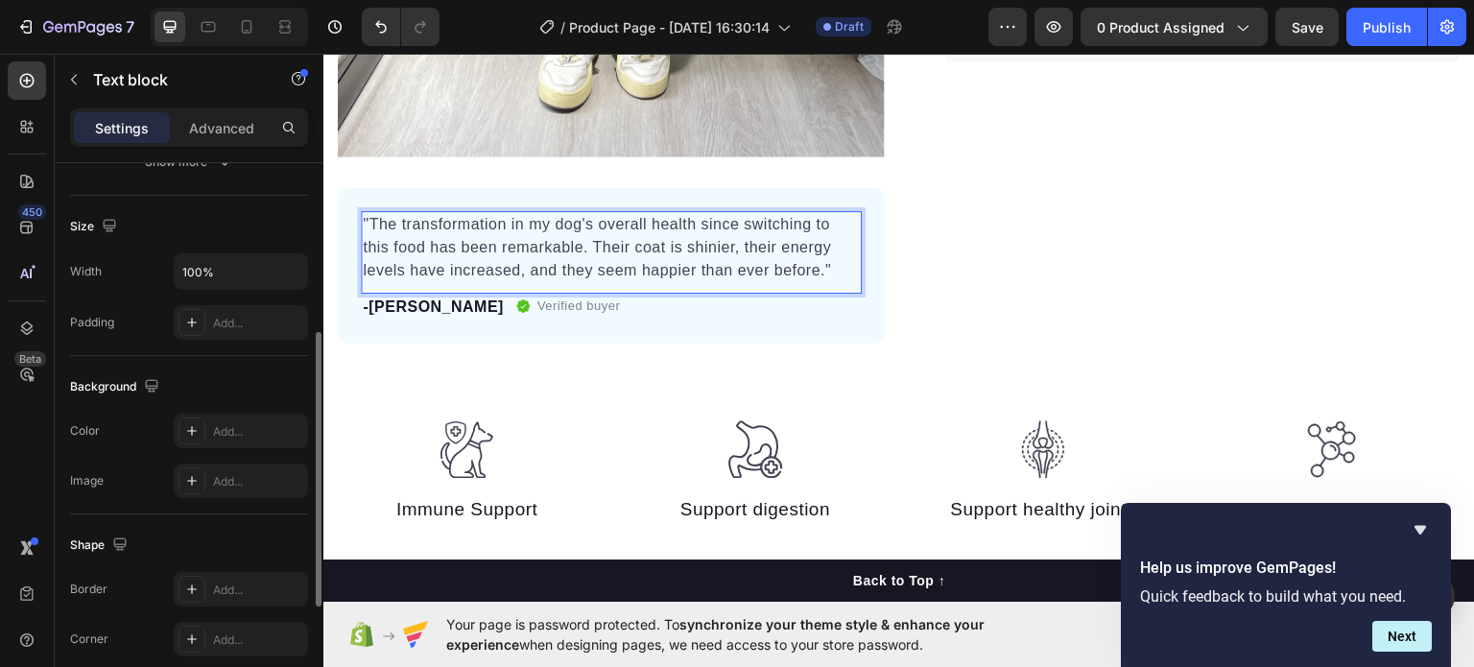
scroll to position [382, 0]
click at [376, 212] on p ""The transformation in my dog's overall health since switching to this food has…" at bounding box center [611, 246] width 497 height 69
click at [817, 258] on p ""The transformation in my dog's overall health since switching to this food has…" at bounding box center [611, 246] width 497 height 69
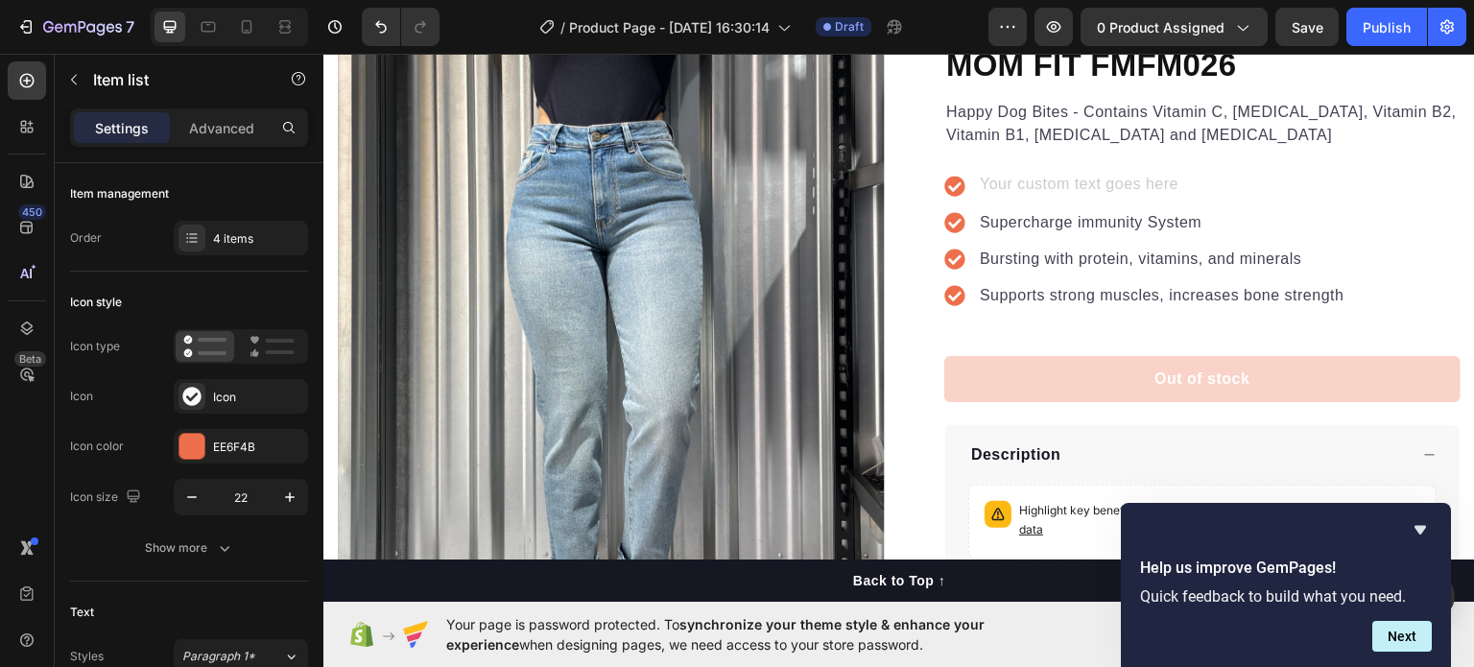
scroll to position [173, 0]
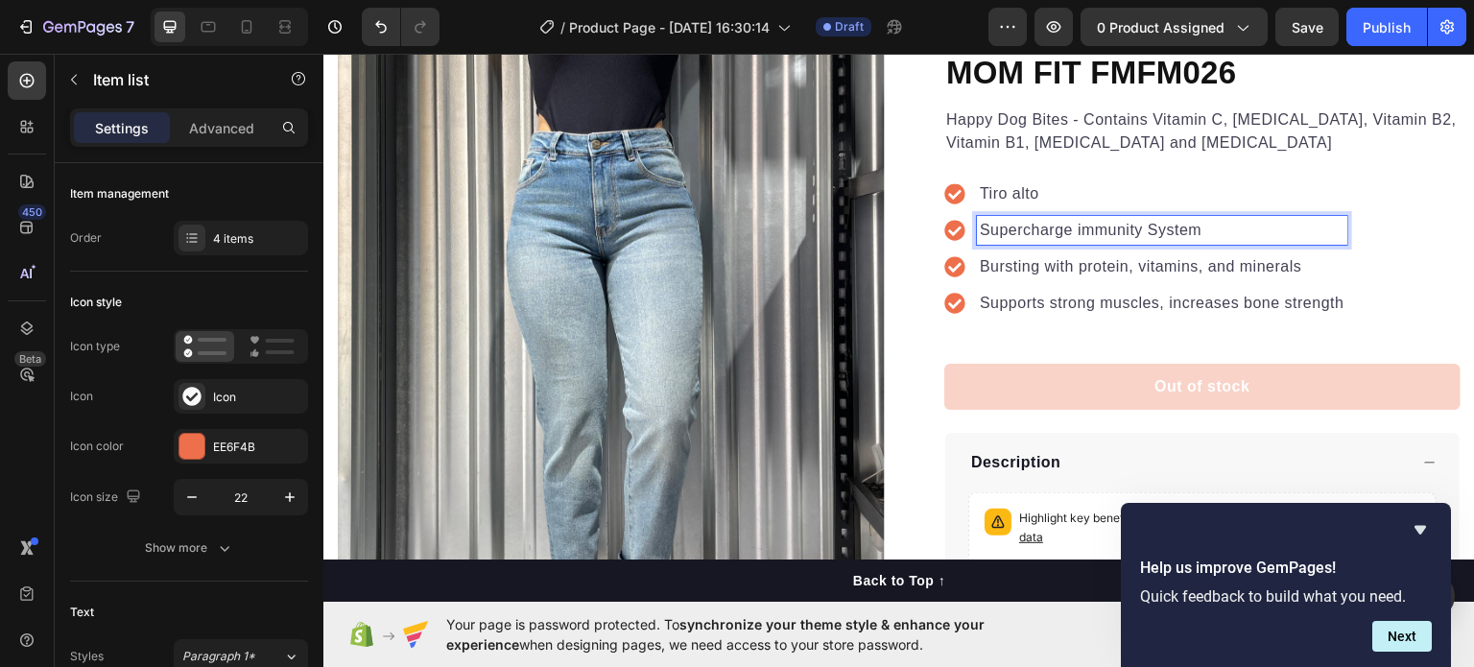
click at [1043, 226] on p "Supercharge immunity System" at bounding box center [1162, 229] width 365 height 23
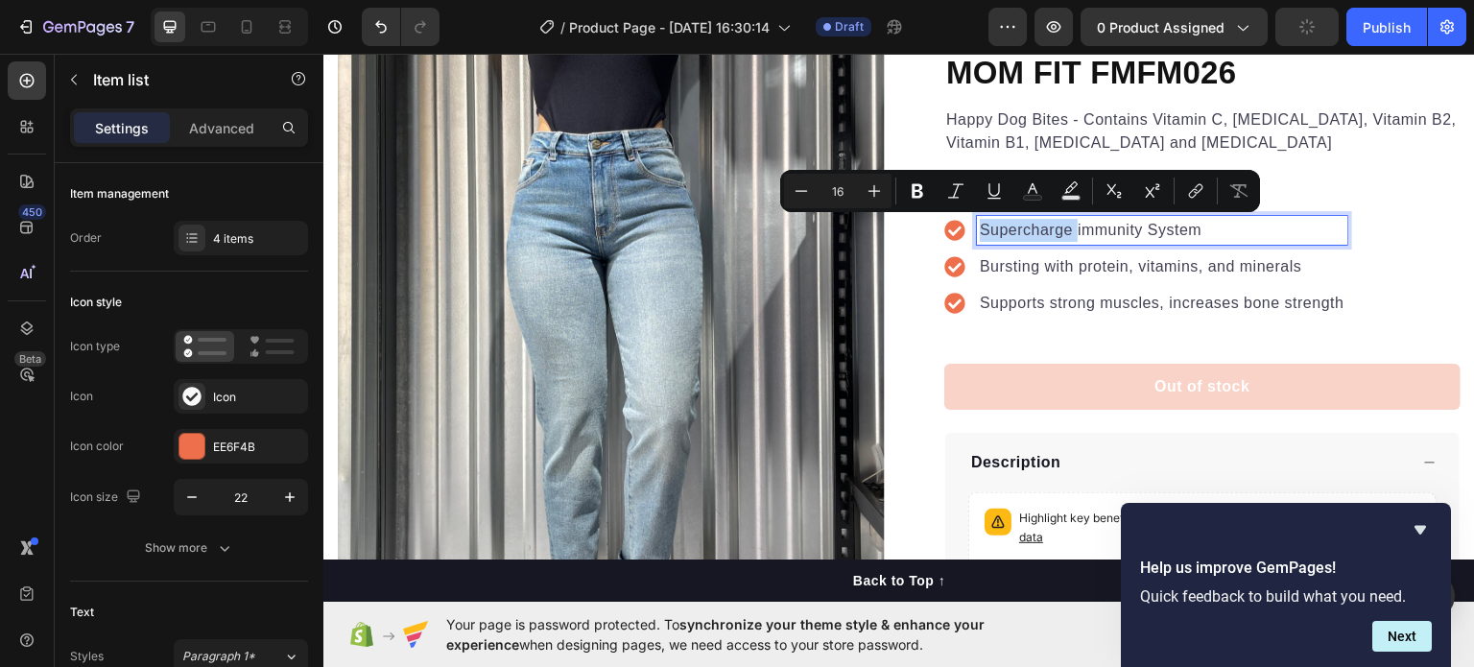
click at [1043, 226] on p "Supercharge immunity System" at bounding box center [1162, 229] width 365 height 23
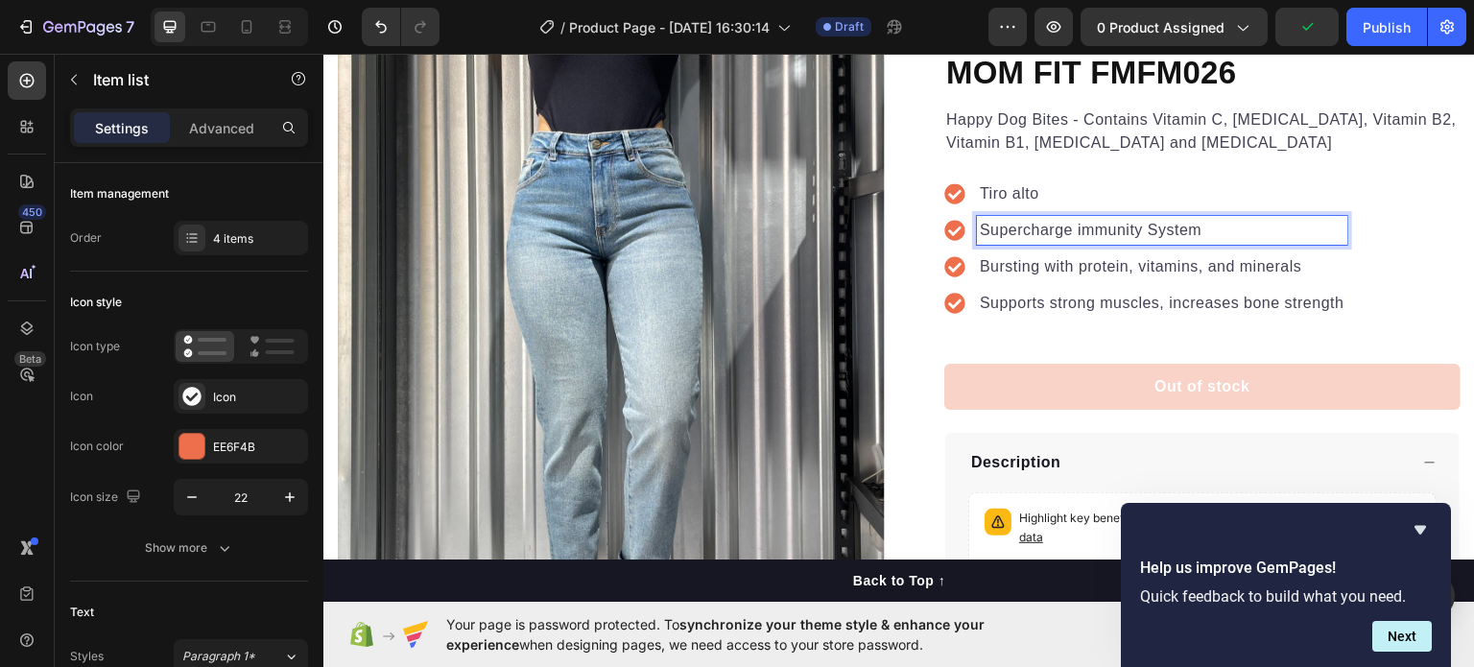
click at [1043, 226] on p "Supercharge immunity System" at bounding box center [1162, 229] width 365 height 23
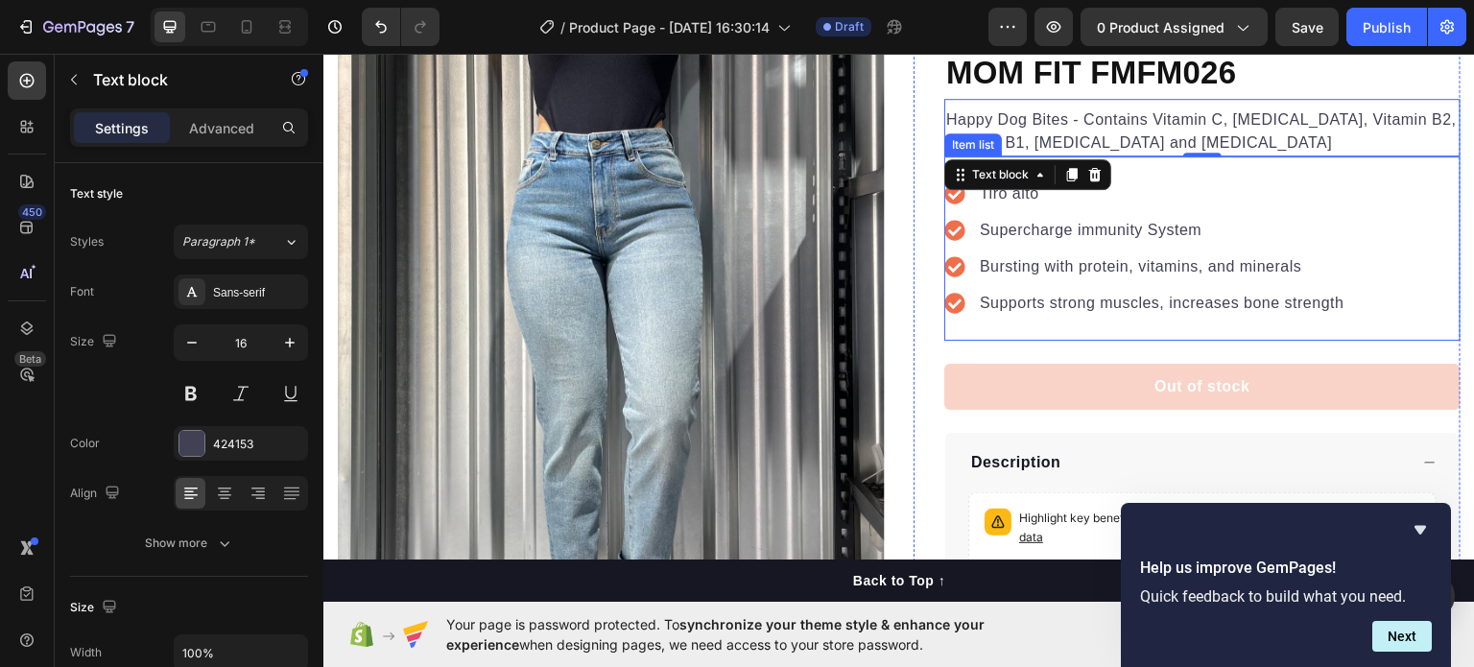
click at [1104, 220] on p "Supercharge immunity System" at bounding box center [1162, 229] width 365 height 23
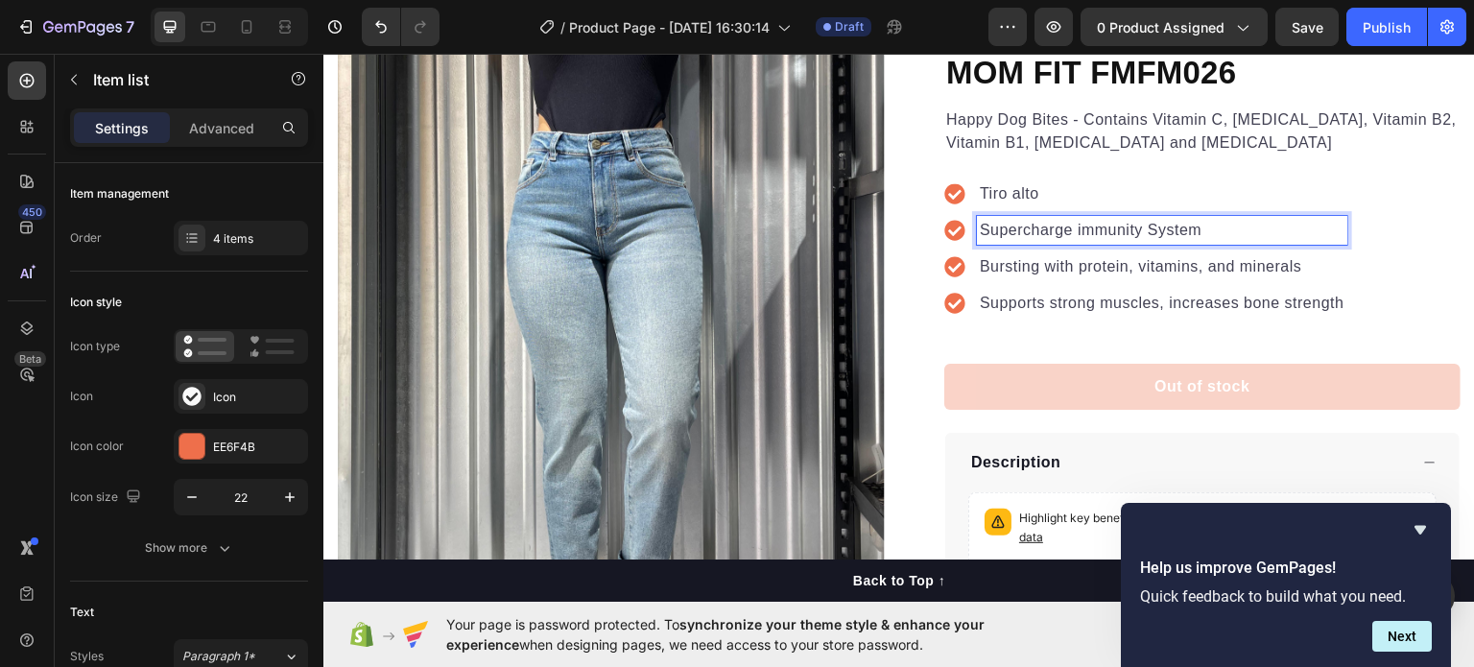
click at [1104, 220] on p "Supercharge immunity System" at bounding box center [1162, 229] width 365 height 23
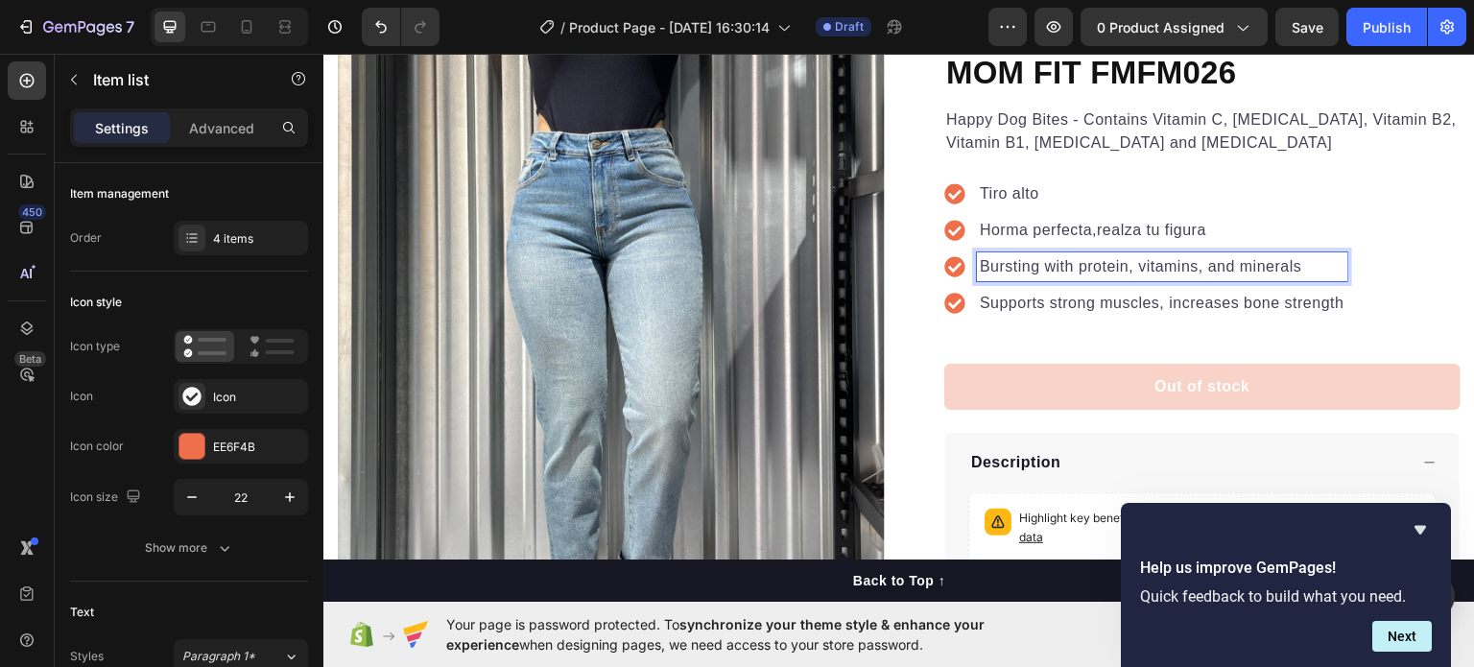
click at [1114, 270] on p "Bursting with protein, vitamins, and minerals" at bounding box center [1162, 265] width 365 height 23
click at [1110, 264] on span "Fit adaptable, diseño infalible y full estilo" at bounding box center [1116, 265] width 273 height 15
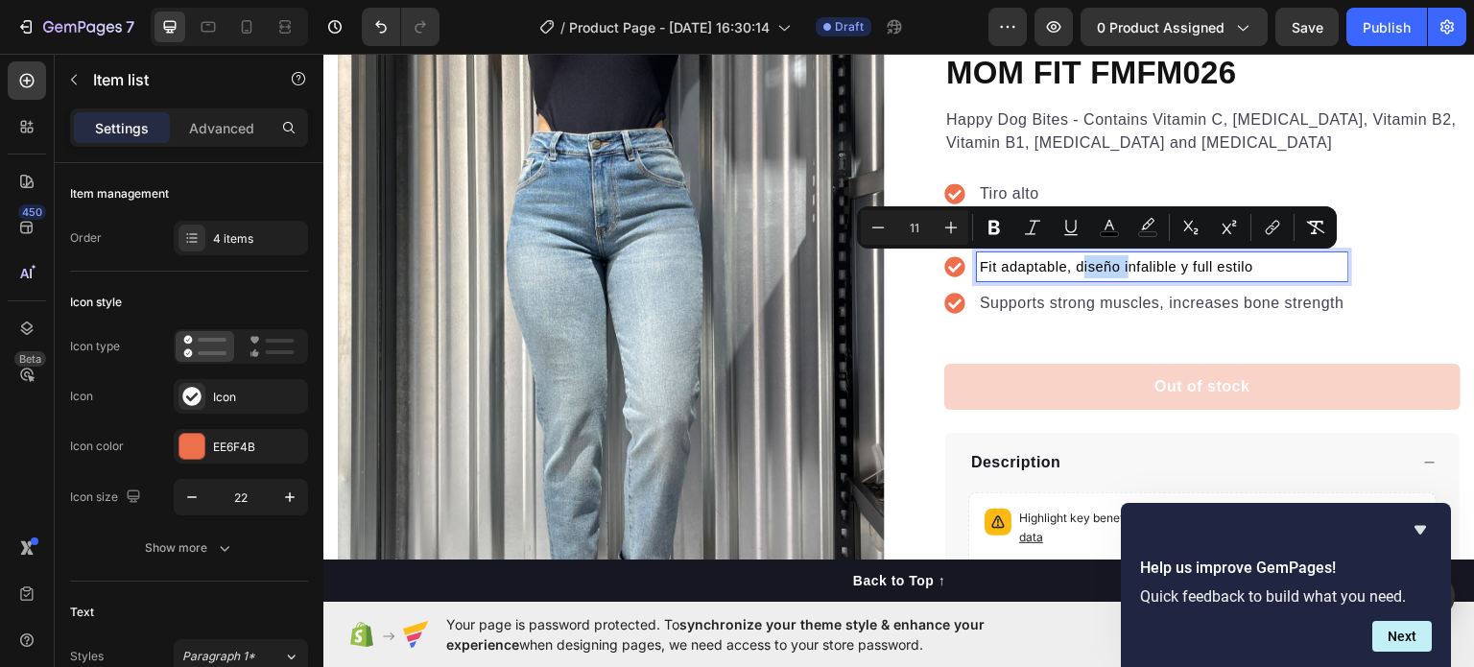
click at [1110, 264] on span "Fit adaptable, diseño infalible y full estilo" at bounding box center [1116, 265] width 273 height 15
copy span "Fit adaptable, diseño infalible y full estilo"
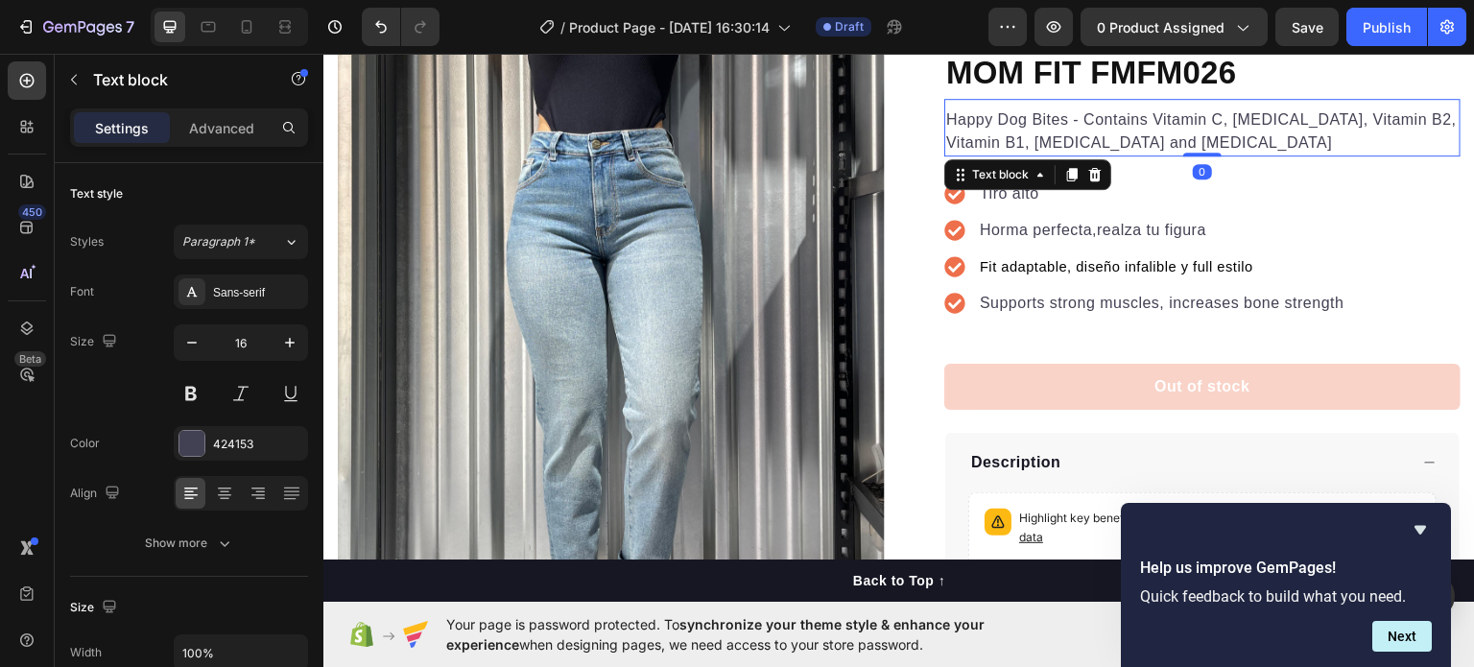
click at [1068, 120] on p "Happy Dog Bites - Contains Vitamin C, [MEDICAL_DATA], Vitamin B2, Vitamin B1, […" at bounding box center [1202, 130] width 512 height 46
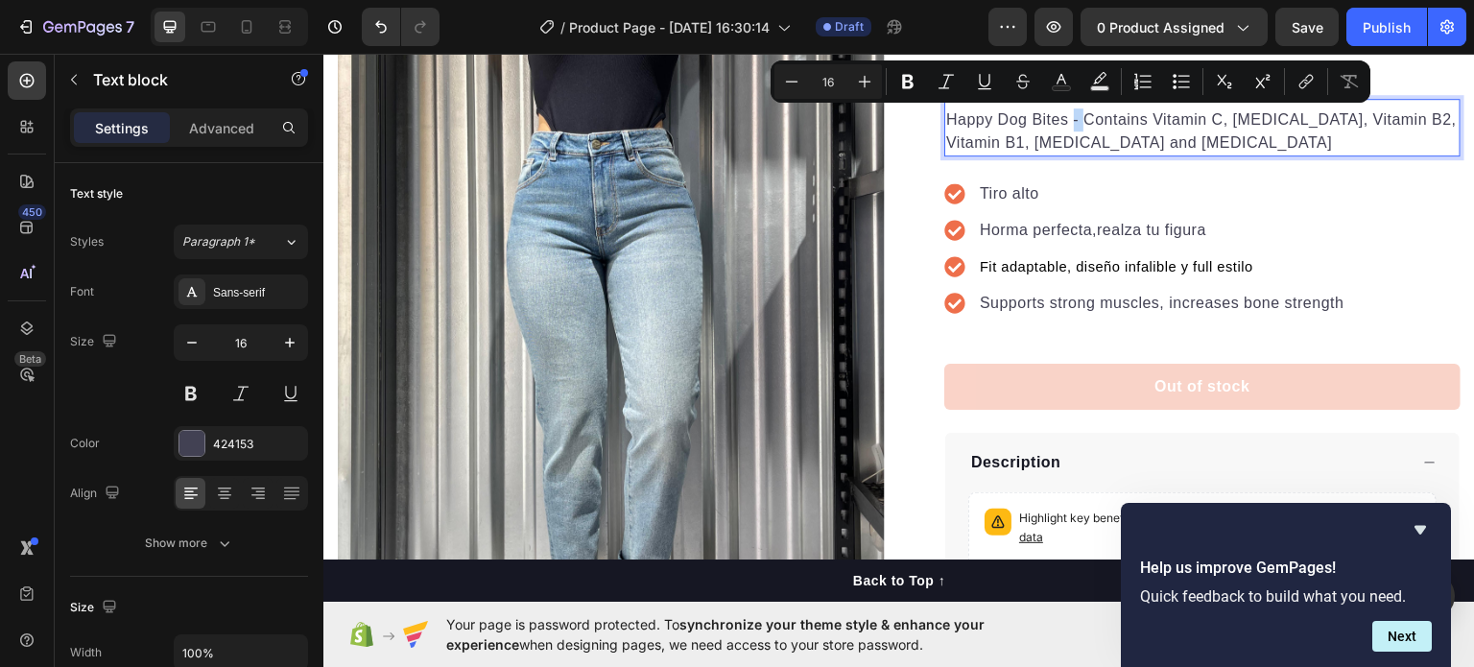
click at [1068, 120] on p "Happy Dog Bites - Contains Vitamin C, [MEDICAL_DATA], Vitamin B2, Vitamin B1, […" at bounding box center [1202, 130] width 512 height 46
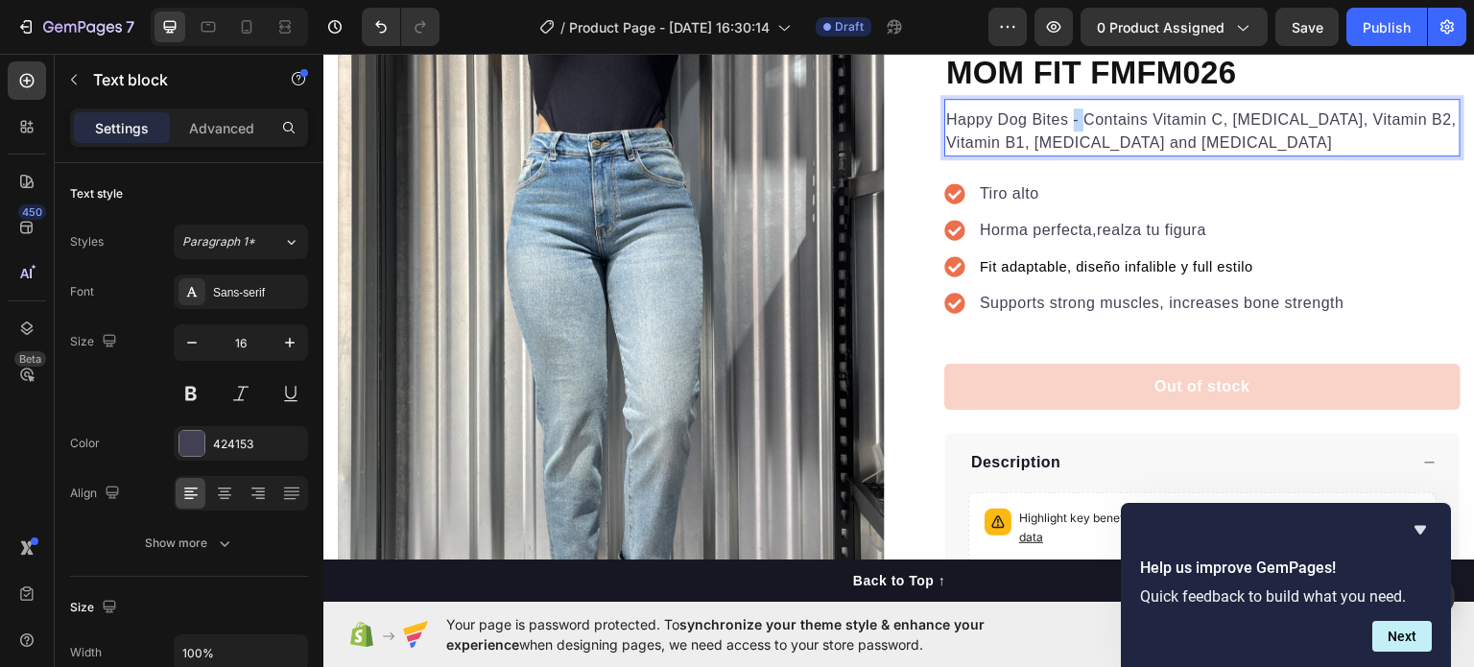
click at [1068, 120] on p "Happy Dog Bites - Contains Vitamin C, [MEDICAL_DATA], Vitamin B2, Vitamin B1, […" at bounding box center [1202, 130] width 512 height 46
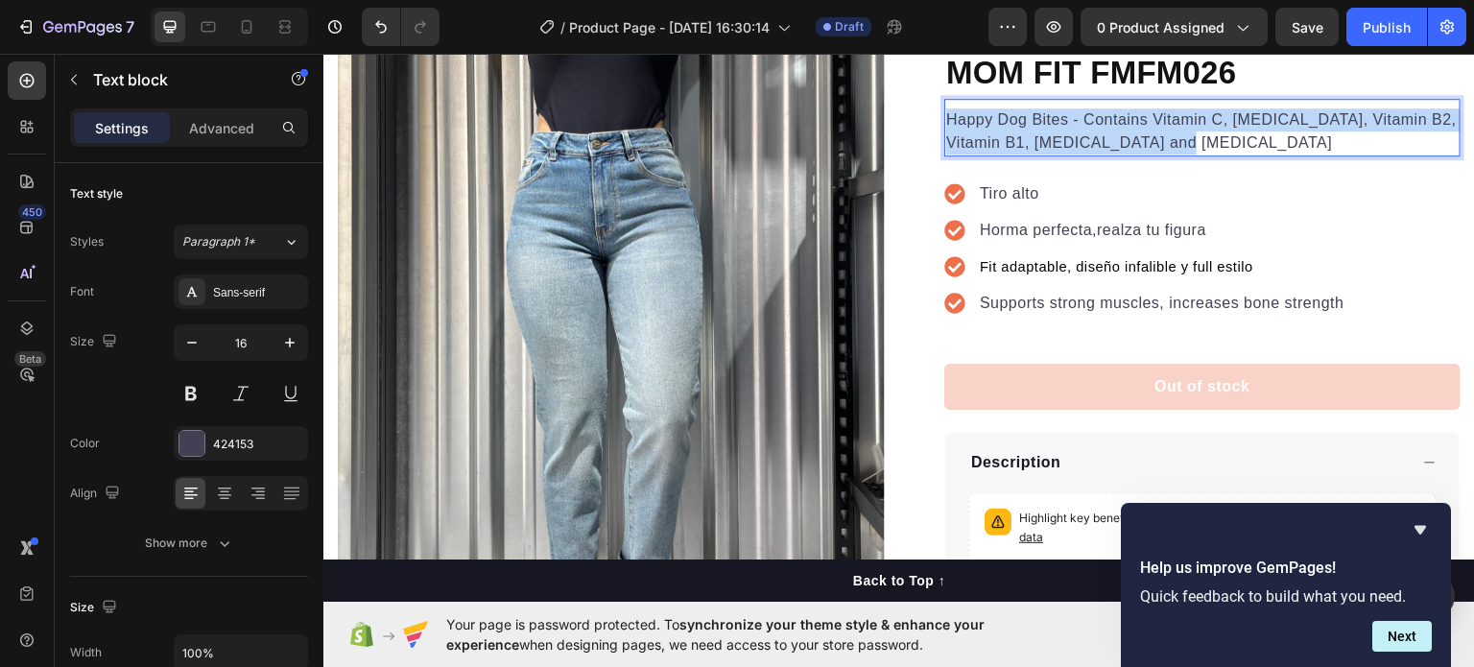
click at [1068, 120] on p "Happy Dog Bites - Contains Vitamin C, [MEDICAL_DATA], Vitamin B2, Vitamin B1, […" at bounding box center [1202, 130] width 512 height 46
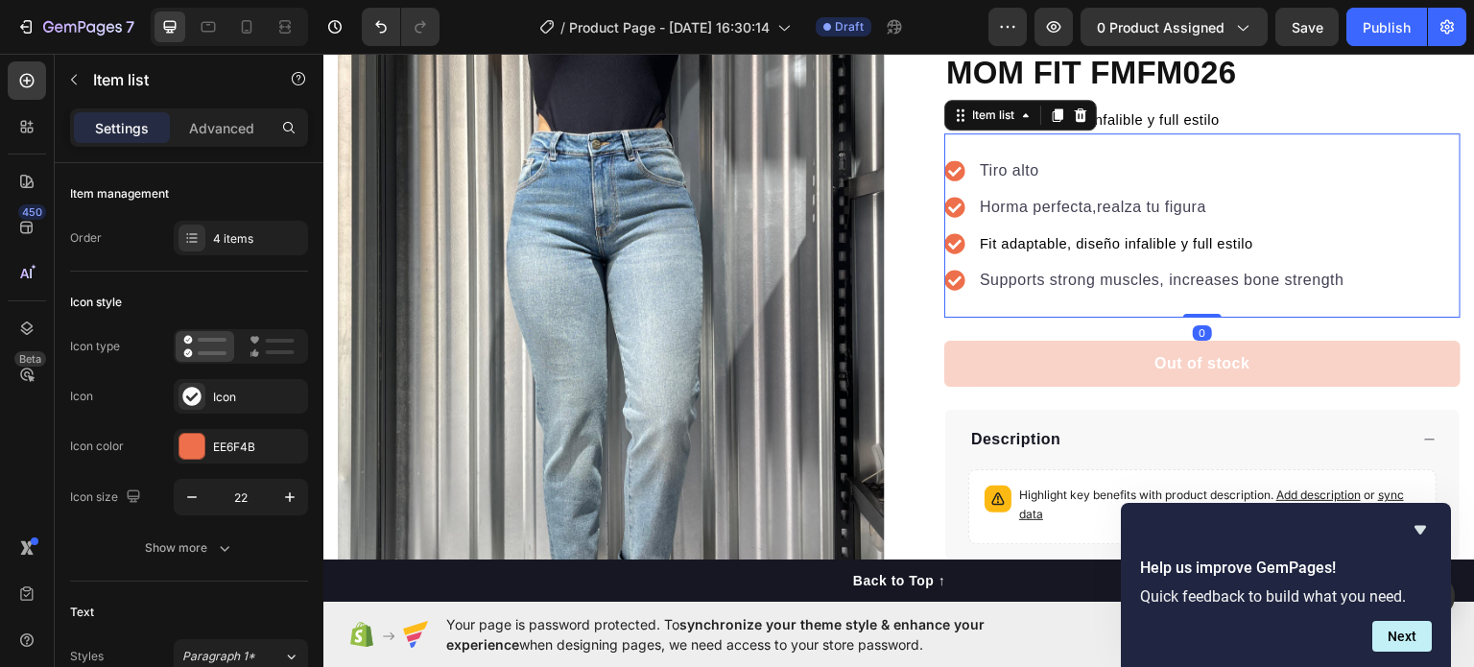
click at [1054, 240] on span "Fit adaptable, diseño infalible y full estilo" at bounding box center [1116, 242] width 273 height 15
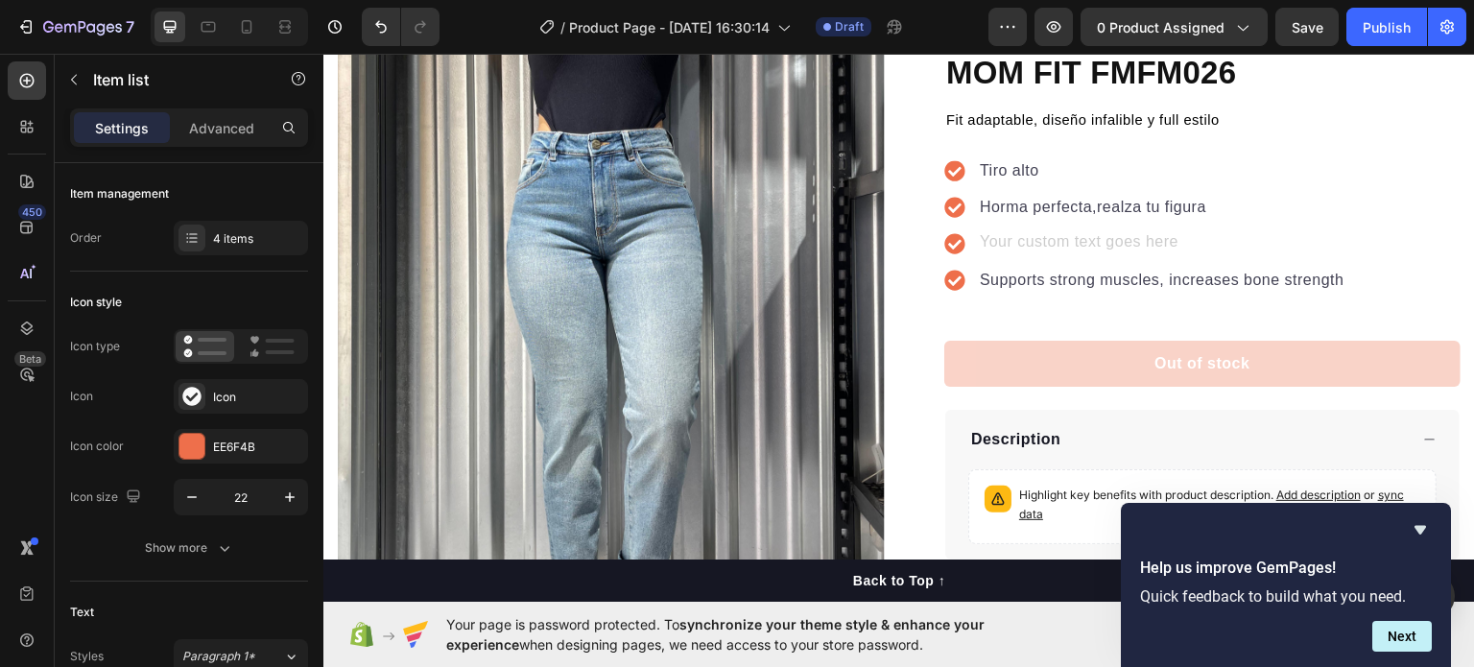
scroll to position [165, 0]
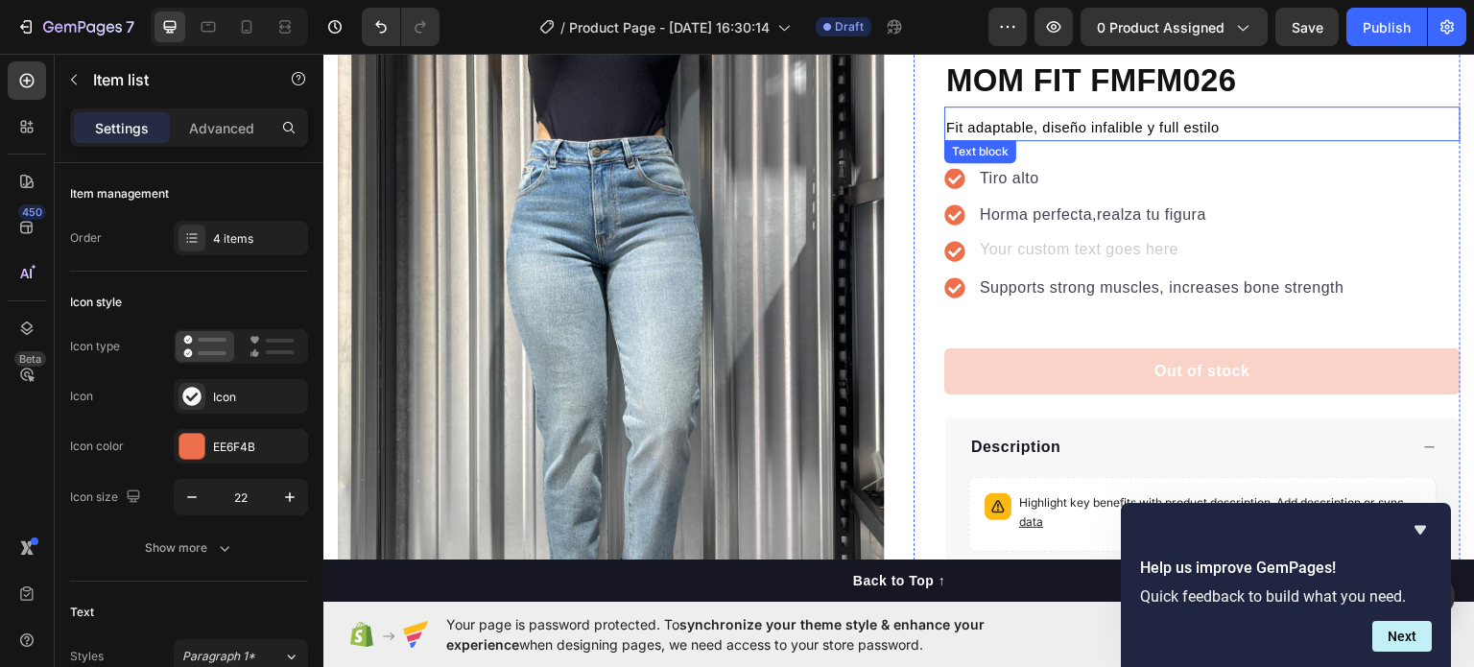
click at [1051, 116] on p "Fit adaptable, diseño infalible y full estilo" at bounding box center [1202, 126] width 512 height 23
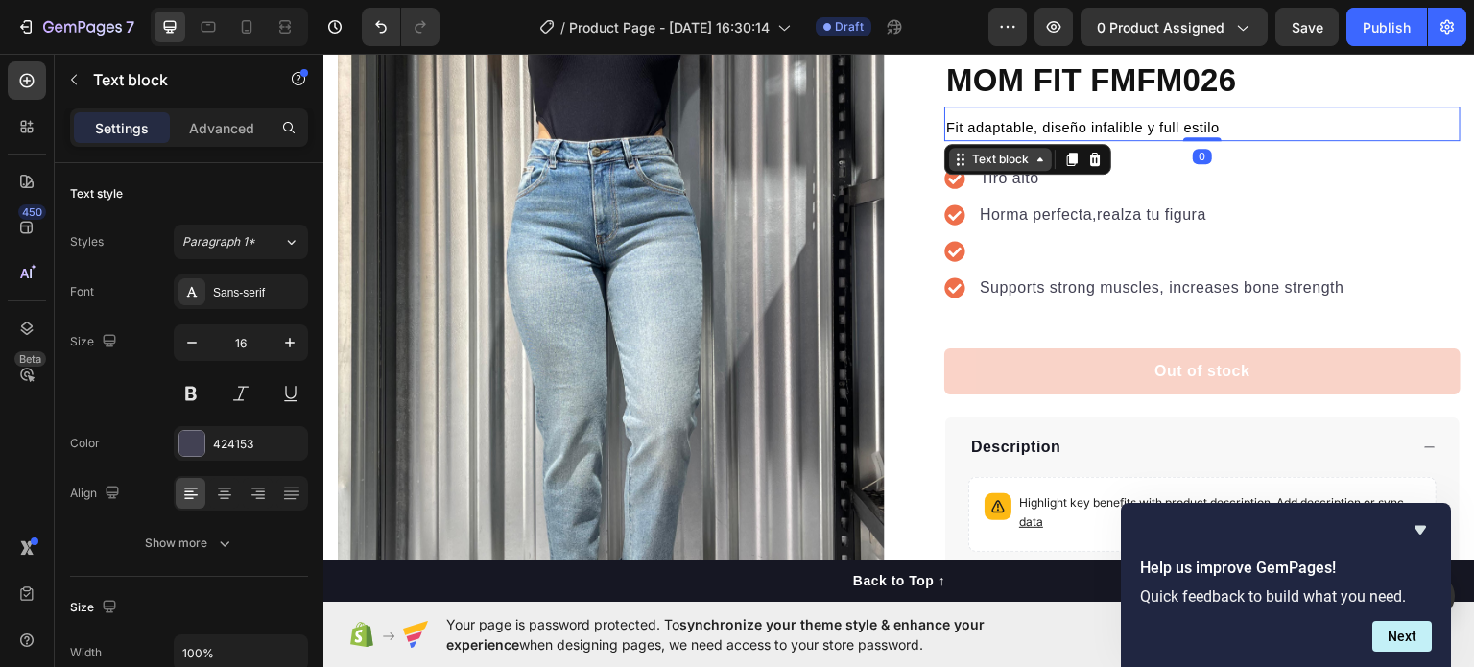
click at [1005, 159] on div "Text block" at bounding box center [1000, 158] width 64 height 17
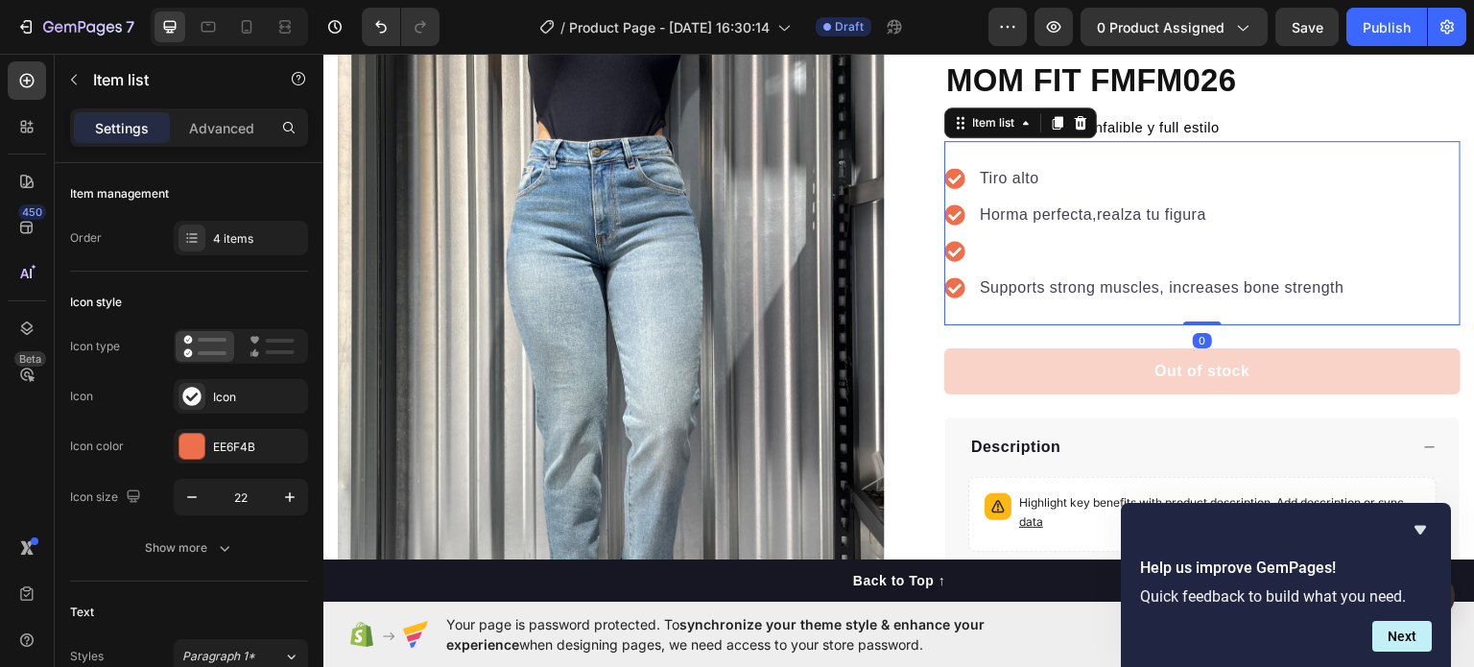
click at [1051, 221] on p "Horma perfecta,realza tu figura" at bounding box center [1162, 213] width 365 height 23
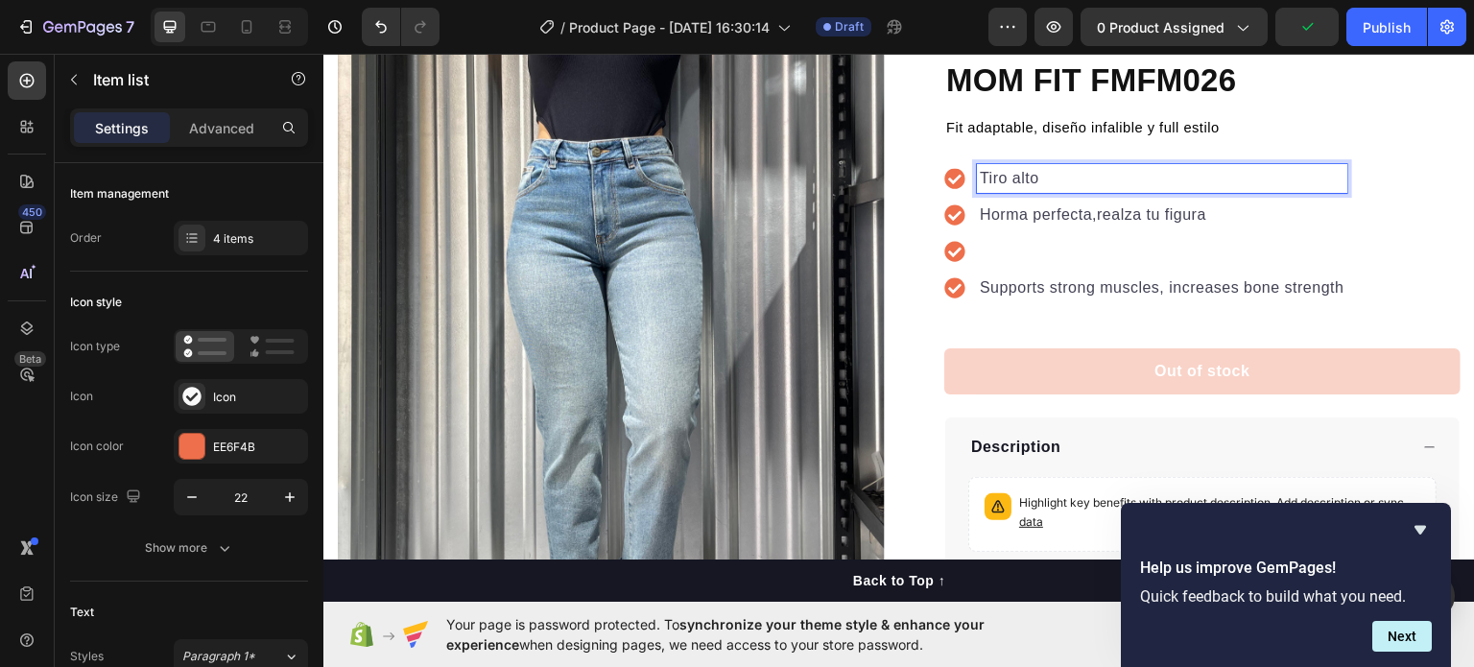
click at [1006, 176] on p "Tiro alto" at bounding box center [1162, 177] width 365 height 23
click at [1051, 171] on p "Tiro alto" at bounding box center [1162, 177] width 365 height 23
click at [1062, 213] on p "Horma perfecta,realza tu figura" at bounding box center [1162, 213] width 365 height 23
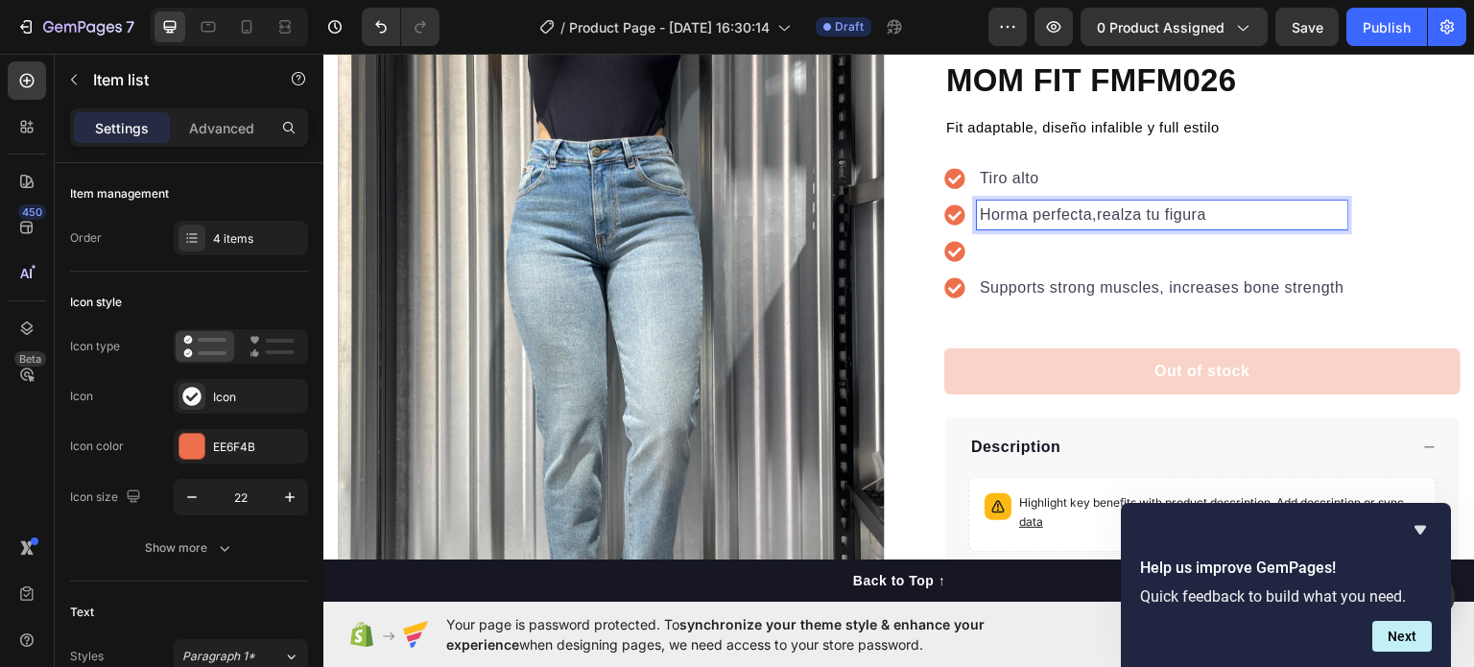
click at [1012, 190] on div "Tiro alto" at bounding box center [1162, 177] width 370 height 29
click at [1012, 260] on p "Rich Text Editor. Editing area: main" at bounding box center [1162, 250] width 365 height 23
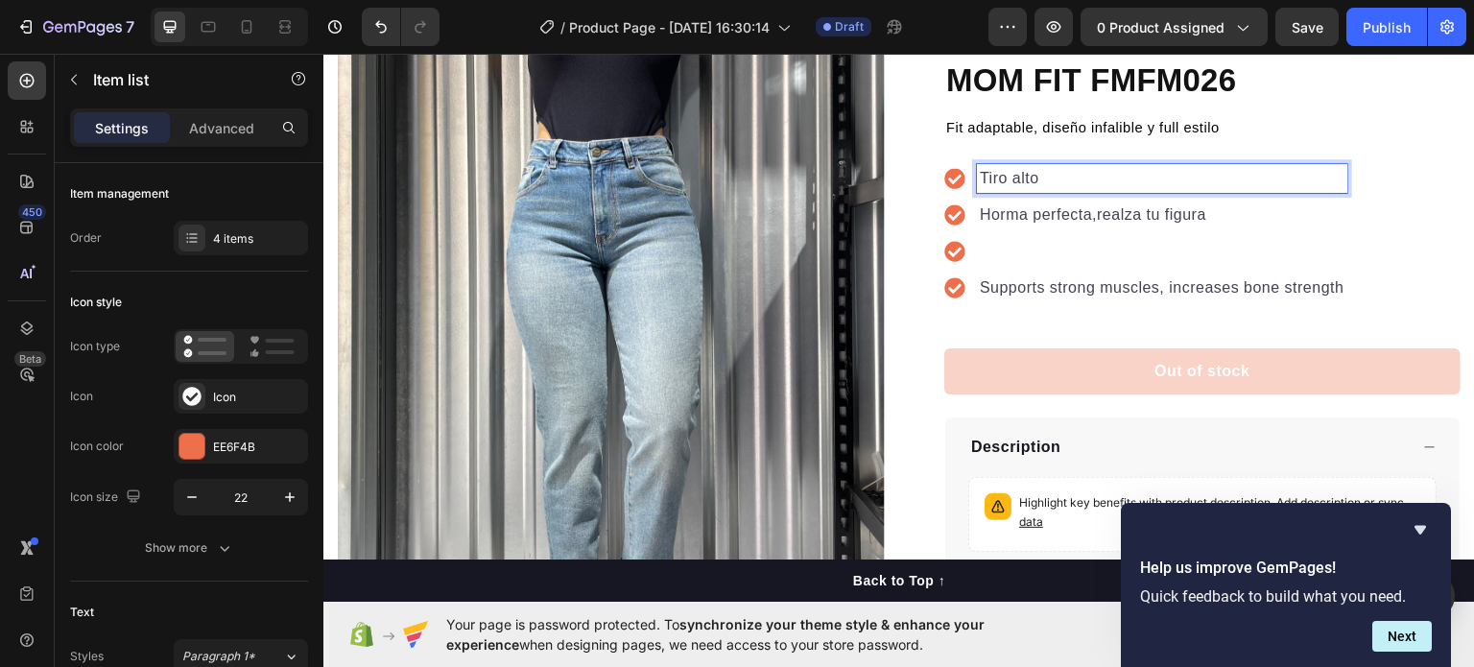
click at [993, 179] on p "Tiro alto" at bounding box center [1162, 177] width 365 height 23
click at [988, 178] on p "Tiro alto" at bounding box center [1162, 177] width 365 height 23
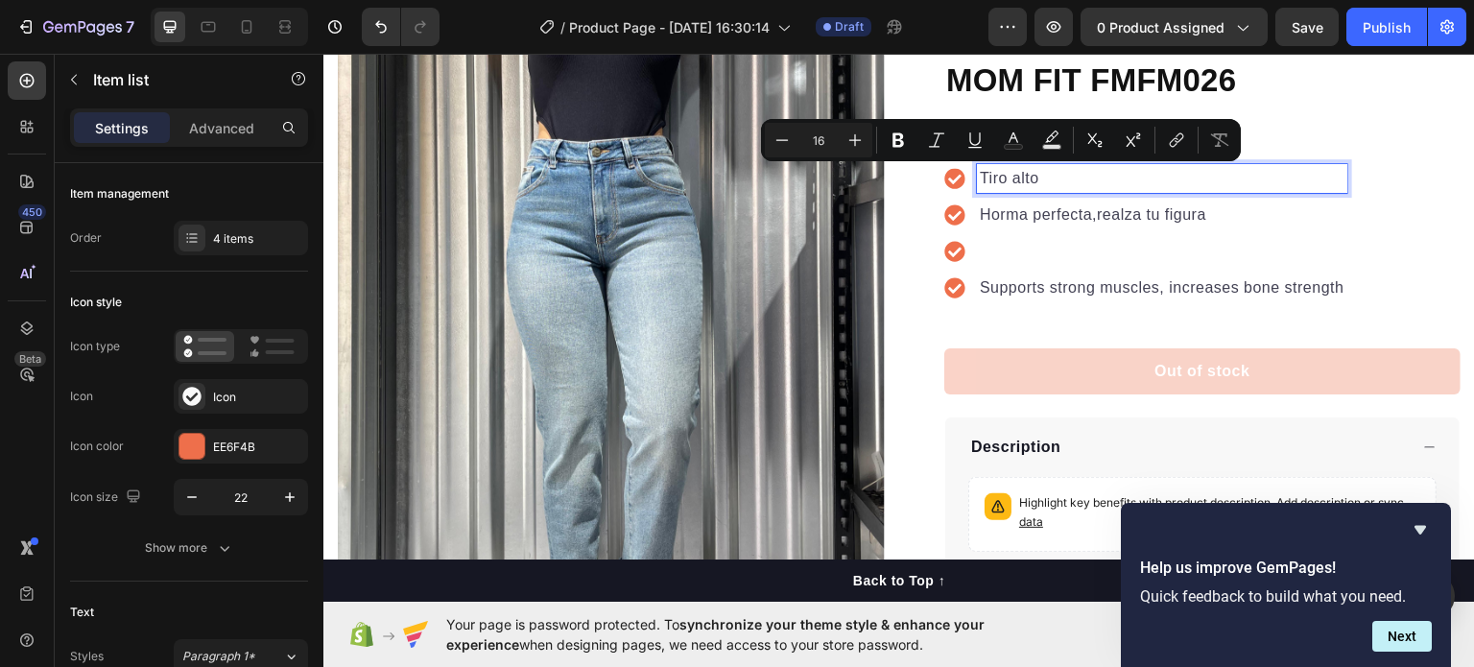
click at [1312, 221] on p "Horma perfecta,realza tu figura" at bounding box center [1162, 213] width 365 height 23
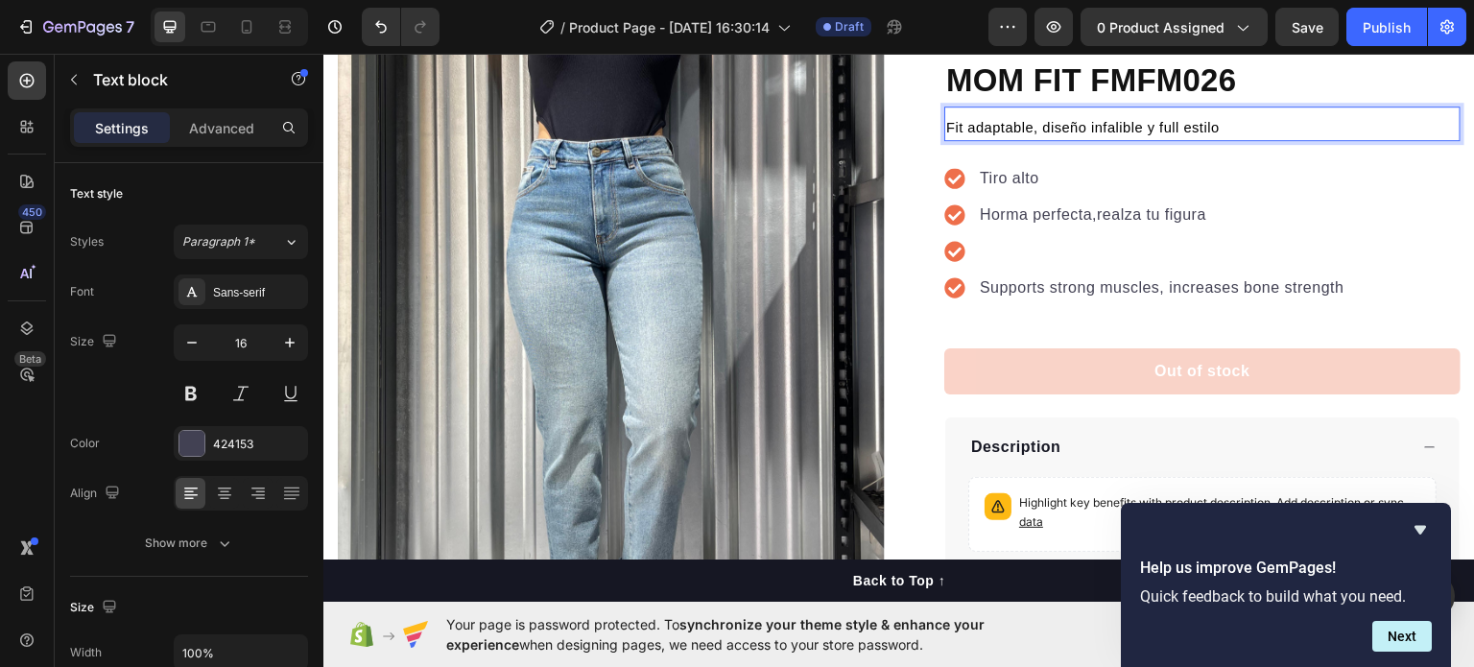
click at [1255, 121] on p "Fit adaptable, diseño infalible y full estilo" at bounding box center [1202, 126] width 512 height 23
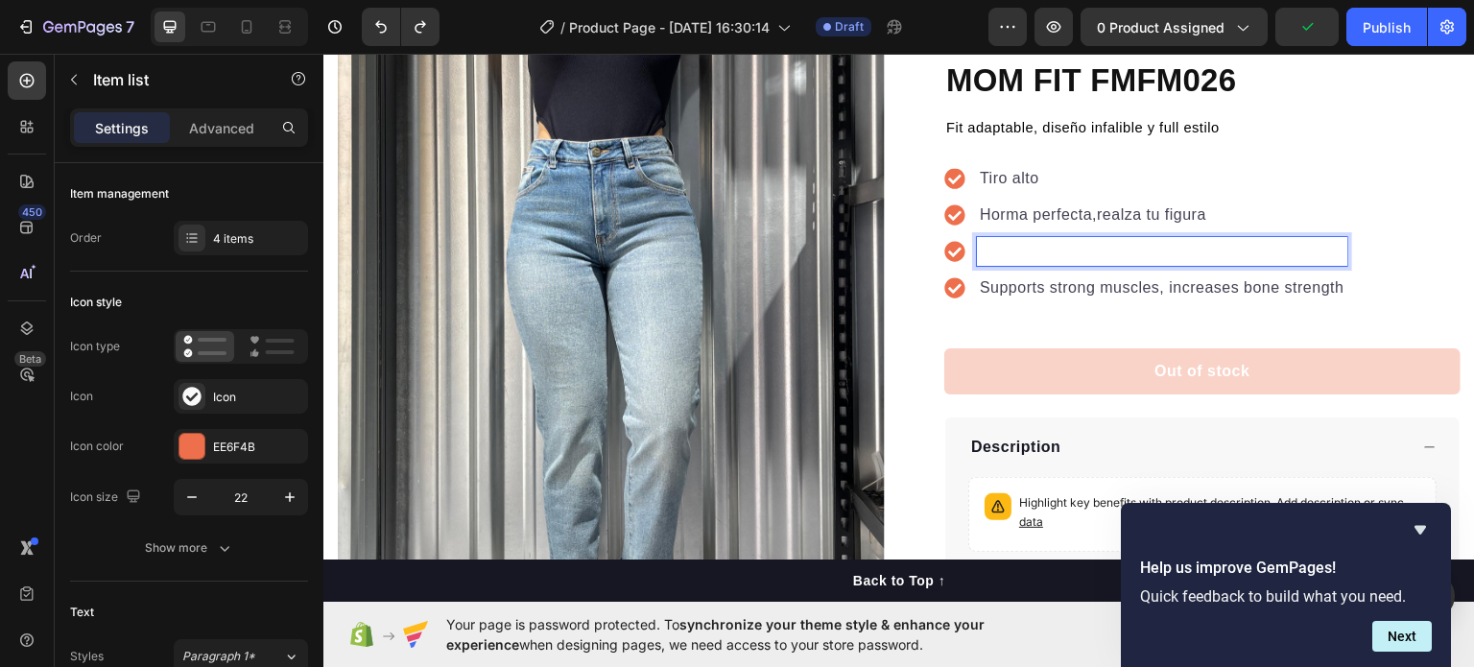
click at [1037, 250] on p "Rich Text Editor. Editing area: main" at bounding box center [1162, 250] width 365 height 23
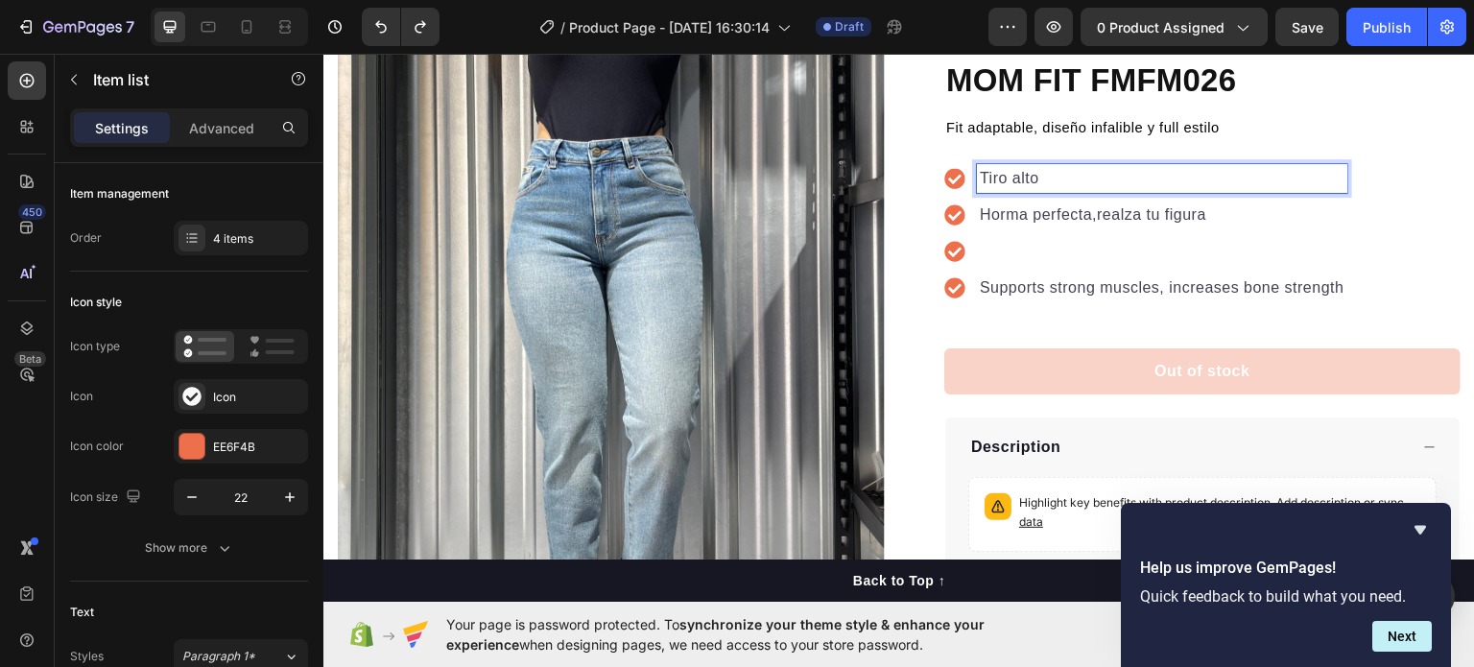
click at [1051, 184] on p "Tiro alto" at bounding box center [1162, 177] width 365 height 23
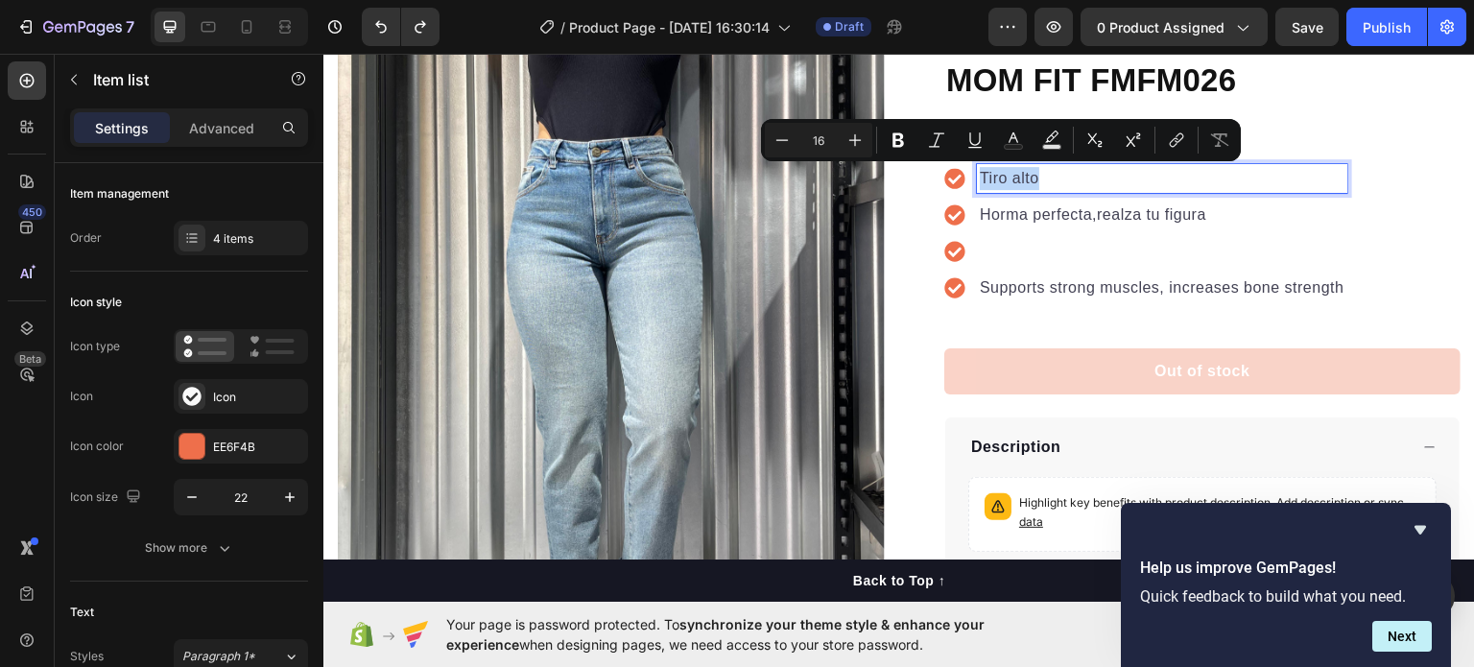
click at [1051, 184] on p "Tiro alto" at bounding box center [1162, 177] width 365 height 23
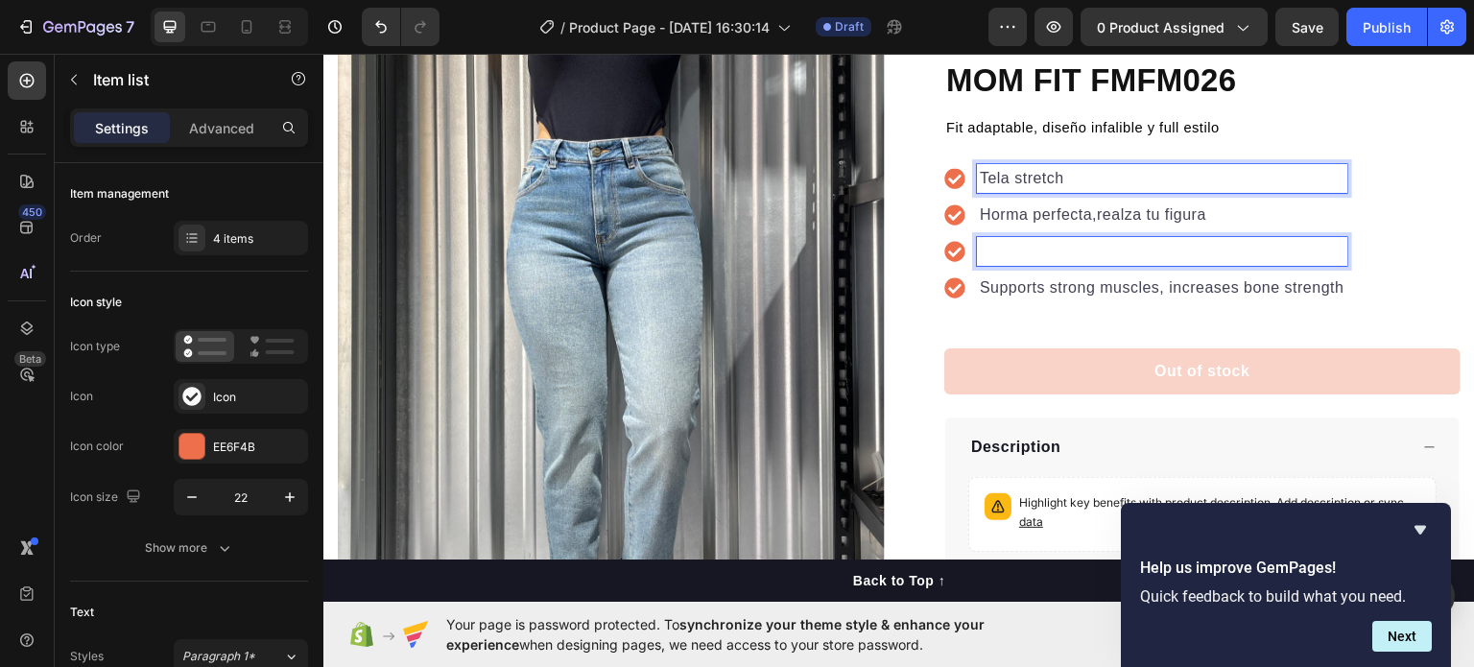
click at [1015, 258] on p "Rich Text Editor. Editing area: main" at bounding box center [1162, 250] width 365 height 23
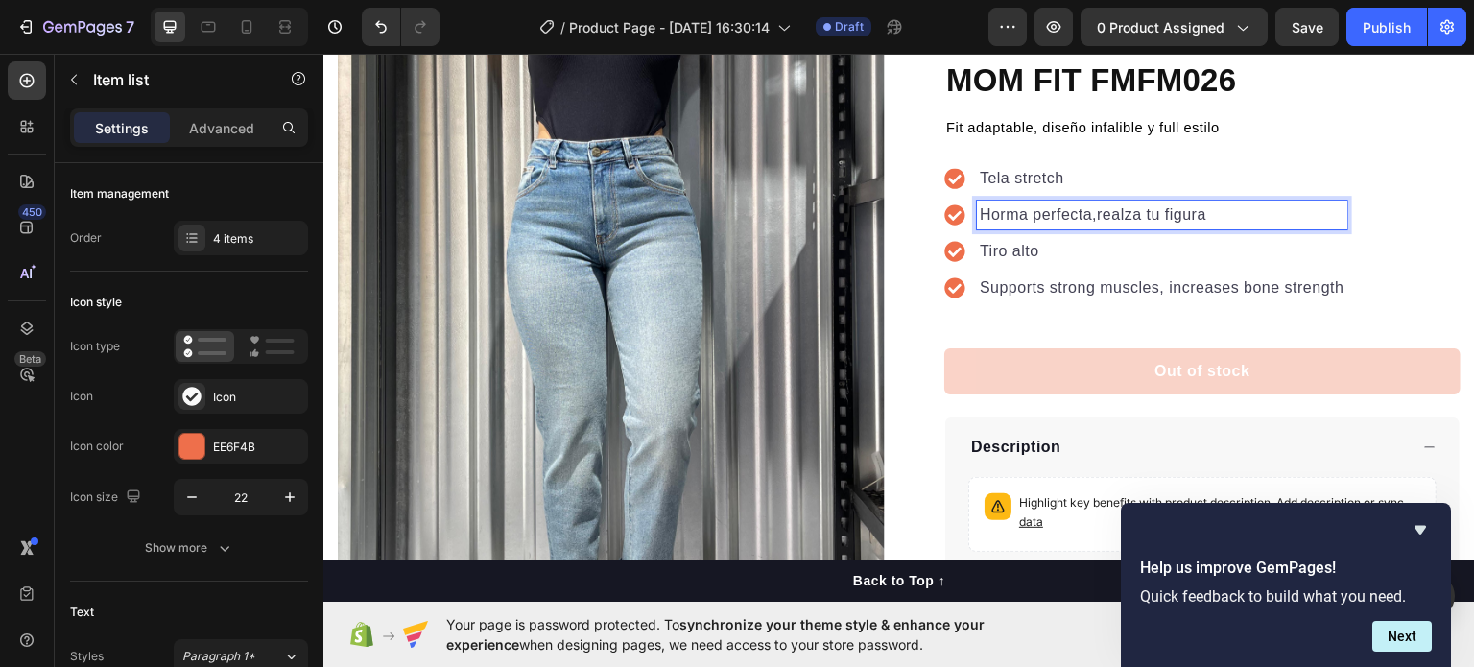
click at [1110, 205] on p "Horma perfecta,realza tu figura" at bounding box center [1162, 213] width 365 height 23
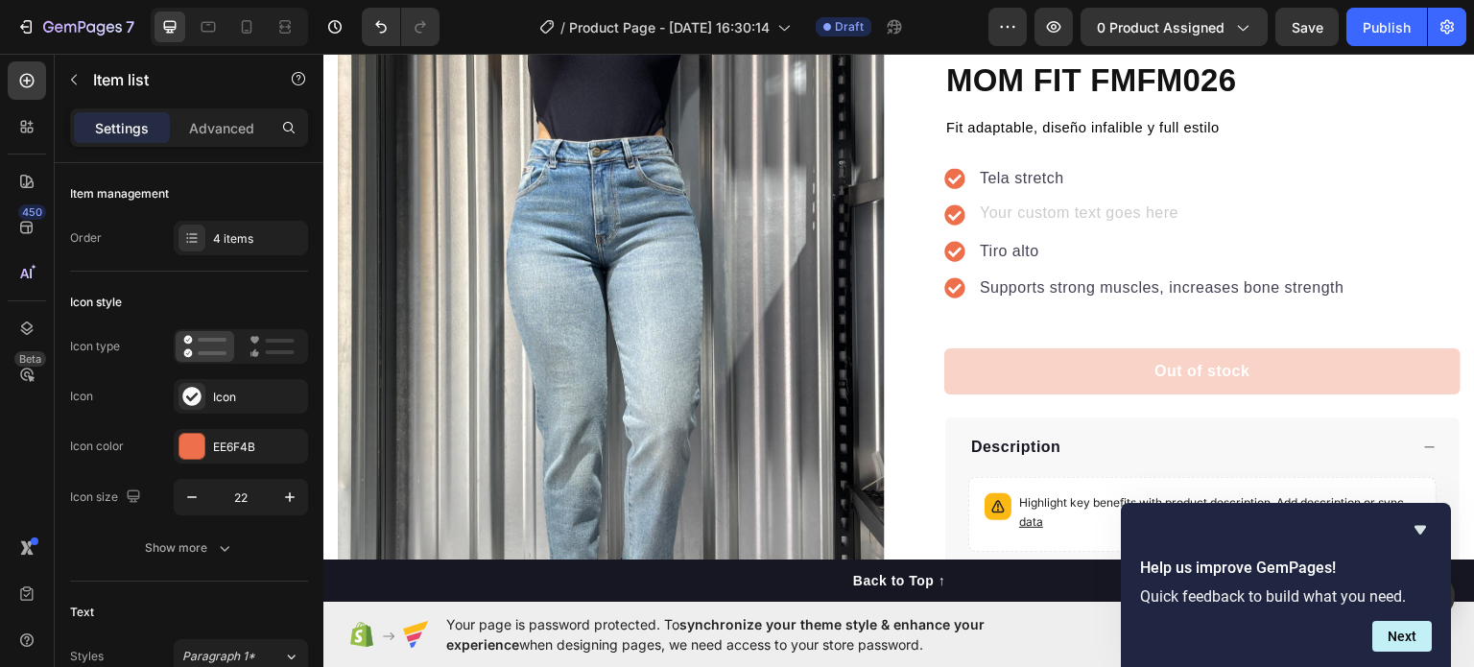
scroll to position [157, 0]
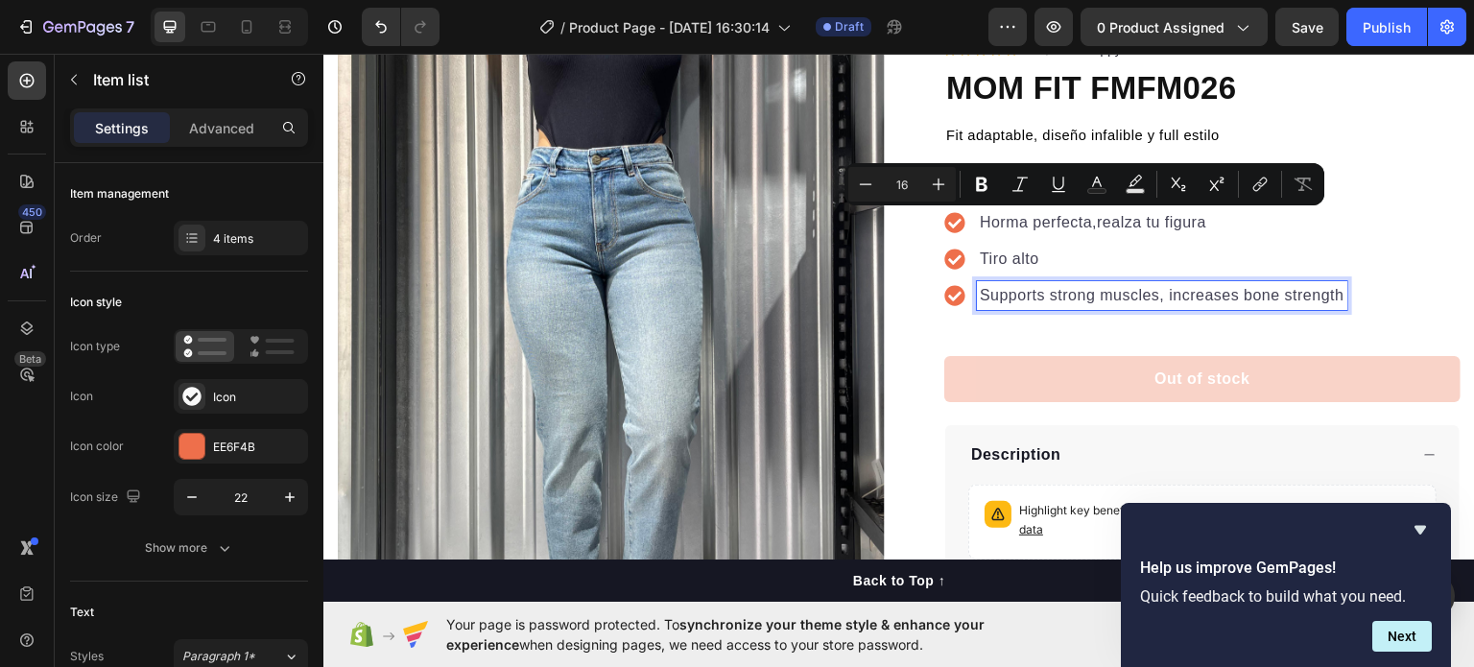
click at [1099, 298] on p "Supports strong muscles, increases bone strength" at bounding box center [1162, 294] width 365 height 23
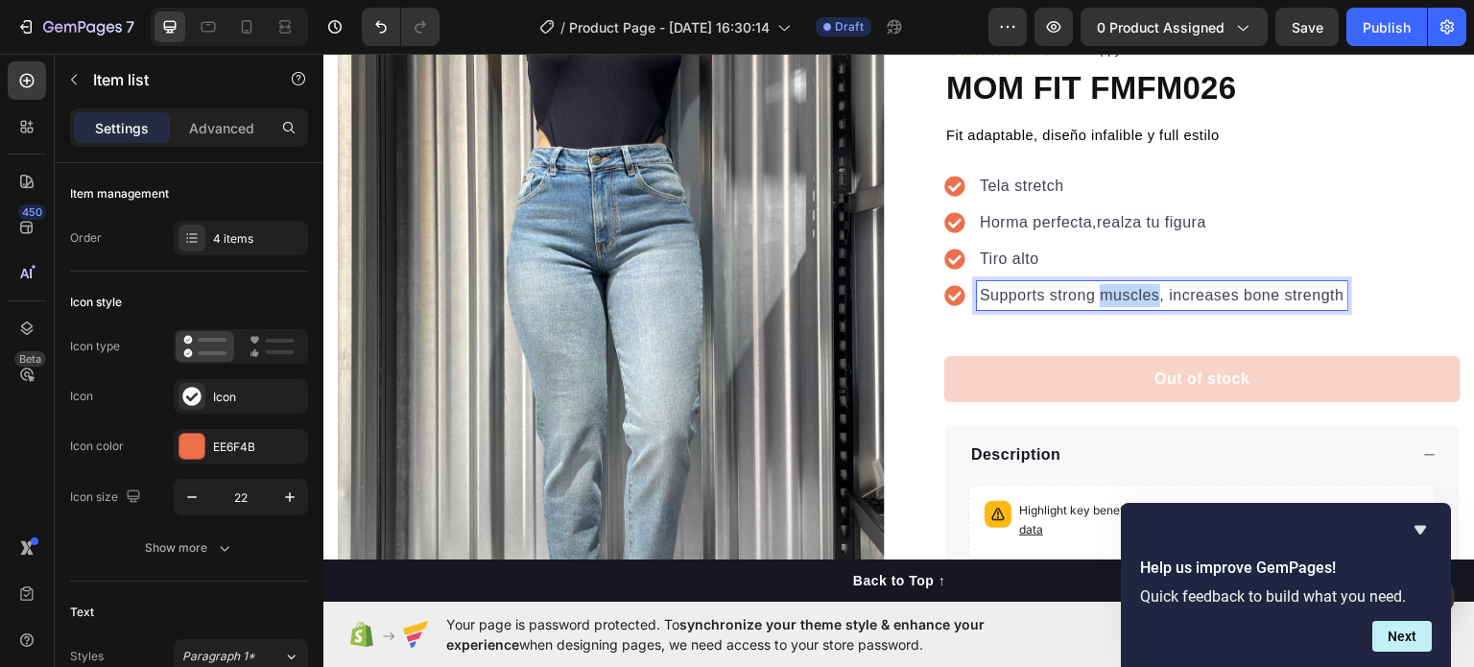
click at [1099, 298] on p "Supports strong muscles, increases bone strength" at bounding box center [1162, 294] width 365 height 23
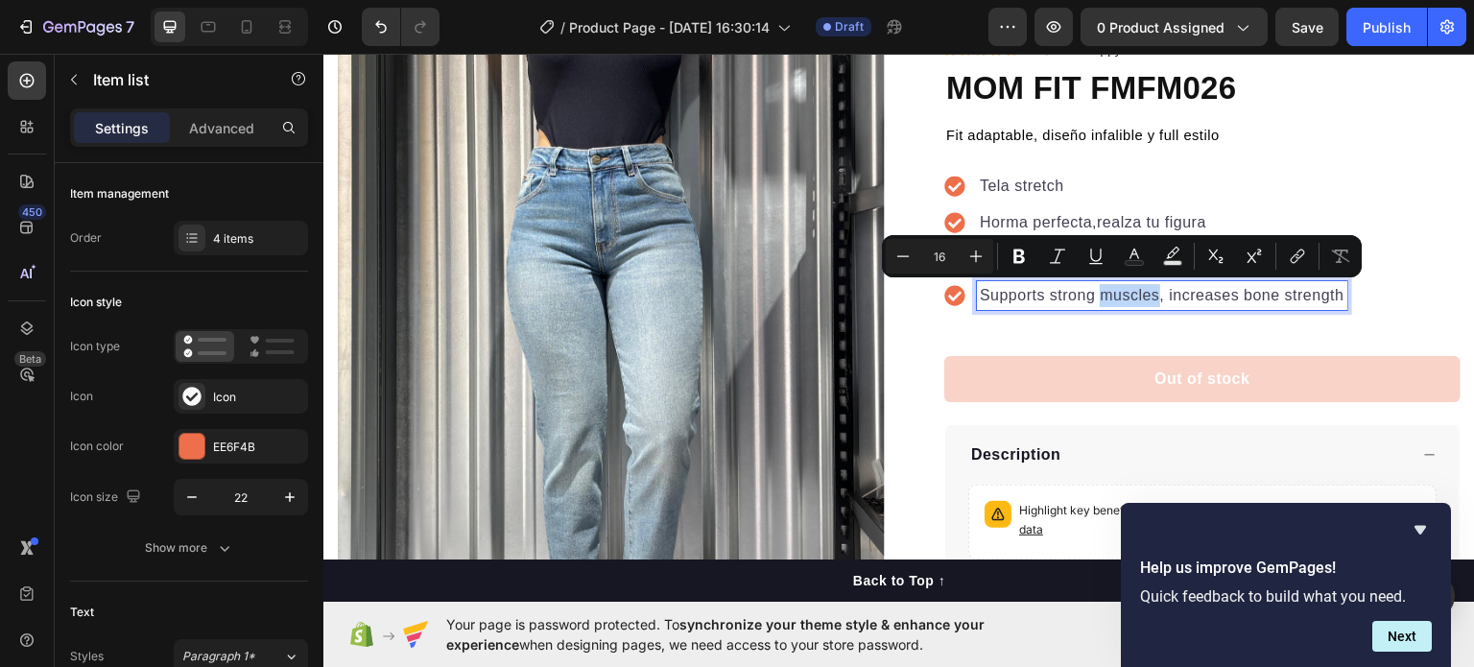
click at [1099, 298] on p "Supports strong muscles, increases bone strength" at bounding box center [1162, 294] width 365 height 23
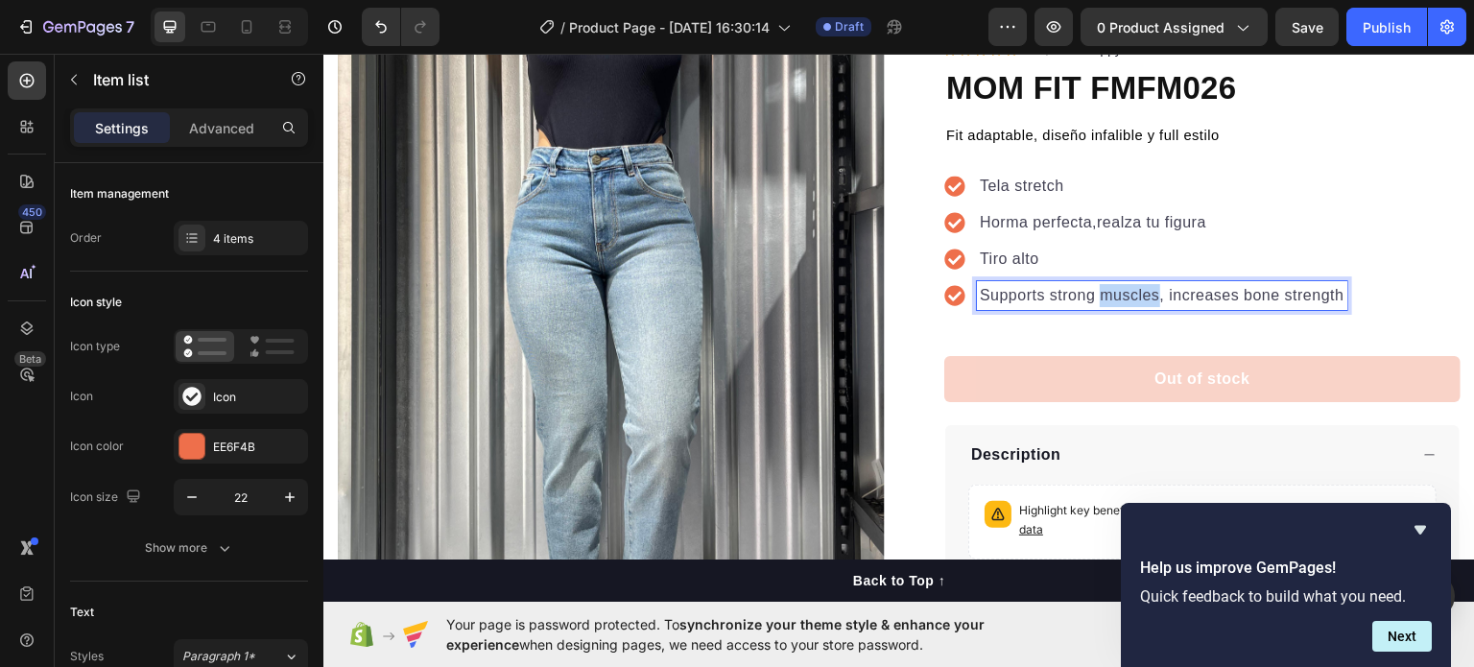
click at [1099, 298] on p "Supports strong muscles, increases bone strength" at bounding box center [1162, 294] width 365 height 23
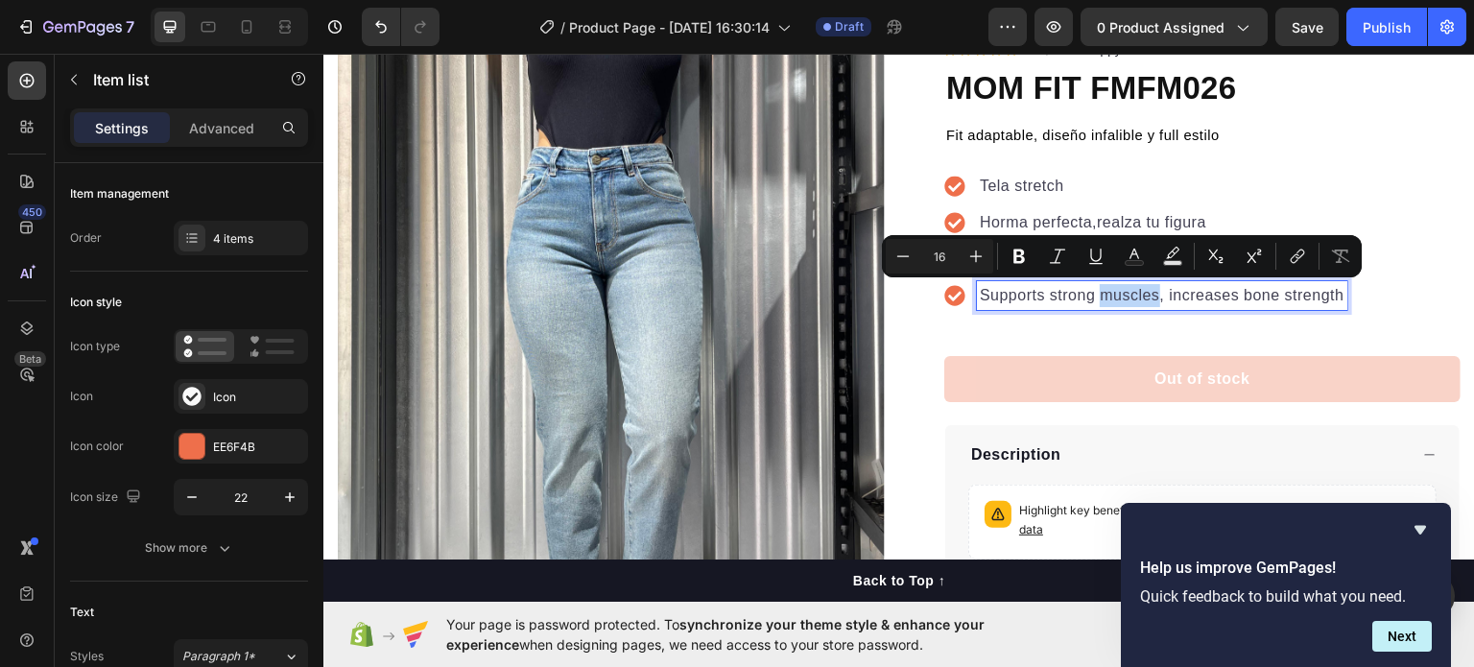
click at [1099, 298] on p "Supports strong muscles, increases bone strength" at bounding box center [1162, 294] width 365 height 23
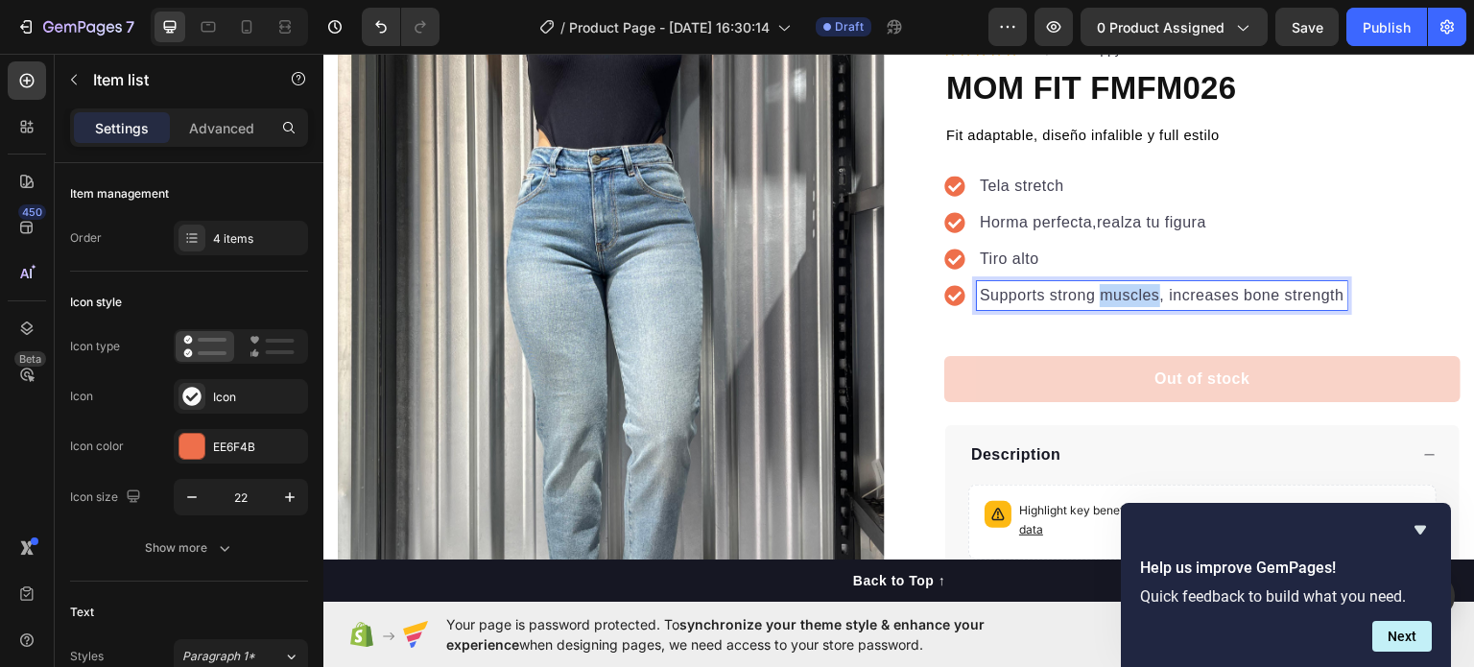
click at [1099, 298] on p "Supports strong muscles, increases bone strength" at bounding box center [1162, 294] width 365 height 23
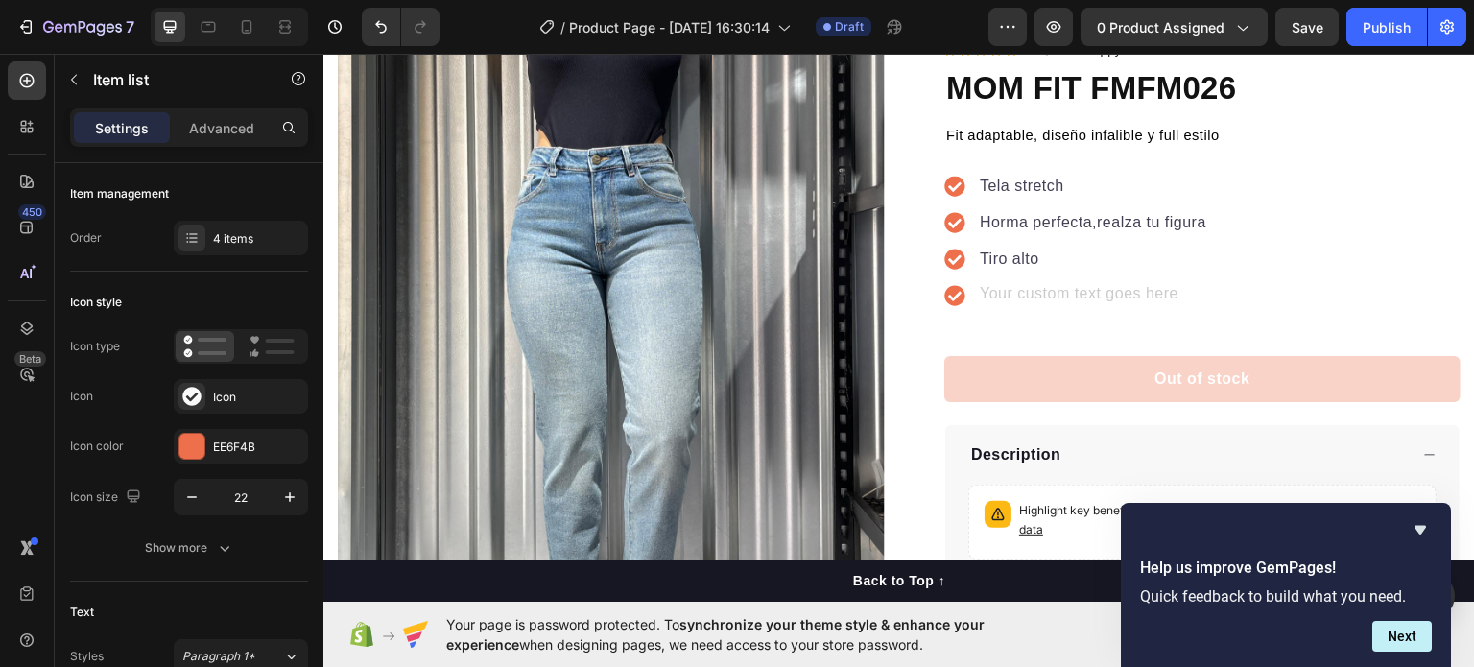
scroll to position [150, 0]
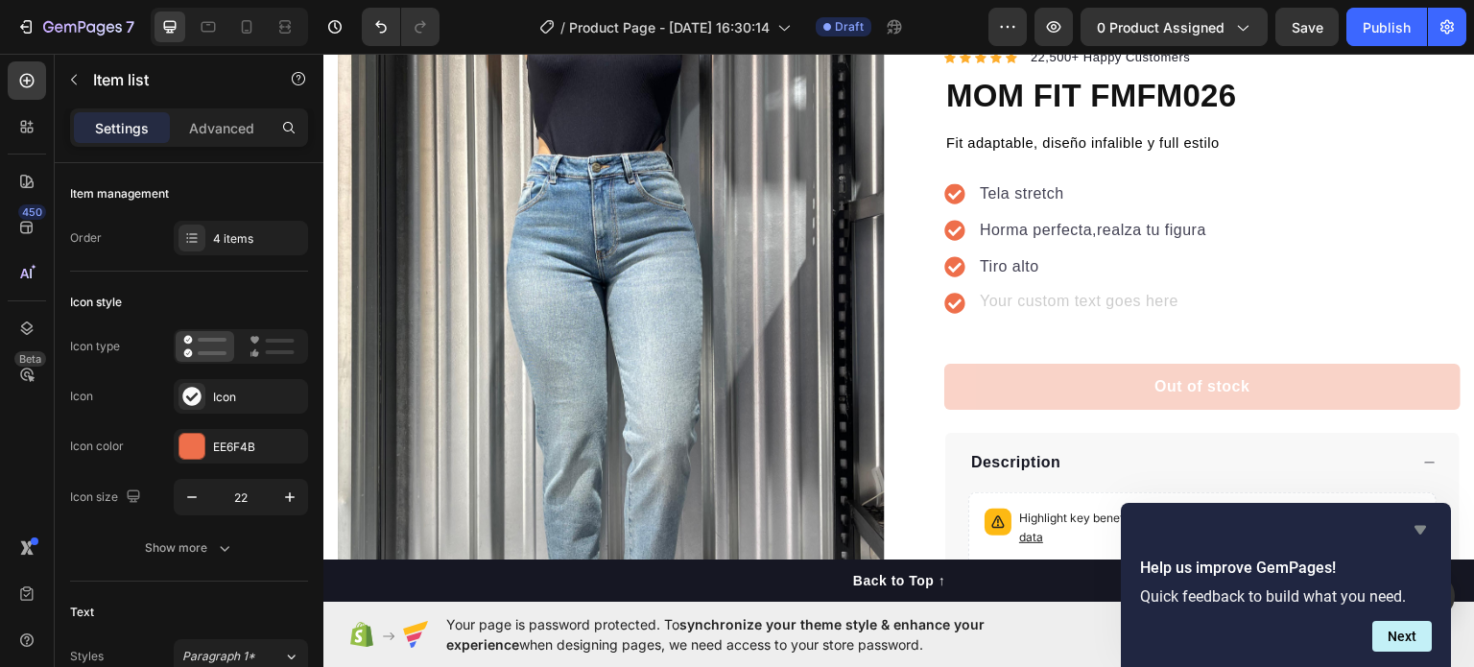
click at [1418, 532] on icon "Hide survey" at bounding box center [1420, 530] width 12 height 9
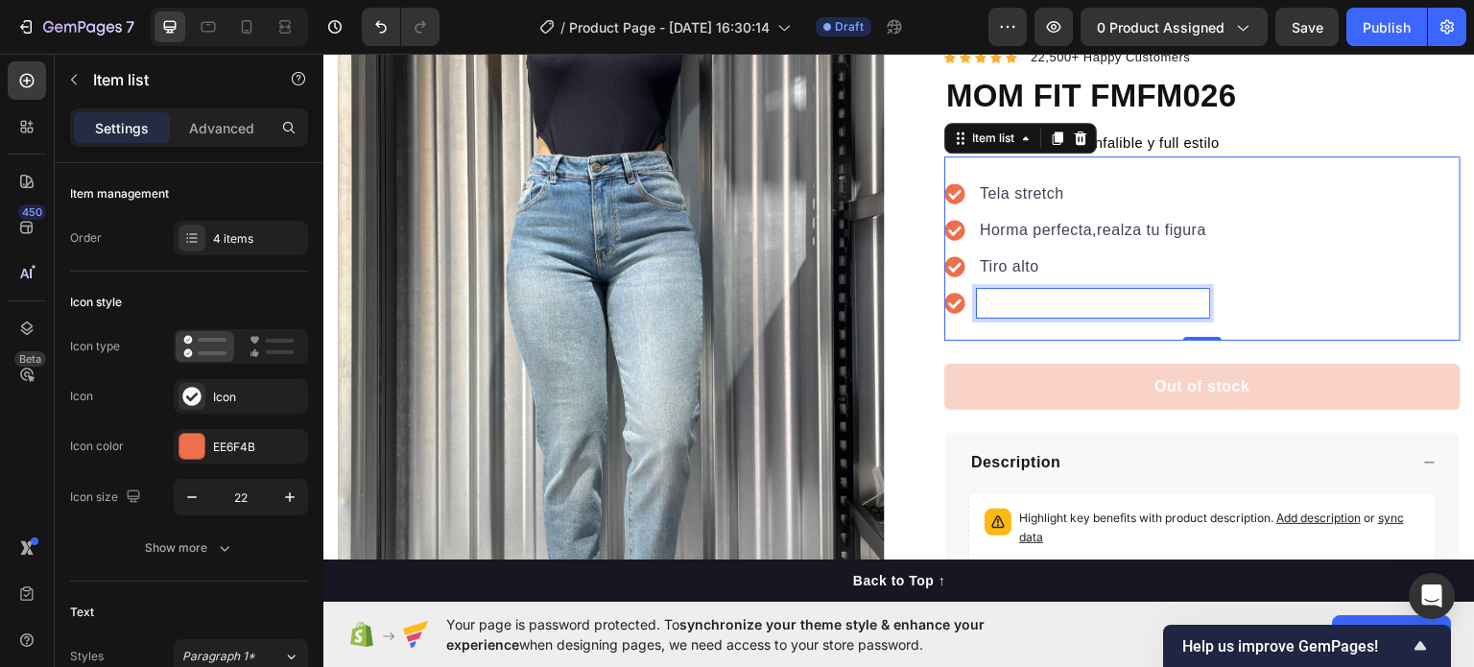
click at [1059, 312] on p "Rich Text Editor. Editing area: main" at bounding box center [1093, 302] width 226 height 23
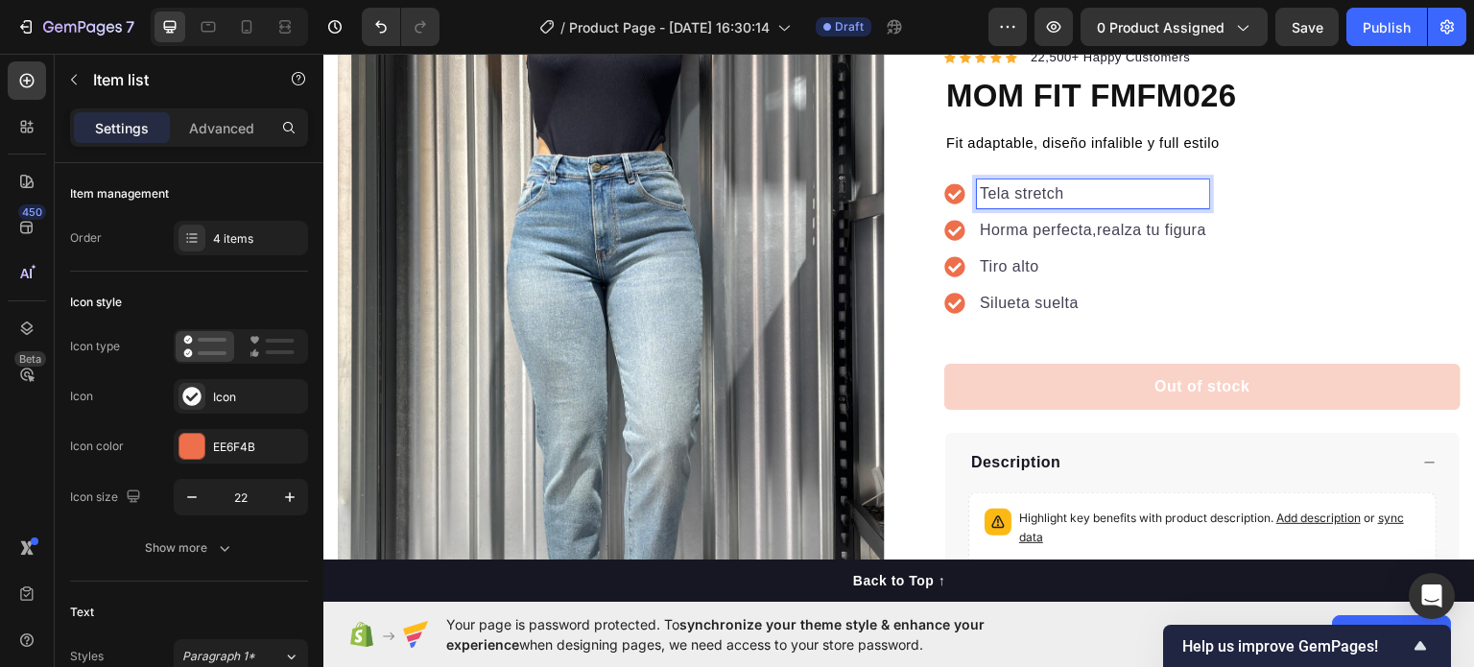
click at [1070, 178] on div "Tela stretch" at bounding box center [1093, 192] width 232 height 29
click at [1226, 233] on p "Horma perfecta,realza tu figura" at bounding box center [1119, 229] width 279 height 23
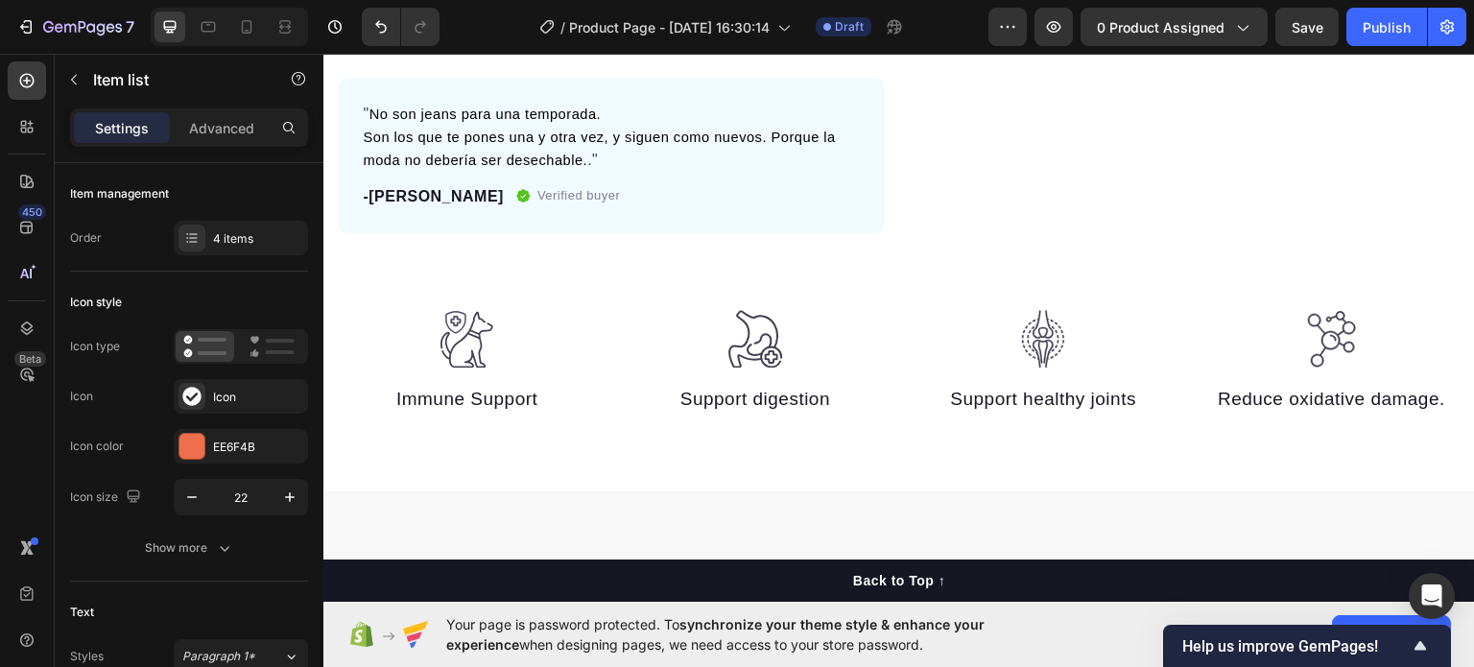
scroll to position [904, 0]
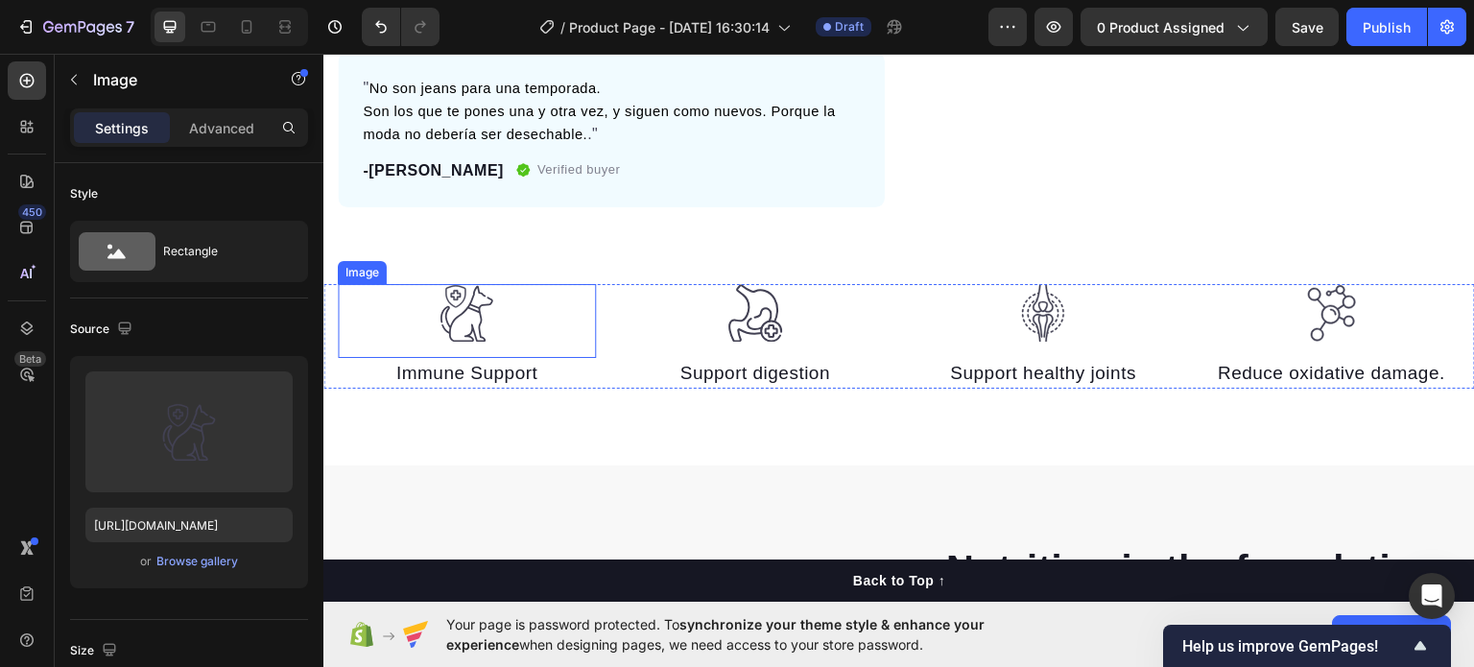
click at [474, 297] on img at bounding box center [466, 312] width 58 height 59
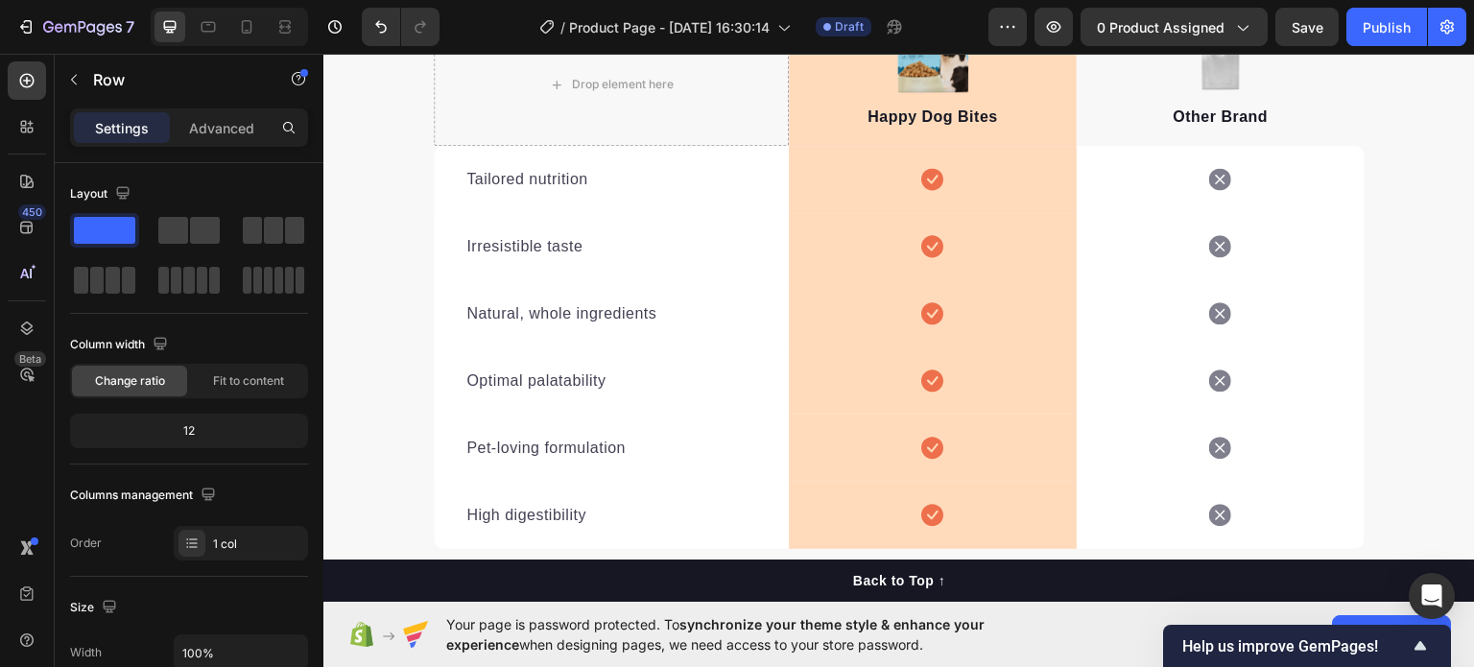
scroll to position [3398, 0]
